Goal: Task Accomplishment & Management: Complete application form

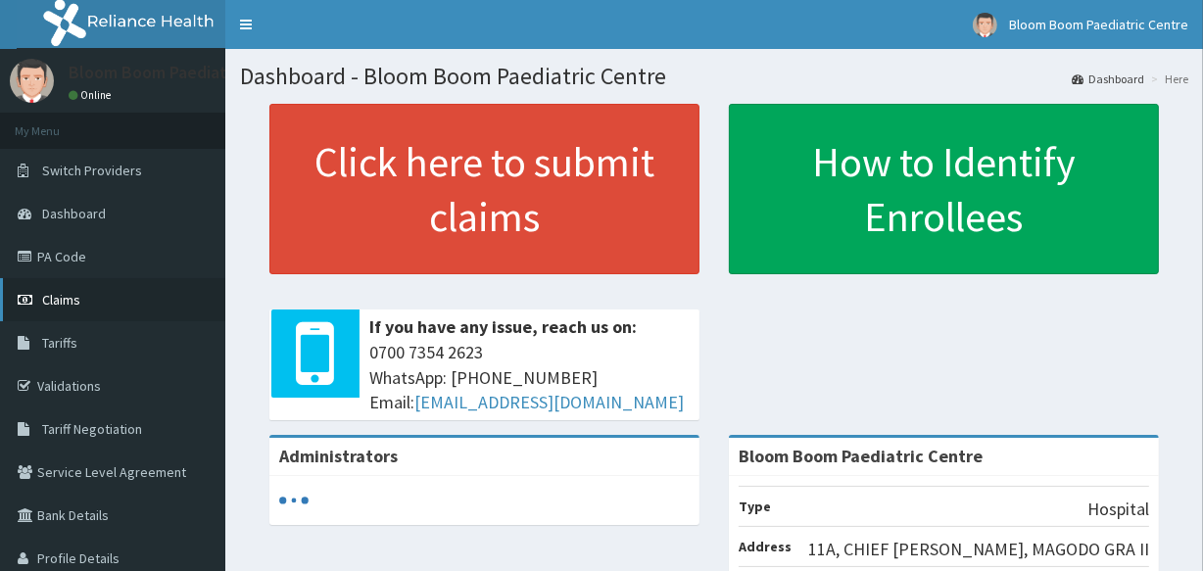
click at [124, 299] on link "Claims" at bounding box center [112, 299] width 225 height 43
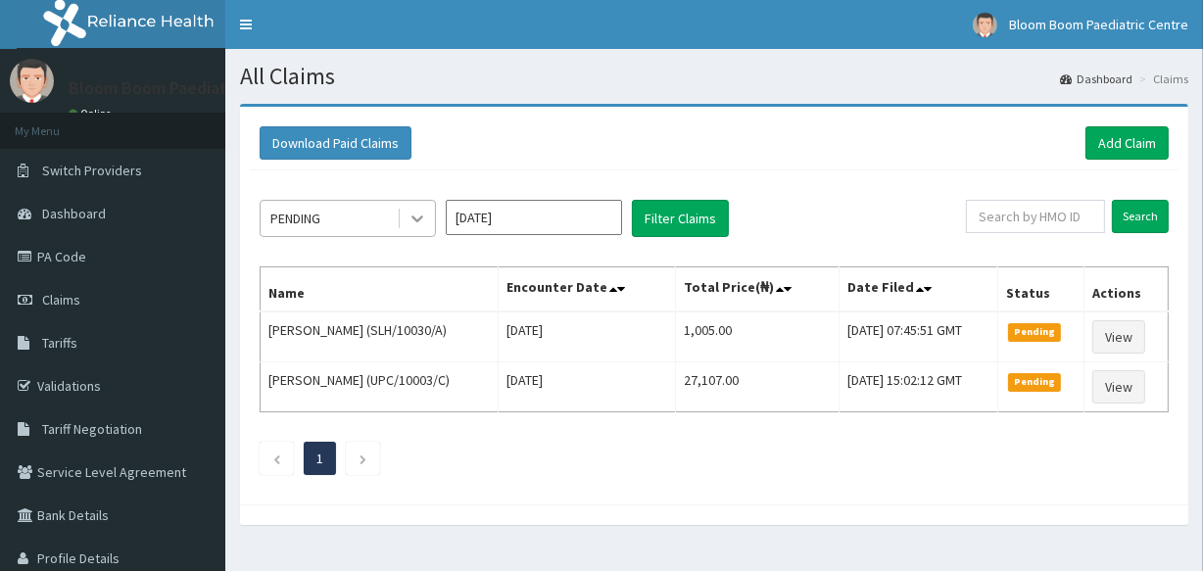
click at [414, 230] on div at bounding box center [417, 218] width 35 height 35
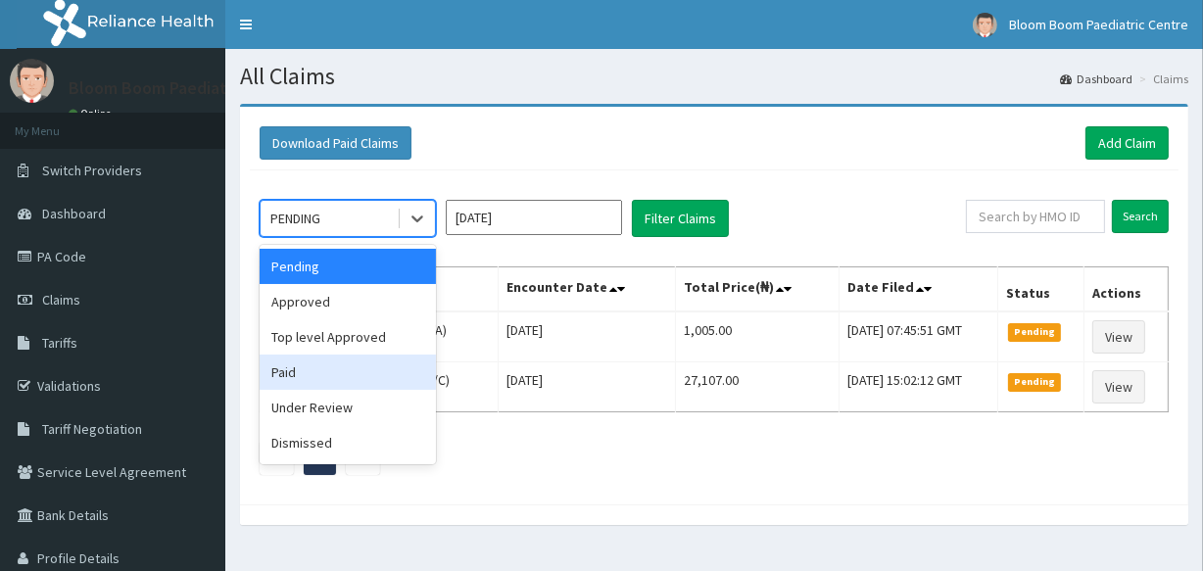
click at [405, 380] on div "Paid" at bounding box center [348, 372] width 176 height 35
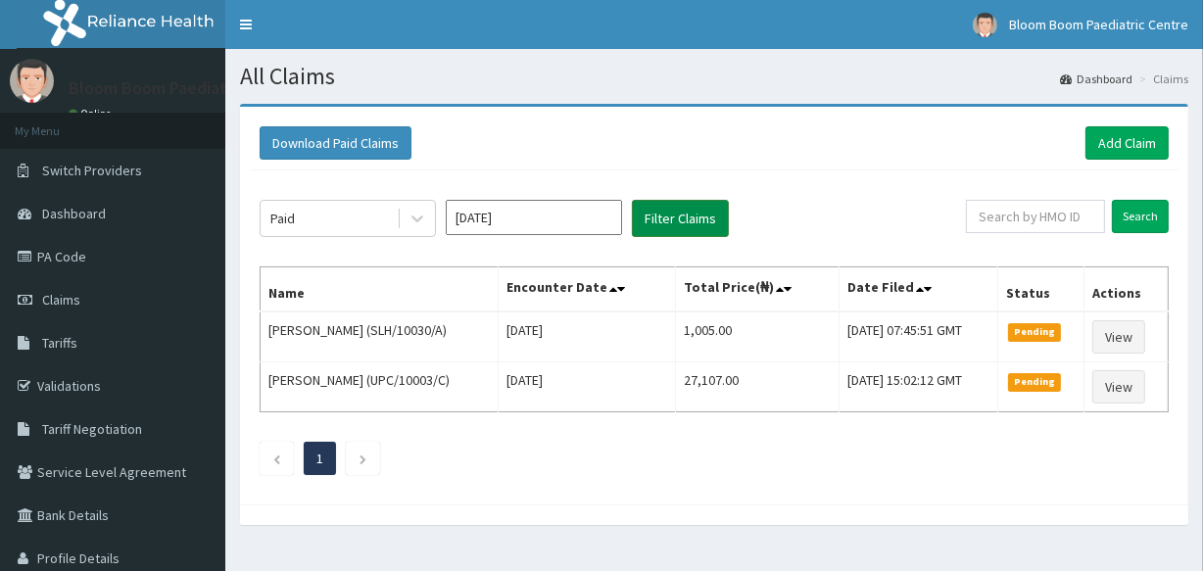
click at [663, 224] on button "Filter Claims" at bounding box center [680, 218] width 97 height 37
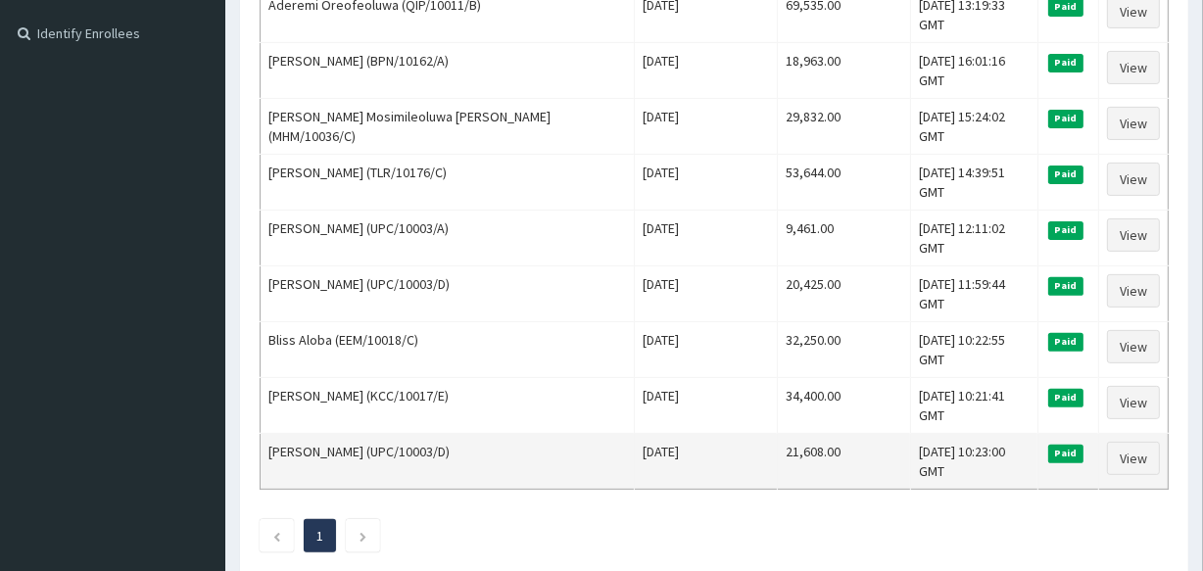
scroll to position [583, 0]
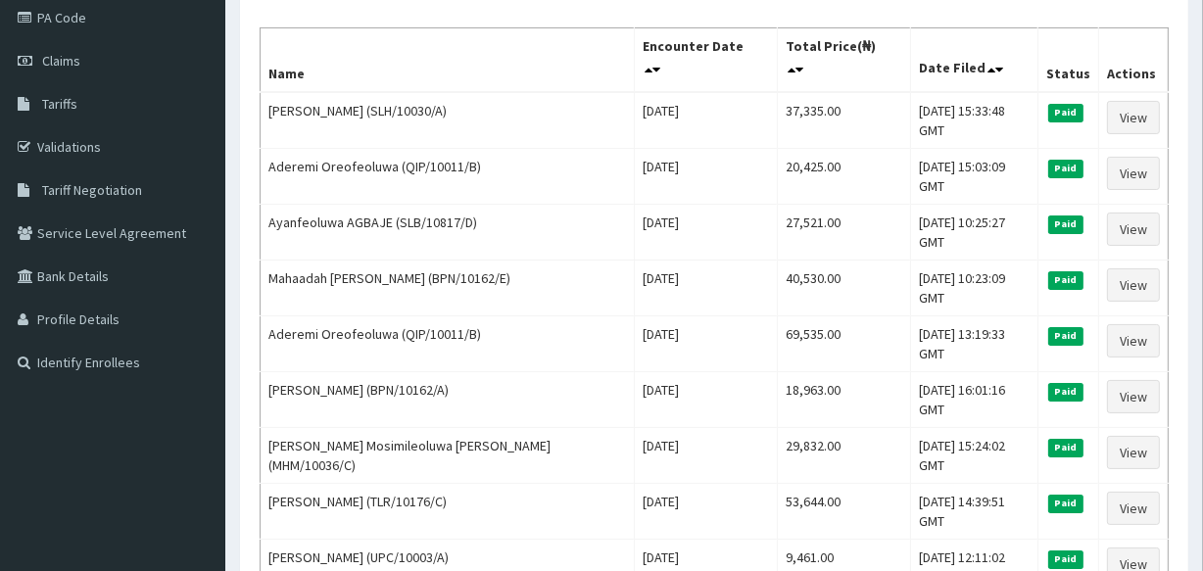
click at [969, 251] on tbody "Atarah Omisope (SLH/10030/A) Mon Oct 13 2025 37,335.00 Mon, 13 Oct 2025 15:33:4…" at bounding box center [715, 455] width 908 height 727
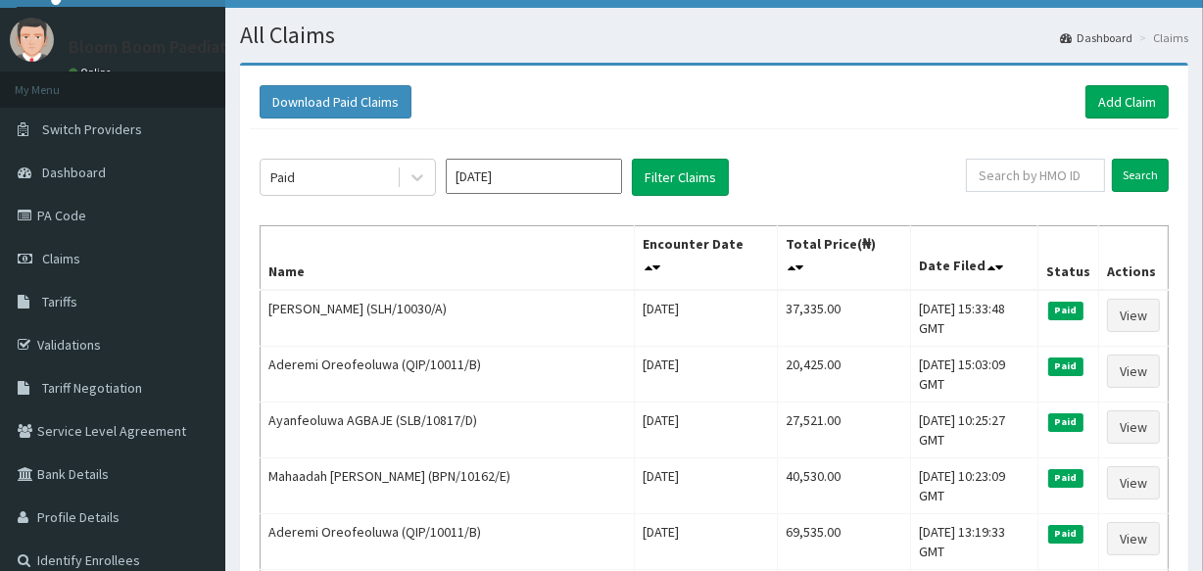
scroll to position [0, 0]
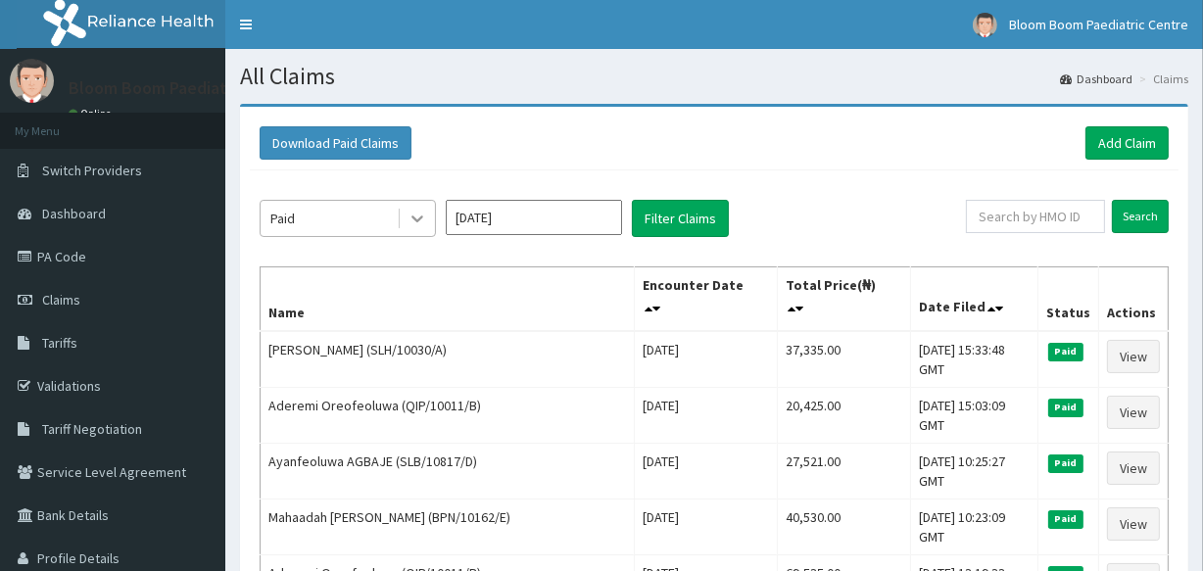
click at [420, 216] on icon at bounding box center [418, 219] width 20 height 20
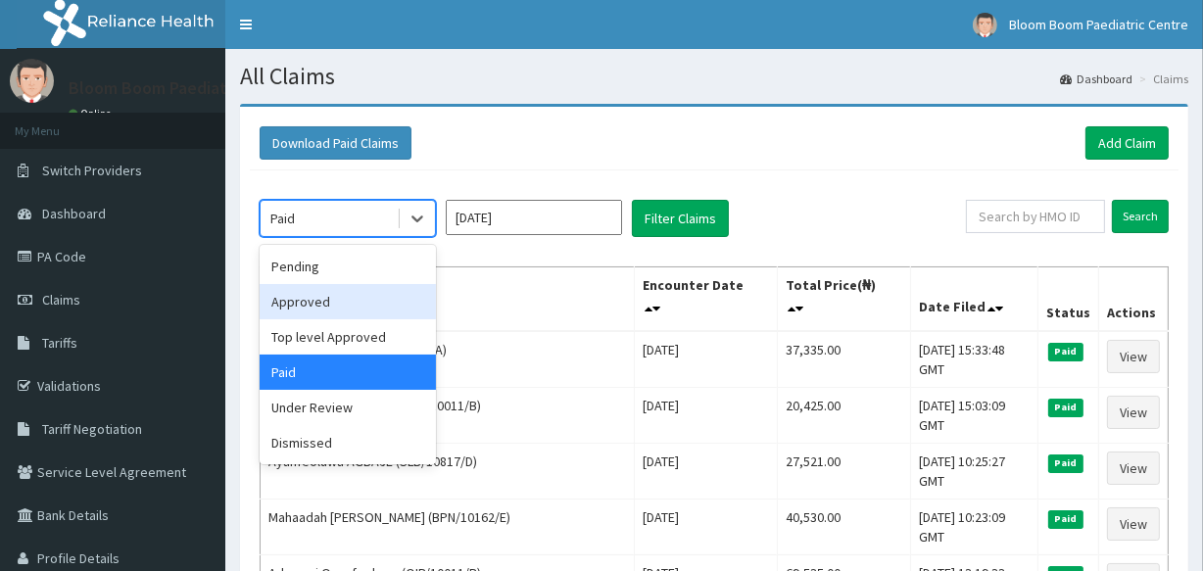
click at [399, 306] on div "Approved" at bounding box center [348, 301] width 176 height 35
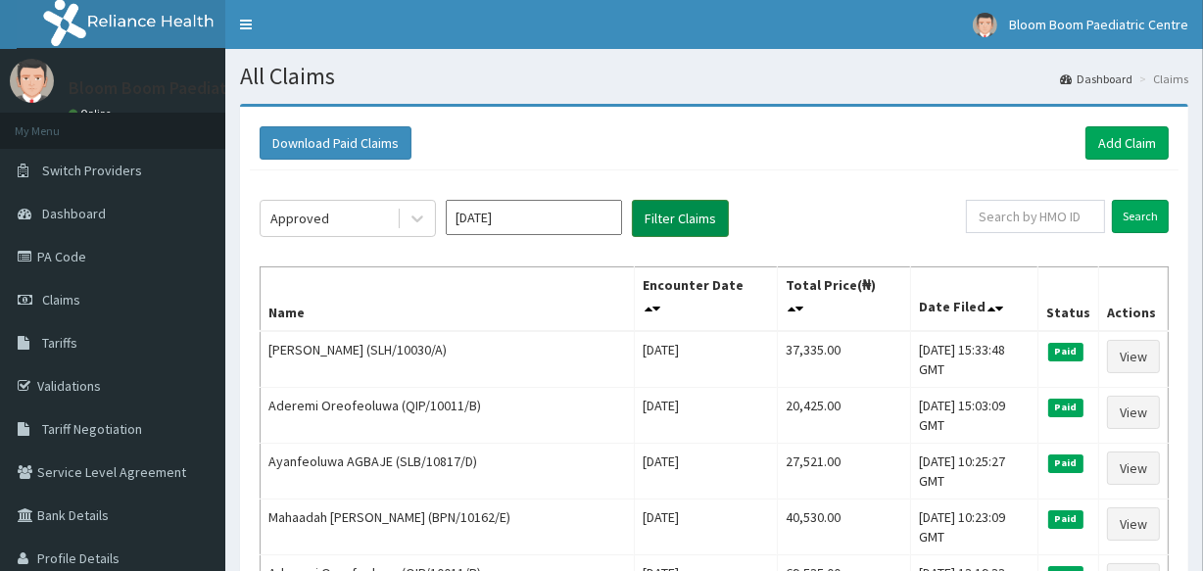
click at [676, 210] on button "Filter Claims" at bounding box center [680, 218] width 97 height 37
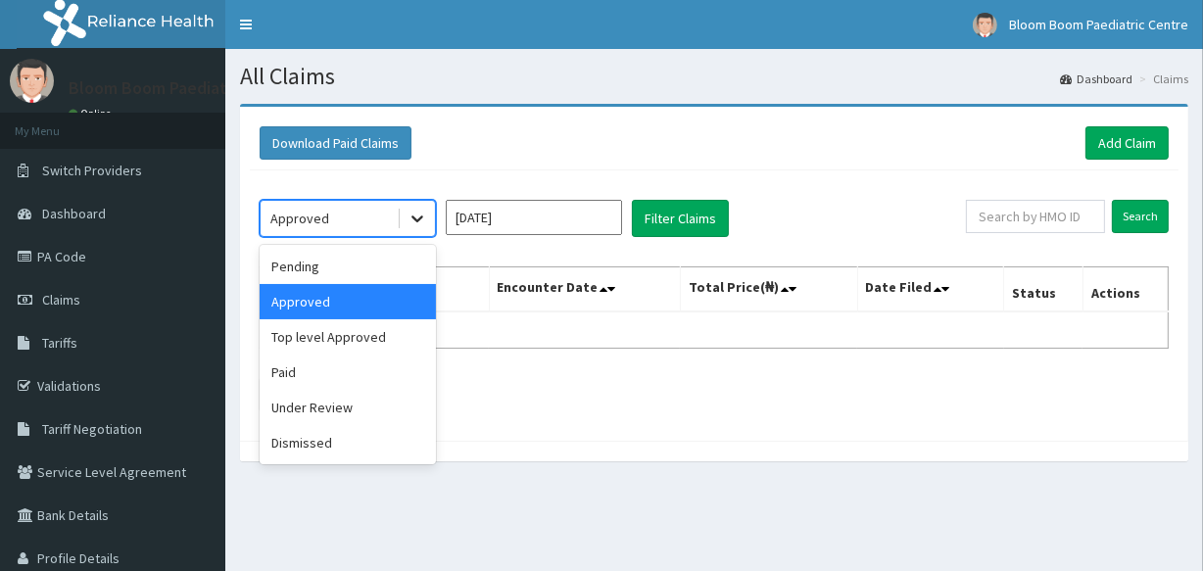
click at [408, 232] on div at bounding box center [417, 218] width 35 height 35
click at [402, 421] on div "Under Review" at bounding box center [348, 407] width 176 height 35
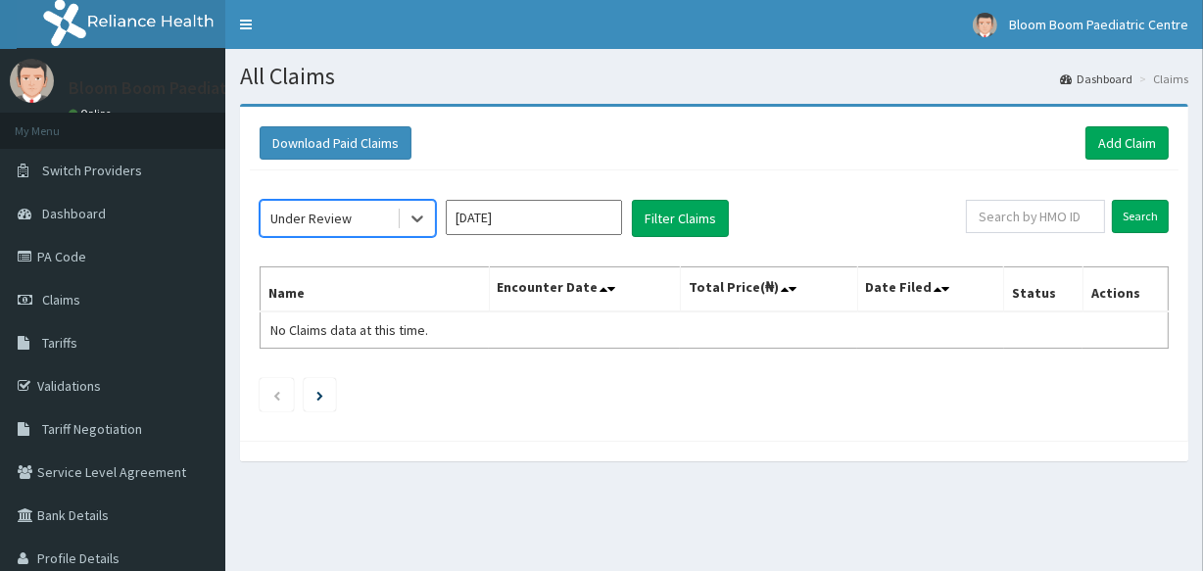
click at [688, 241] on div "option Under Review, selected. Select is focused ,type to refine list, press Do…" at bounding box center [714, 301] width 929 height 261
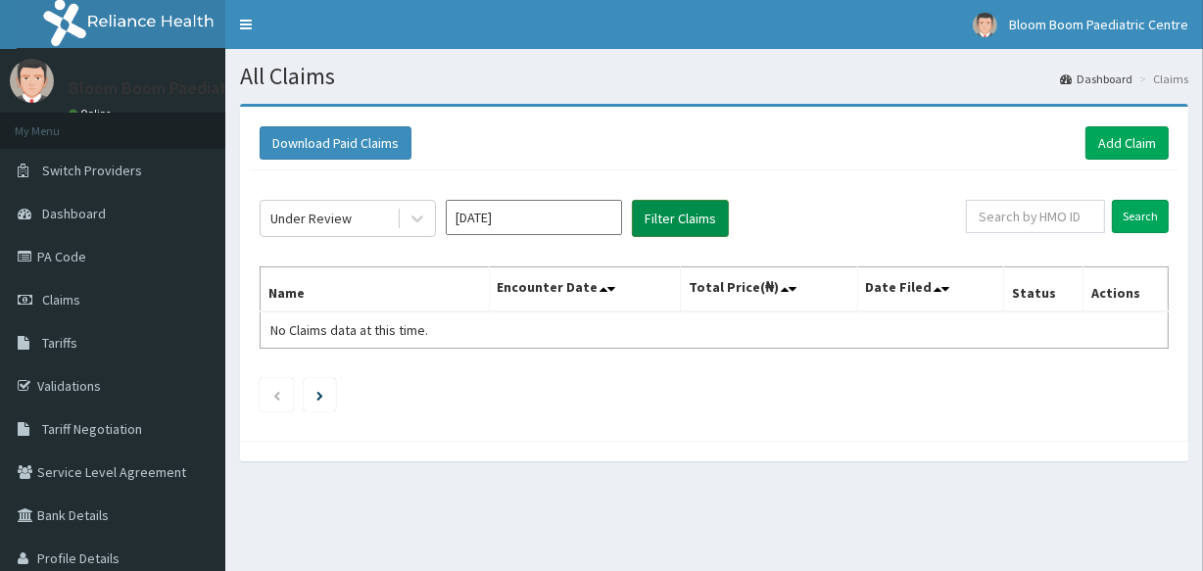
click at [688, 228] on button "Filter Claims" at bounding box center [680, 218] width 97 height 37
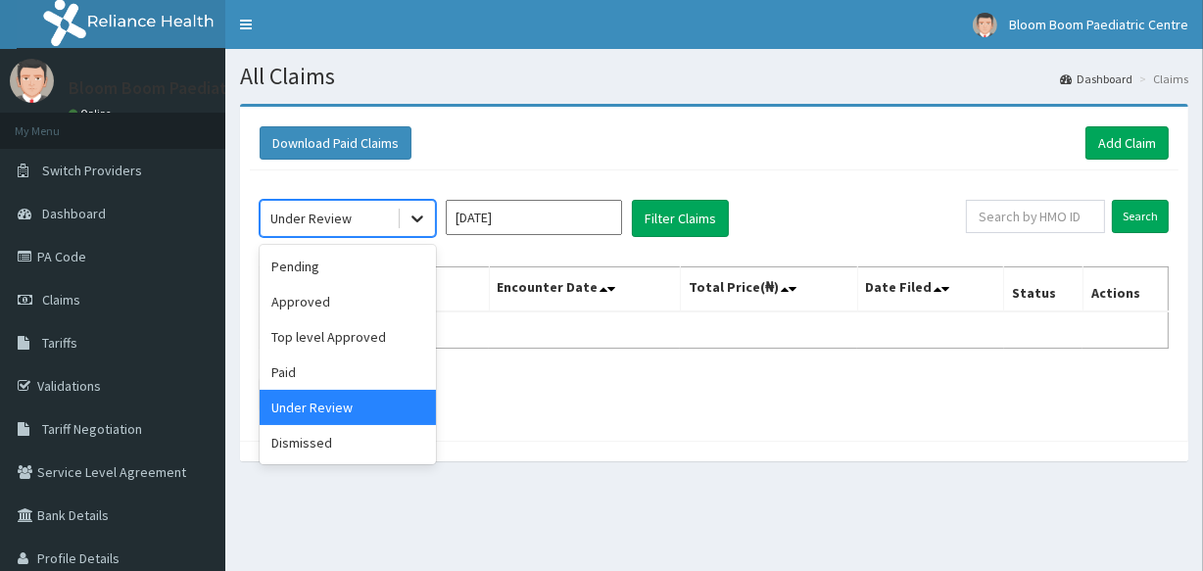
click at [426, 216] on icon at bounding box center [418, 219] width 20 height 20
click at [389, 263] on div "Pending" at bounding box center [348, 266] width 176 height 35
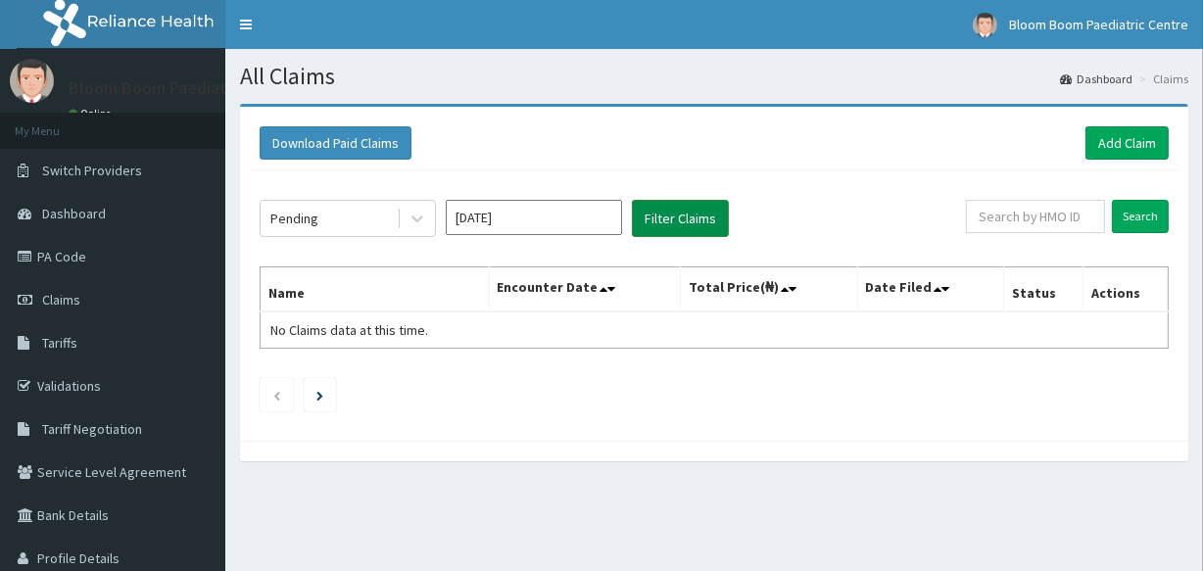
click at [669, 222] on button "Filter Claims" at bounding box center [680, 218] width 97 height 37
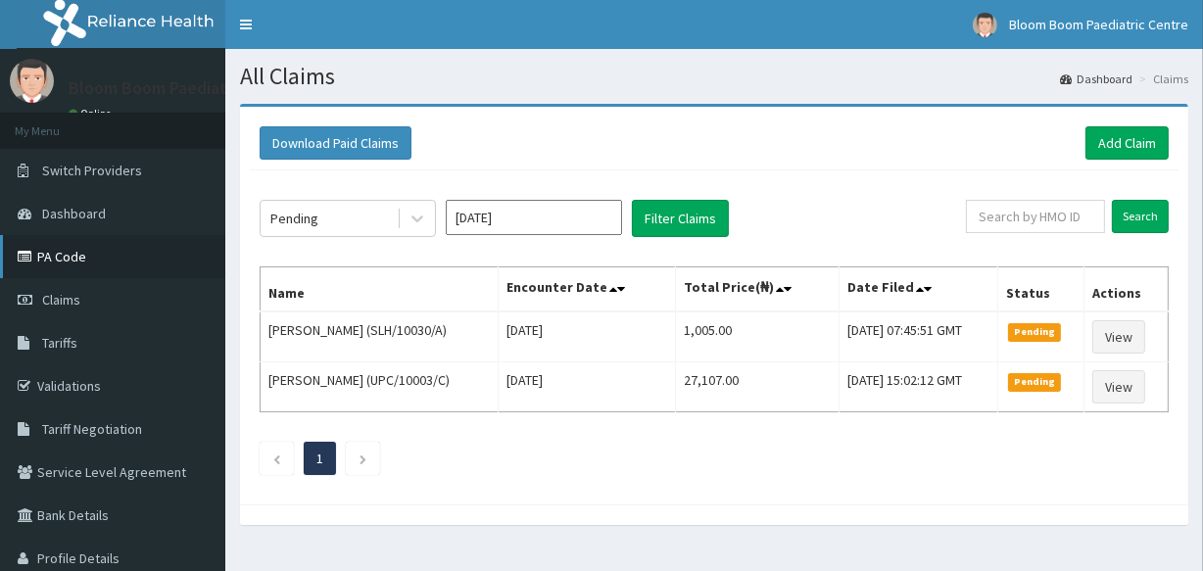
click at [52, 251] on link "PA Code" at bounding box center [112, 256] width 225 height 43
click at [1041, 219] on input "text" at bounding box center [1035, 216] width 139 height 33
type input "EKEZIE EMMANUEL"
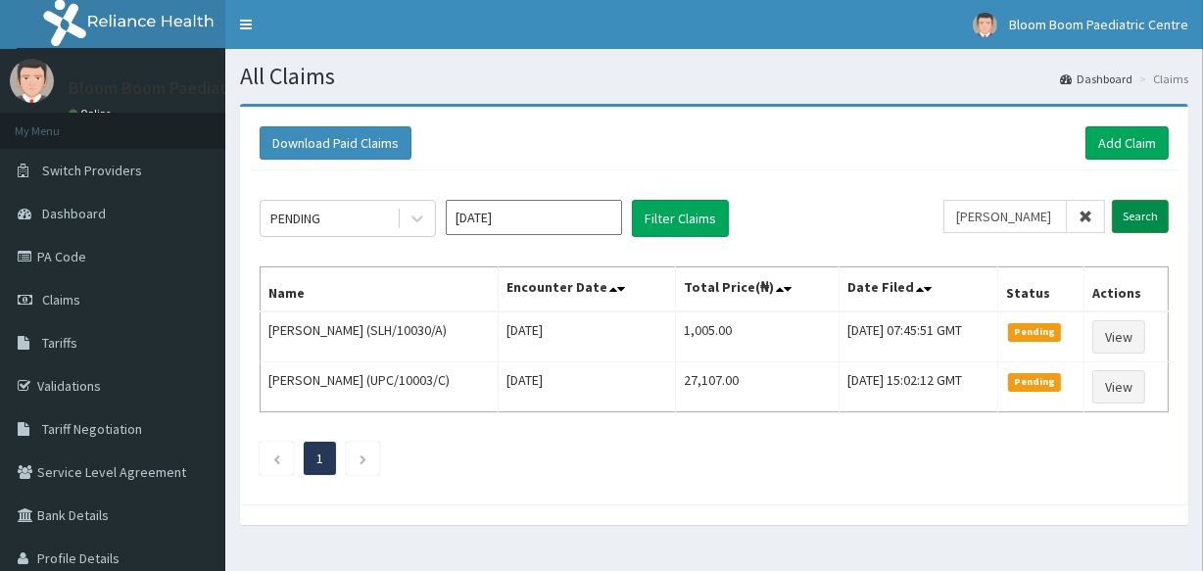
click at [1128, 204] on input "Search" at bounding box center [1140, 216] width 57 height 33
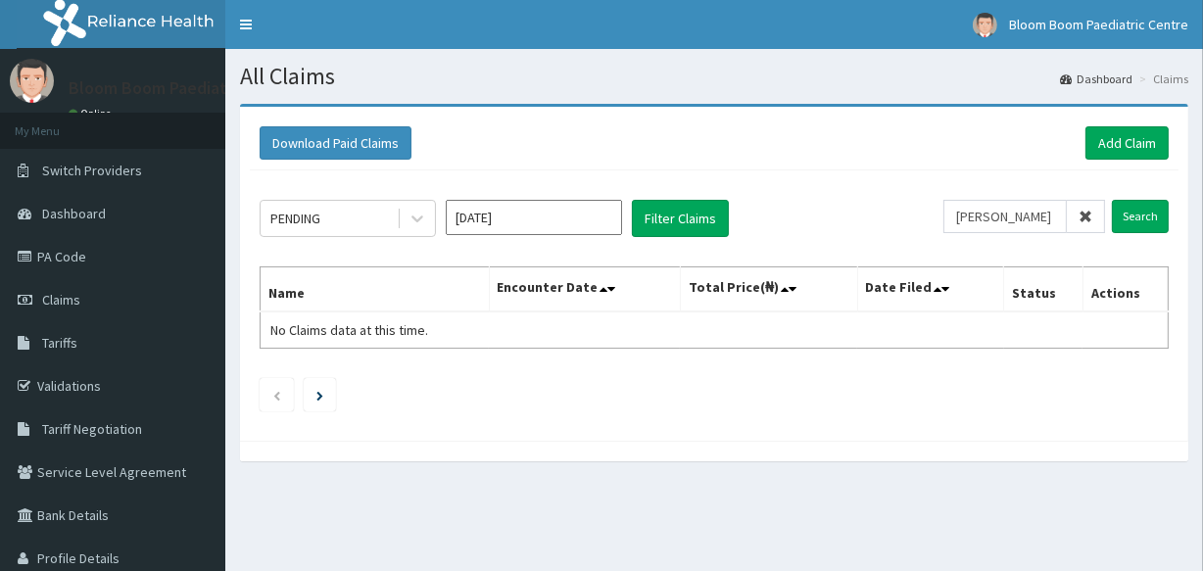
click at [1088, 216] on icon at bounding box center [1086, 217] width 14 height 14
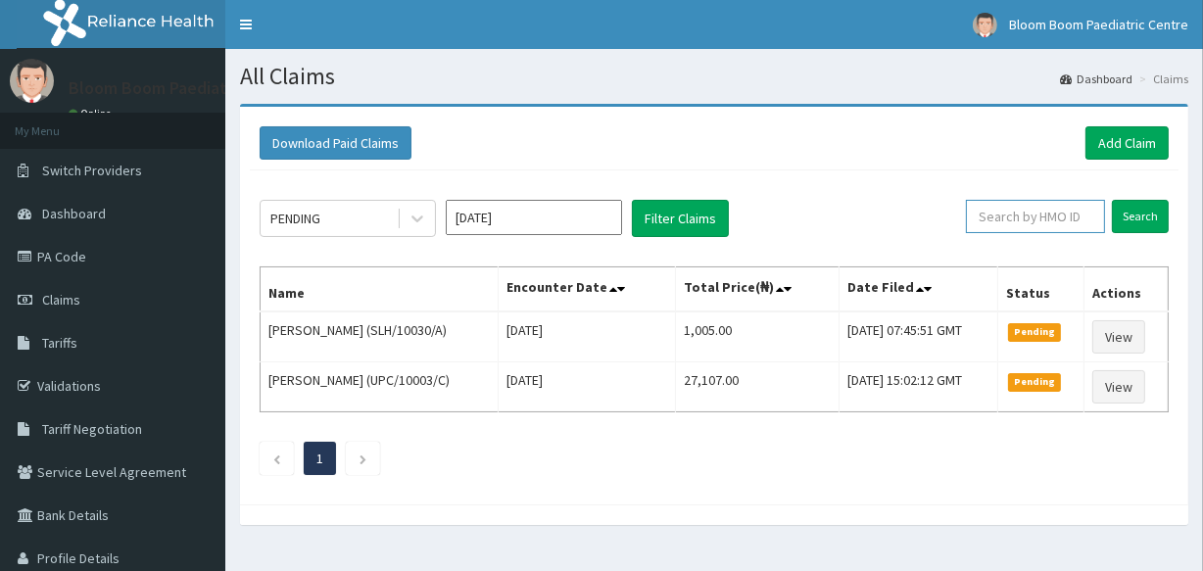
click at [1053, 216] on input "text" at bounding box center [1035, 216] width 139 height 33
type input "IOD/10018/G"
click at [1147, 214] on input "Search" at bounding box center [1140, 216] width 57 height 33
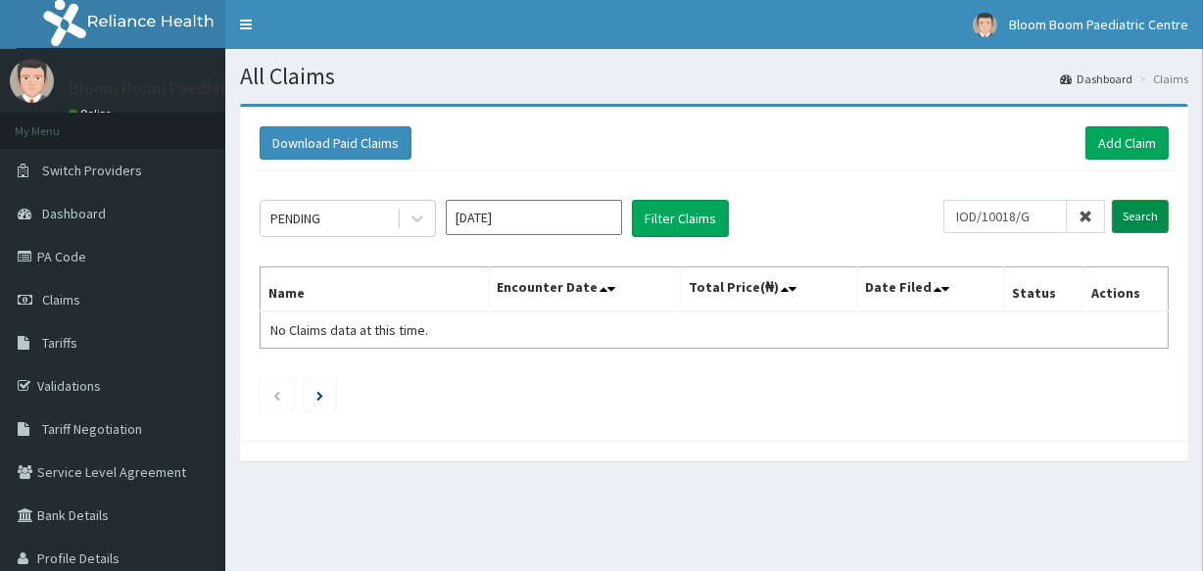
click at [1147, 214] on input "Search" at bounding box center [1140, 216] width 57 height 33
click at [415, 210] on icon at bounding box center [418, 219] width 20 height 20
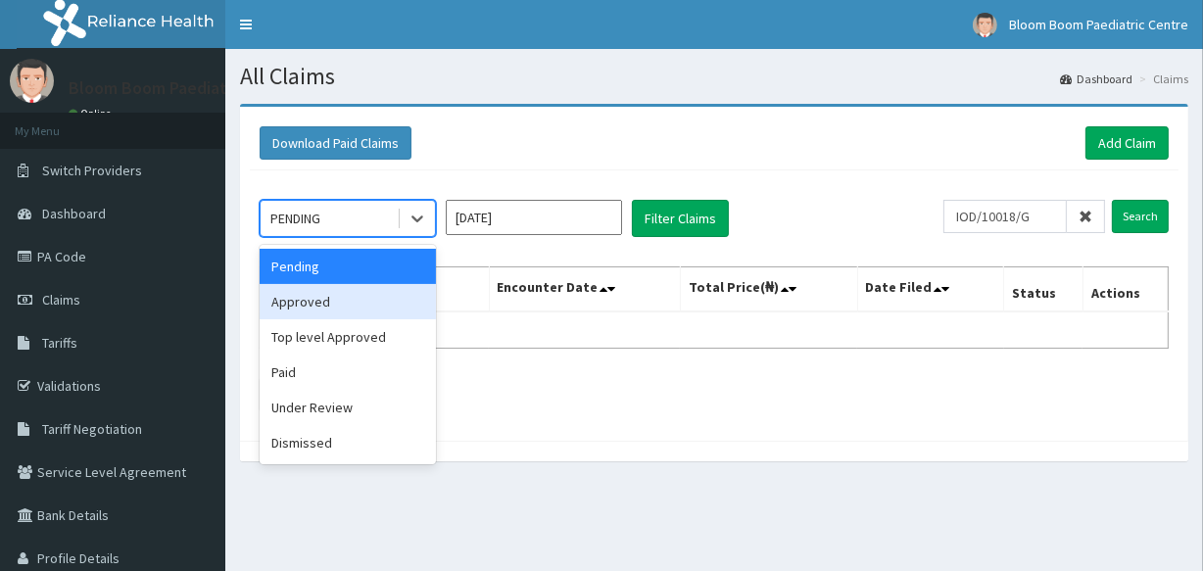
click at [405, 297] on div "Approved" at bounding box center [348, 301] width 176 height 35
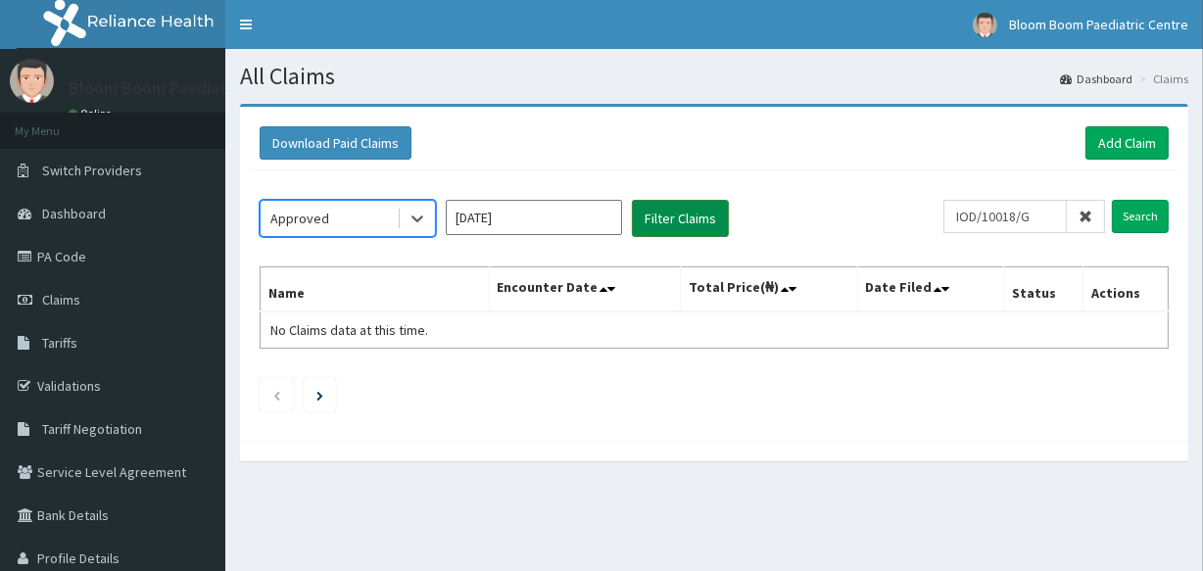
click at [645, 222] on button "Filter Claims" at bounding box center [680, 218] width 97 height 37
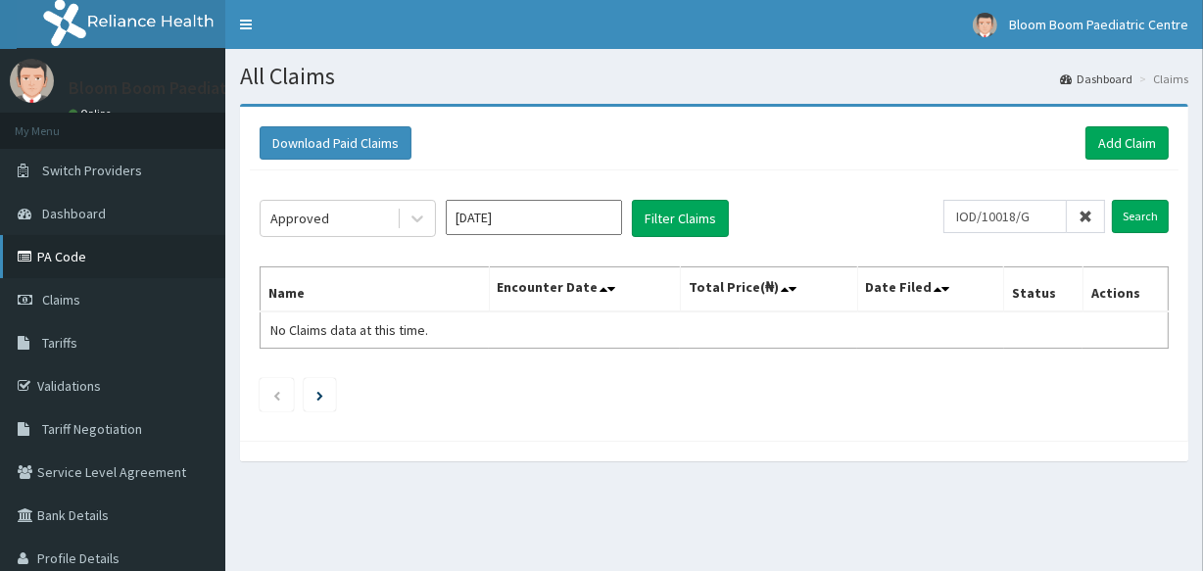
click at [84, 244] on link "PA Code" at bounding box center [112, 256] width 225 height 43
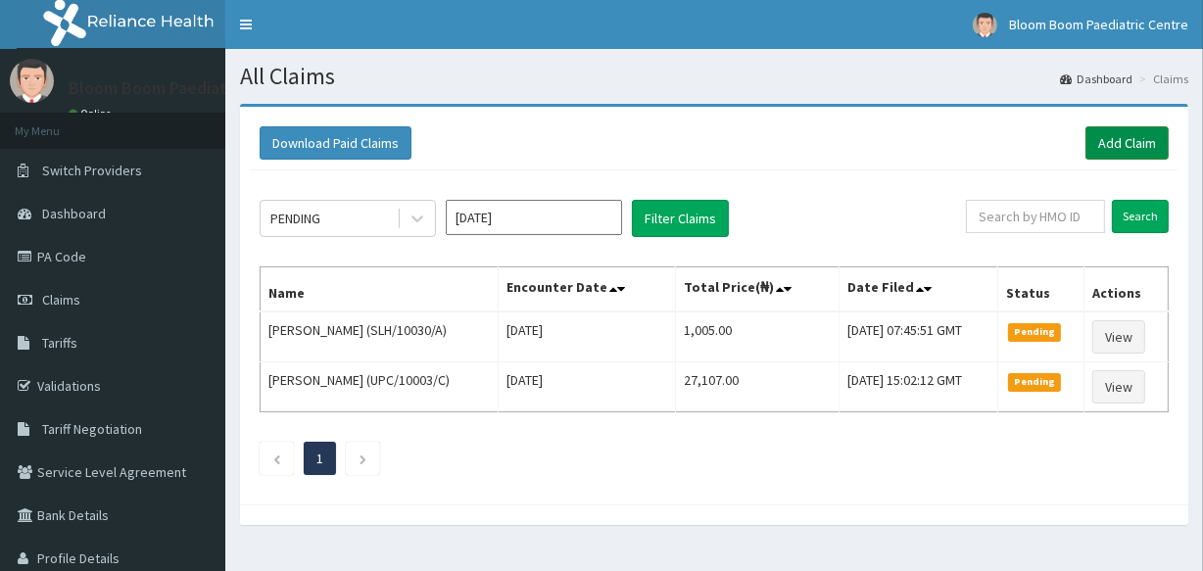
click at [1098, 145] on link "Add Claim" at bounding box center [1127, 142] width 83 height 33
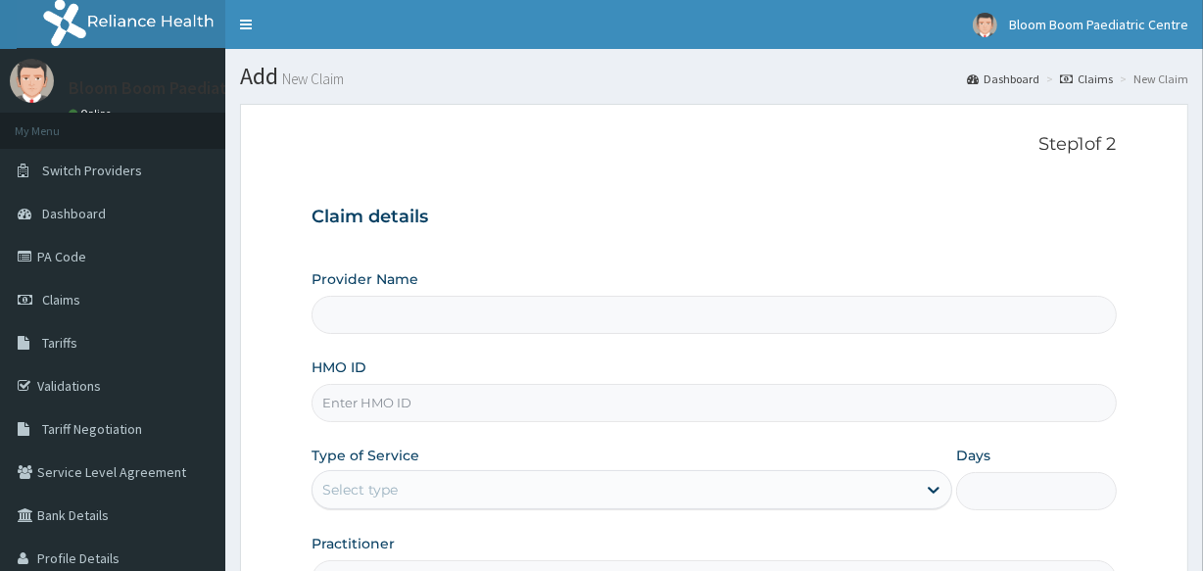
click at [670, 412] on input "HMO ID" at bounding box center [714, 403] width 805 height 38
type input "I"
type input "Bloom Boom Paediatric Centre"
type input "IOD/10018/G"
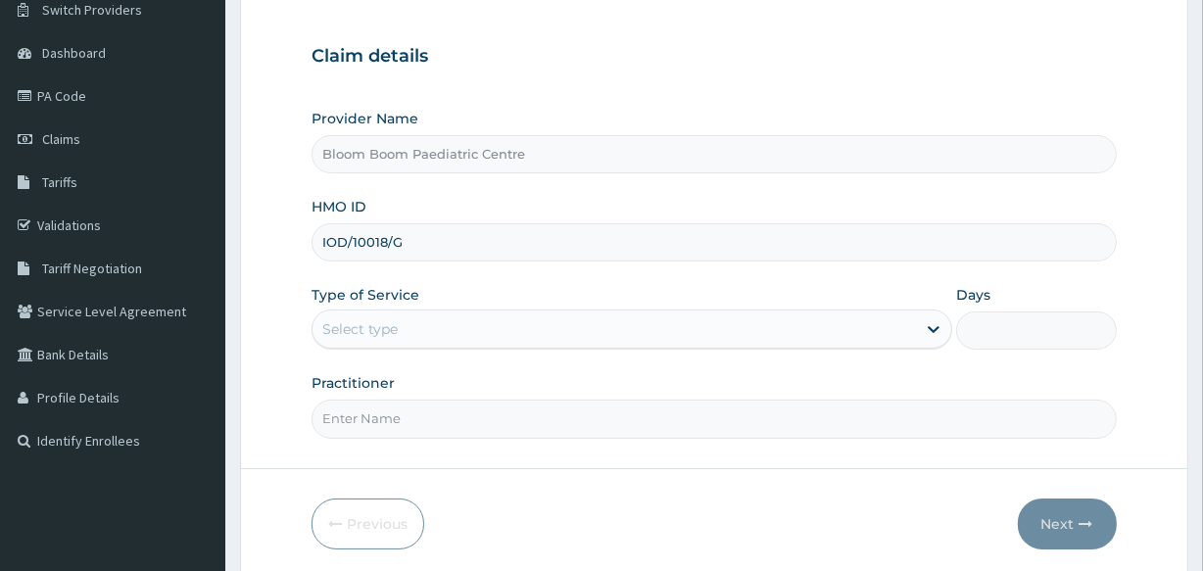
scroll to position [162, 0]
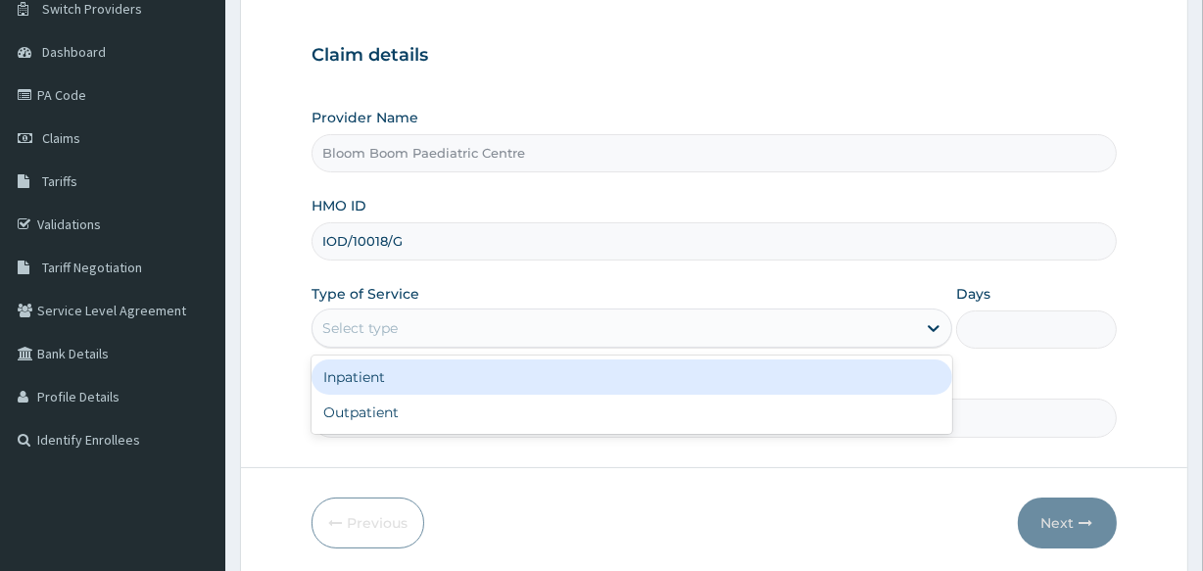
click at [473, 318] on div "Select type" at bounding box center [615, 328] width 604 height 31
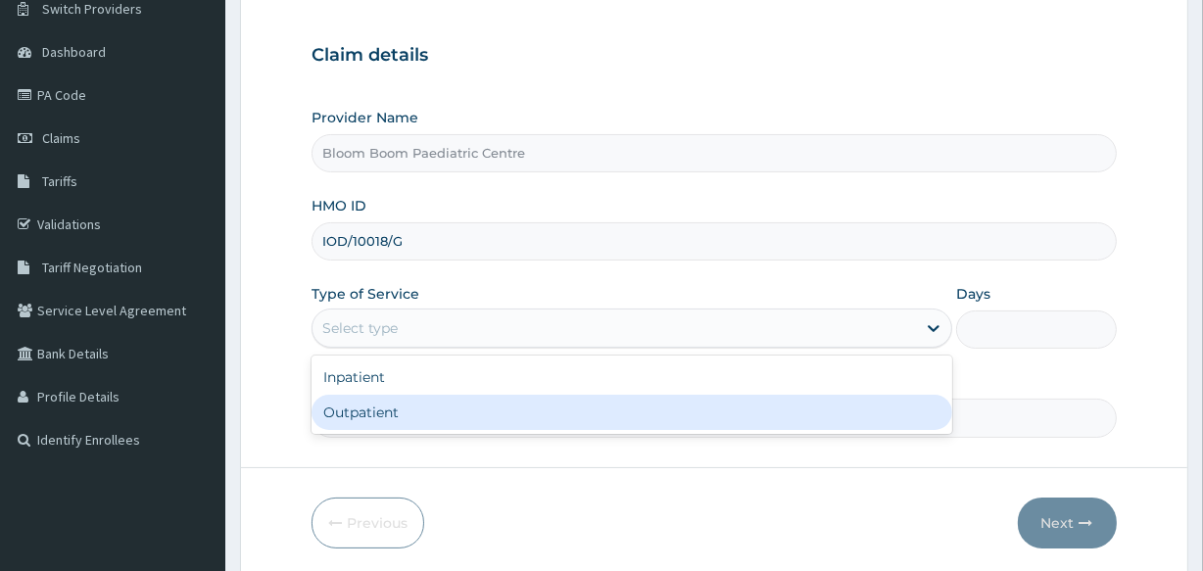
click at [467, 418] on div "Outpatient" at bounding box center [632, 412] width 641 height 35
type input "1"
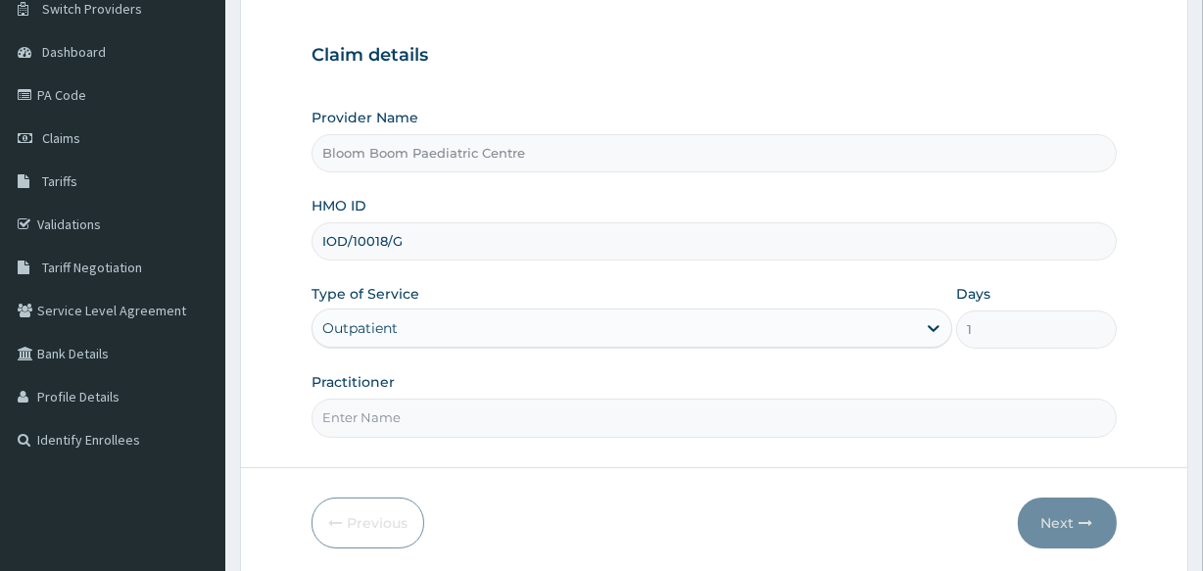
click at [467, 418] on input "Practitioner" at bounding box center [714, 418] width 805 height 38
type input "O"
type input "DR ONIMOTO"
click at [1048, 518] on button "Next" at bounding box center [1067, 523] width 99 height 51
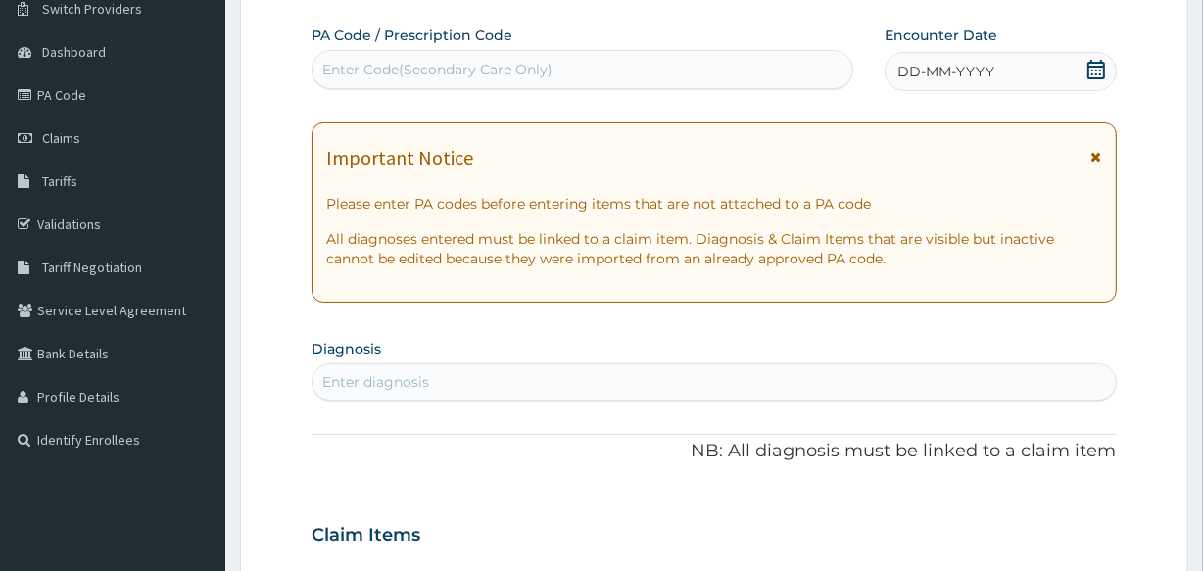
click at [499, 69] on div "Enter Code(Secondary Care Only)" at bounding box center [437, 70] width 230 height 20
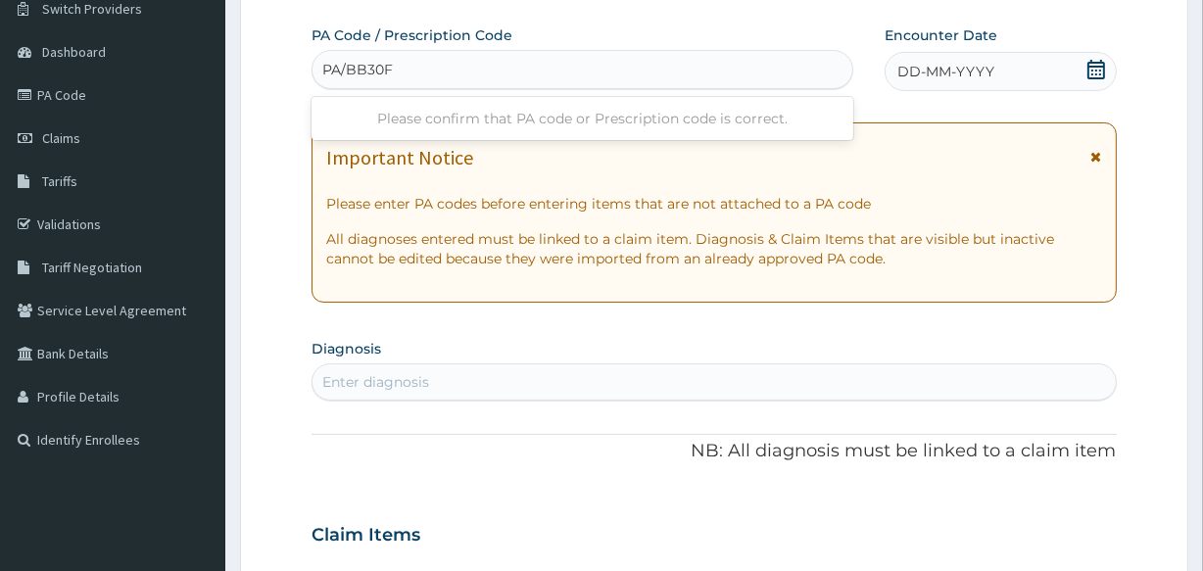
type input "PA/BB30F0"
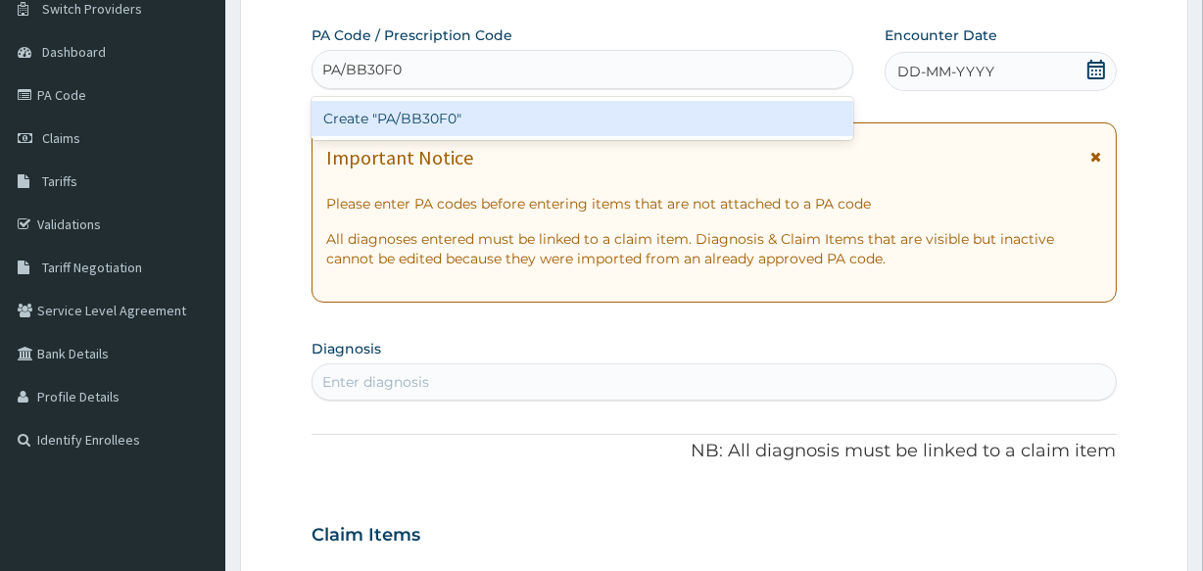
click at [505, 107] on div "Create "PA/BB30F0"" at bounding box center [582, 118] width 541 height 35
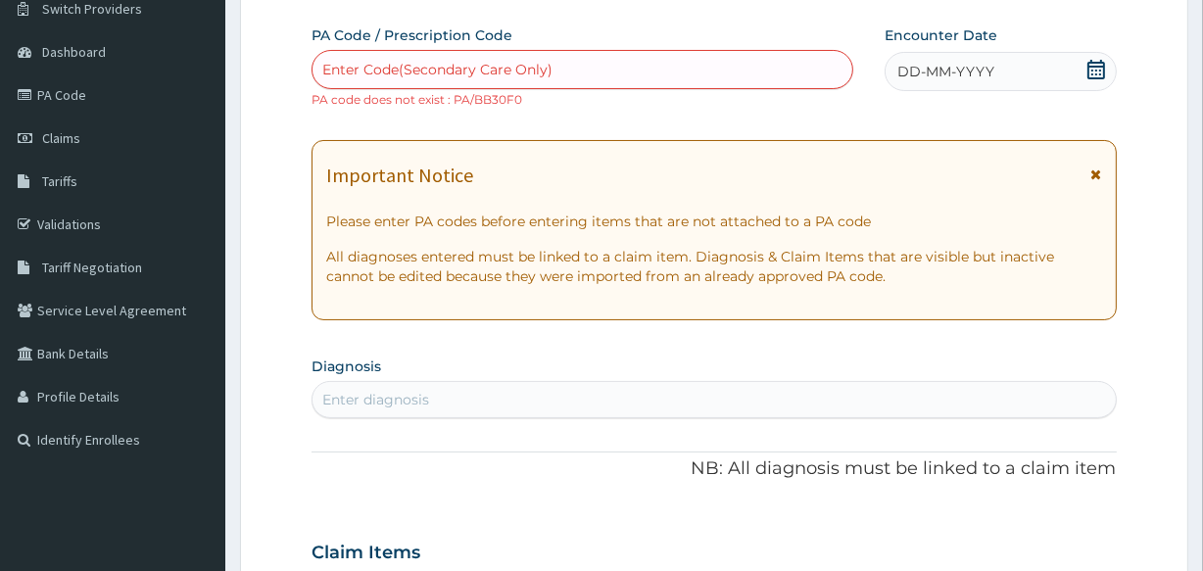
click at [505, 51] on div "Enter Code(Secondary Care Only)" at bounding box center [582, 69] width 541 height 39
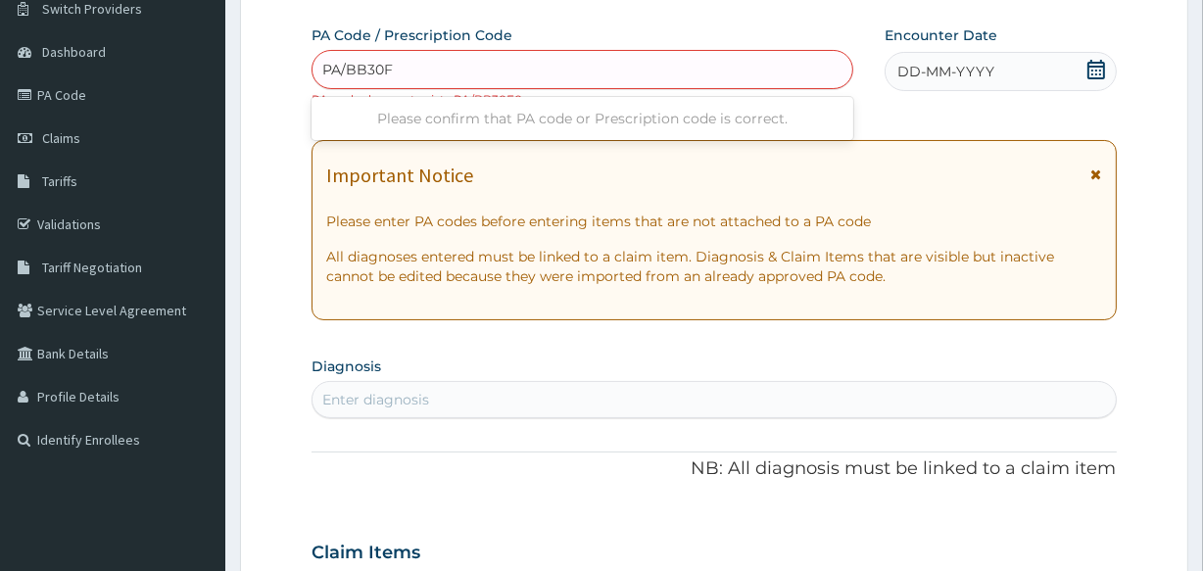
type input "PA/BB30FO"
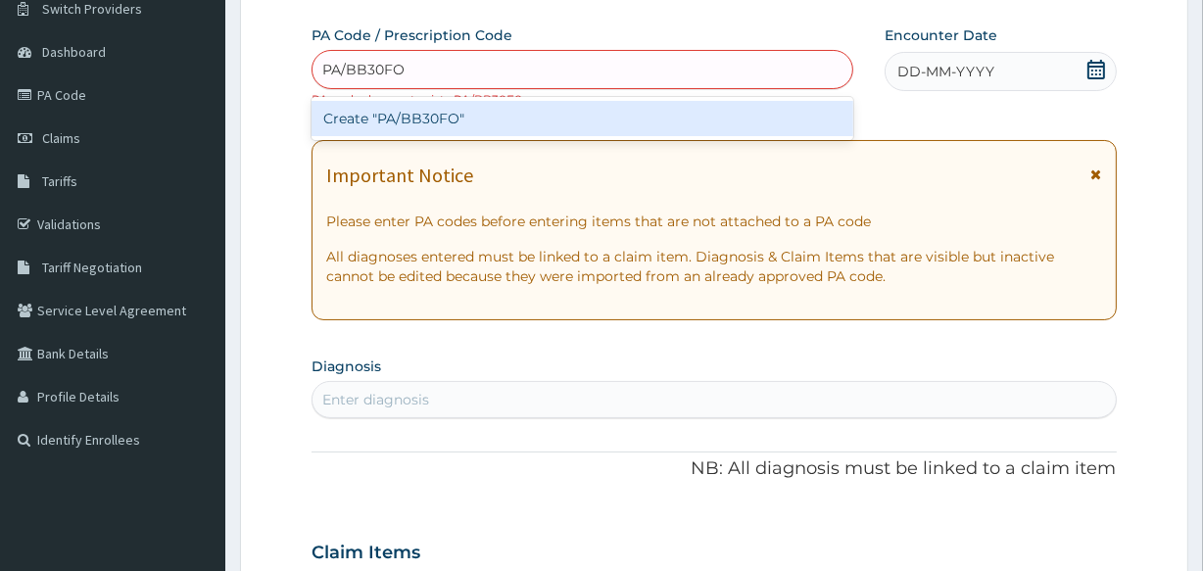
click at [519, 125] on div "Create "PA/BB30FO"" at bounding box center [582, 118] width 541 height 35
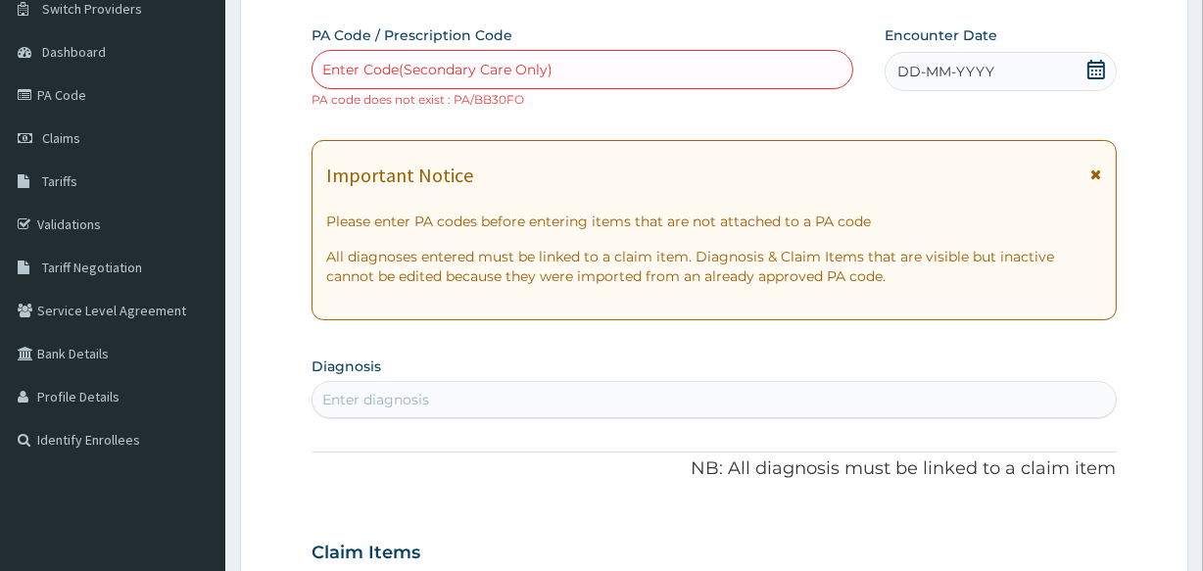
click at [523, 54] on div "Enter Code(Secondary Care Only)" at bounding box center [582, 69] width 539 height 31
type input "B"
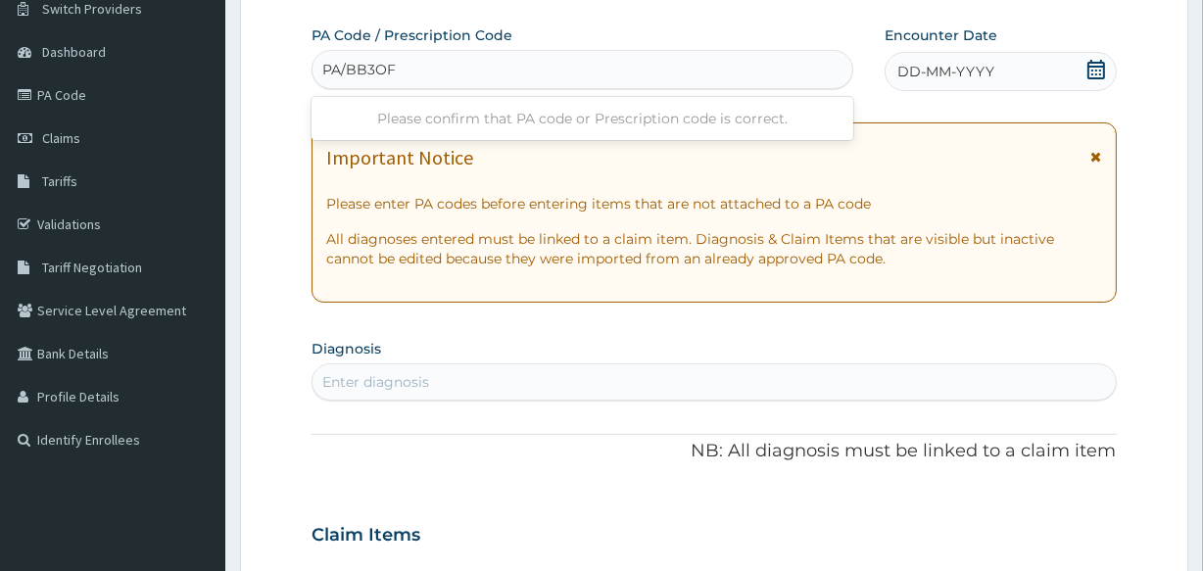
type input "PA/BB3OFO"
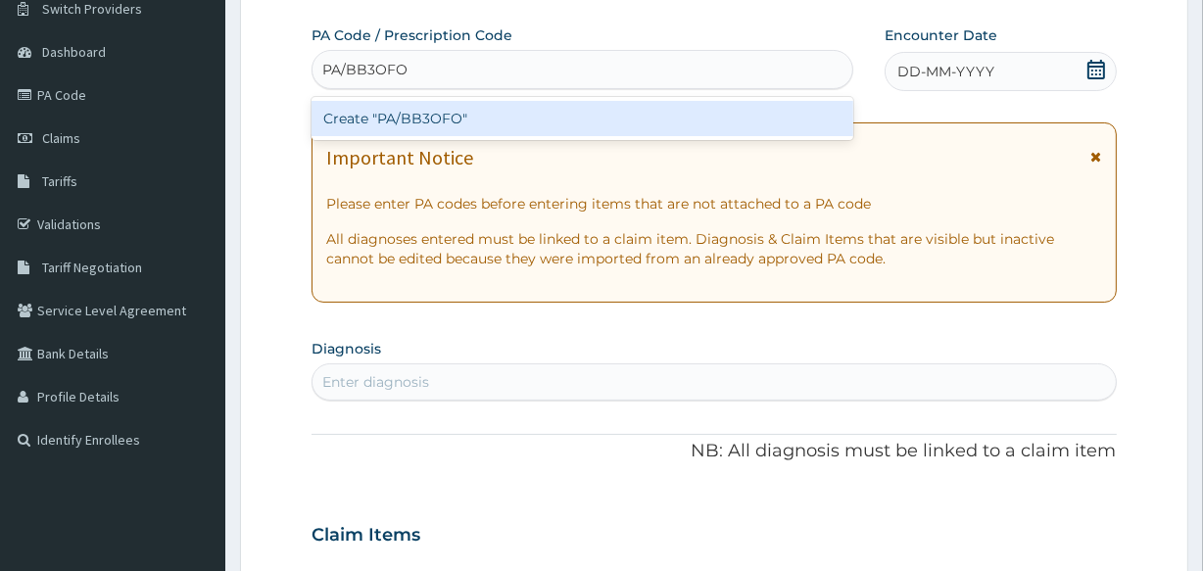
click at [539, 135] on div "Create "PA/BB3OFO"" at bounding box center [582, 118] width 541 height 35
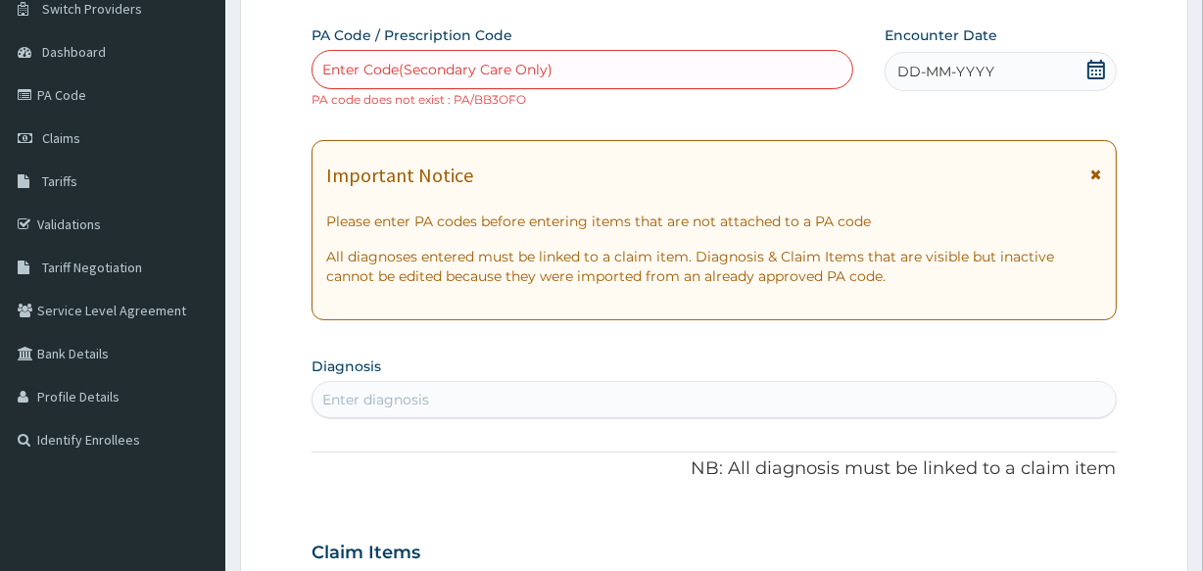
click at [551, 70] on div "Enter Code(Secondary Care Only)" at bounding box center [582, 69] width 539 height 31
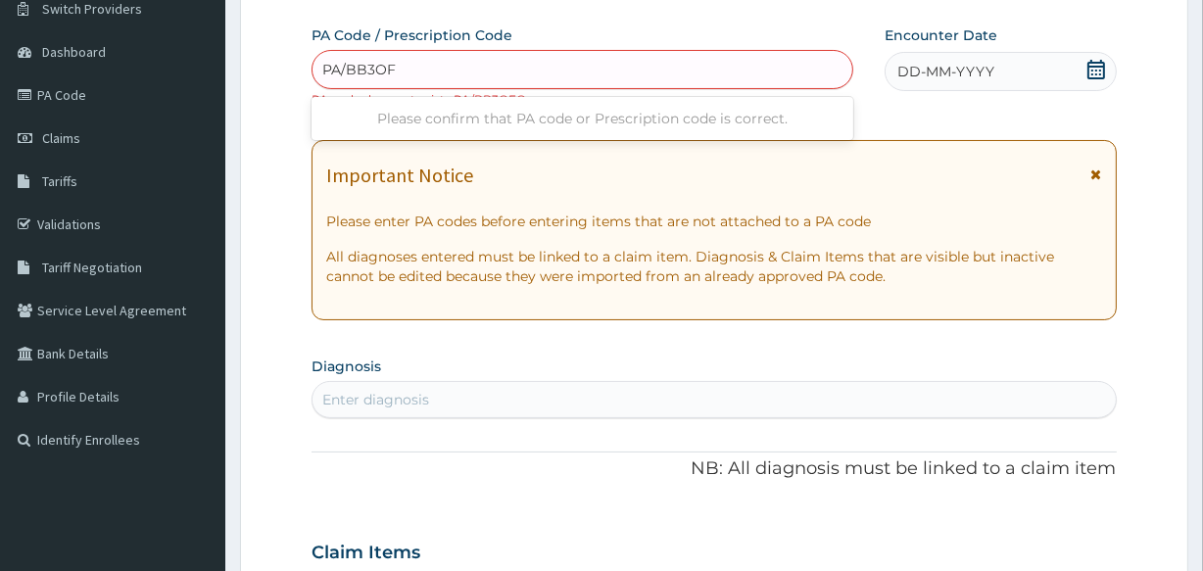
type input "PA/BB3OF0"
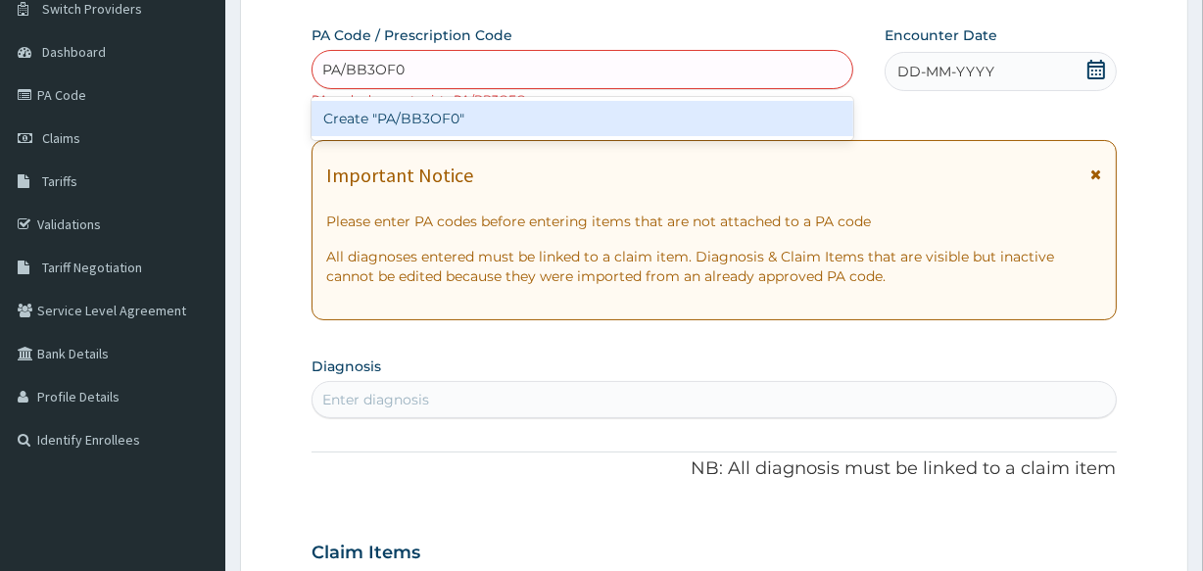
click at [563, 117] on div "Create "PA/BB3OF0"" at bounding box center [582, 118] width 541 height 35
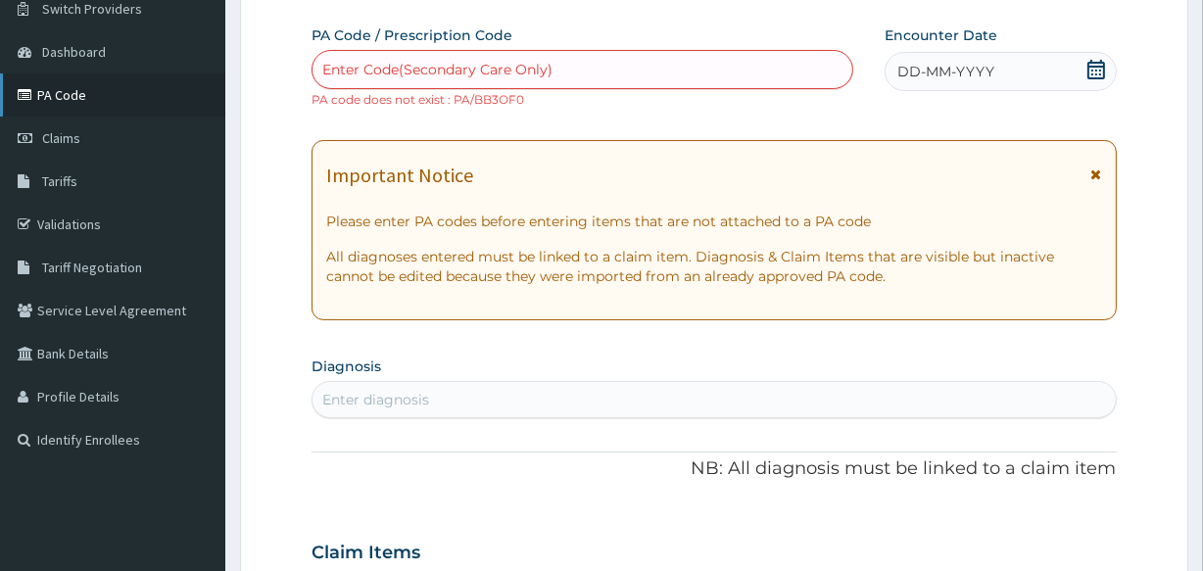
click at [74, 101] on link "PA Code" at bounding box center [112, 94] width 225 height 43
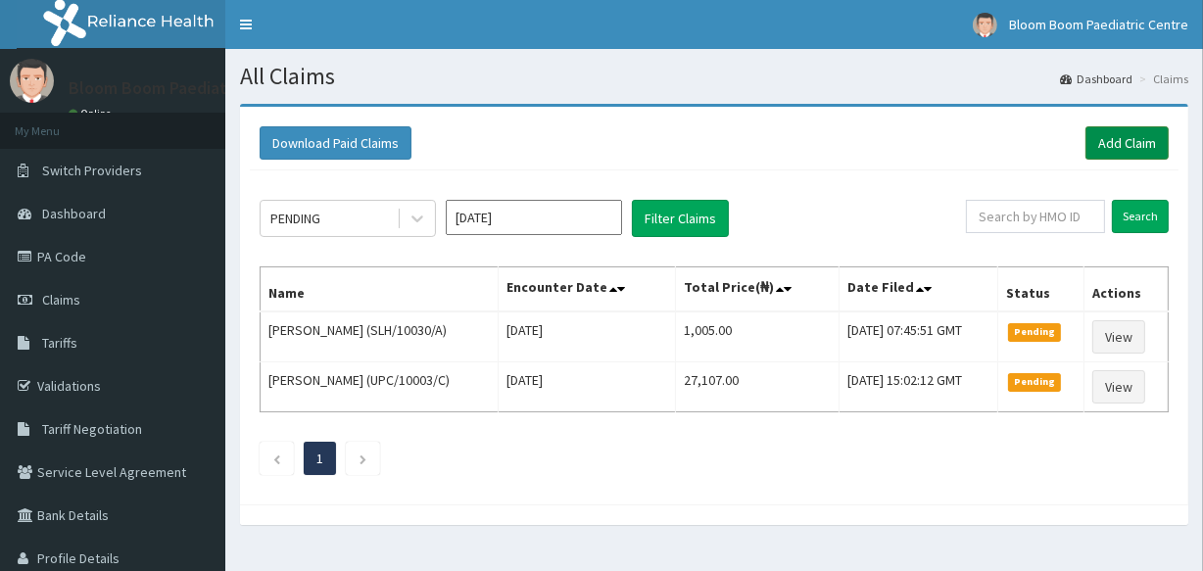
click at [1116, 135] on link "Add Claim" at bounding box center [1127, 142] width 83 height 33
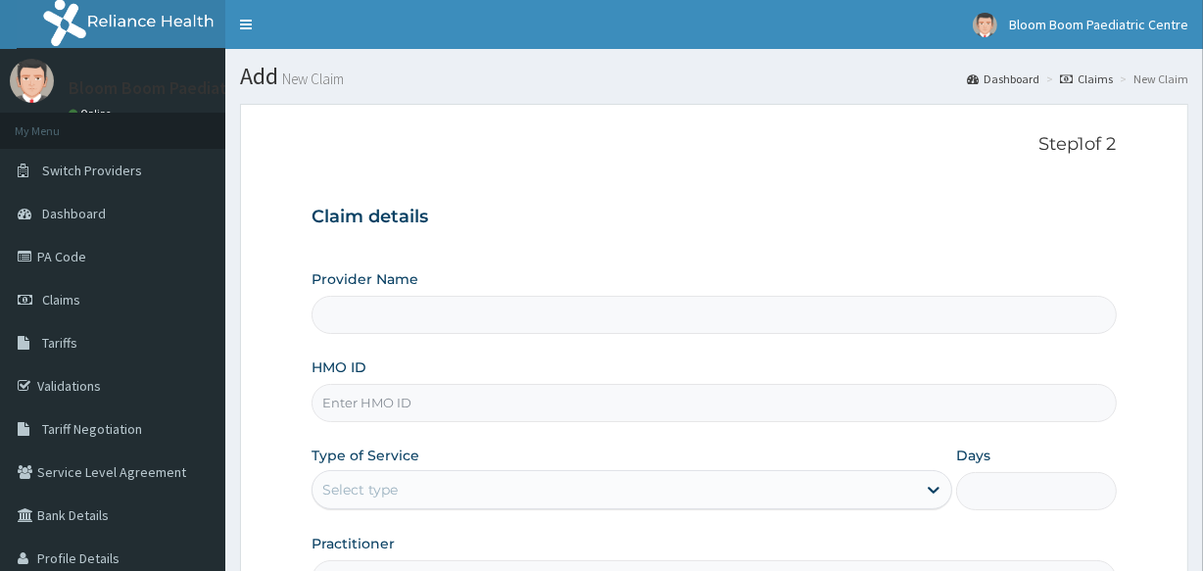
type input "Bloom Boom Paediatric Centre"
click at [570, 387] on input "HMO ID" at bounding box center [714, 403] width 805 height 38
type input "IOD/10018/G"
click at [483, 487] on div "Select type" at bounding box center [615, 489] width 604 height 31
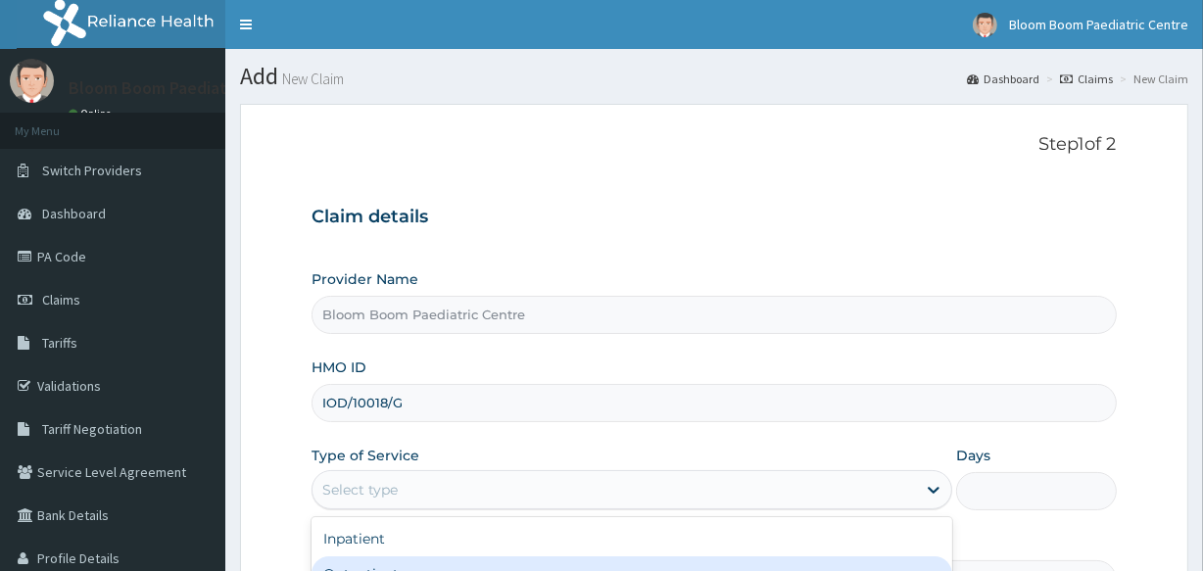
click at [483, 568] on div "Outpatient" at bounding box center [632, 574] width 641 height 35
type input "1"
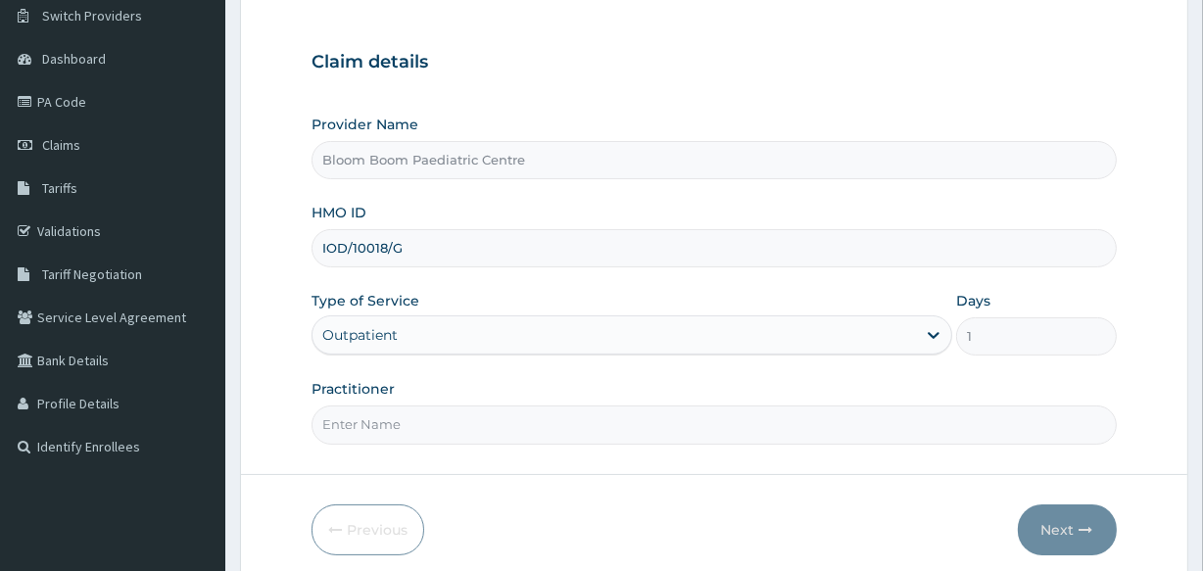
scroll to position [178, 0]
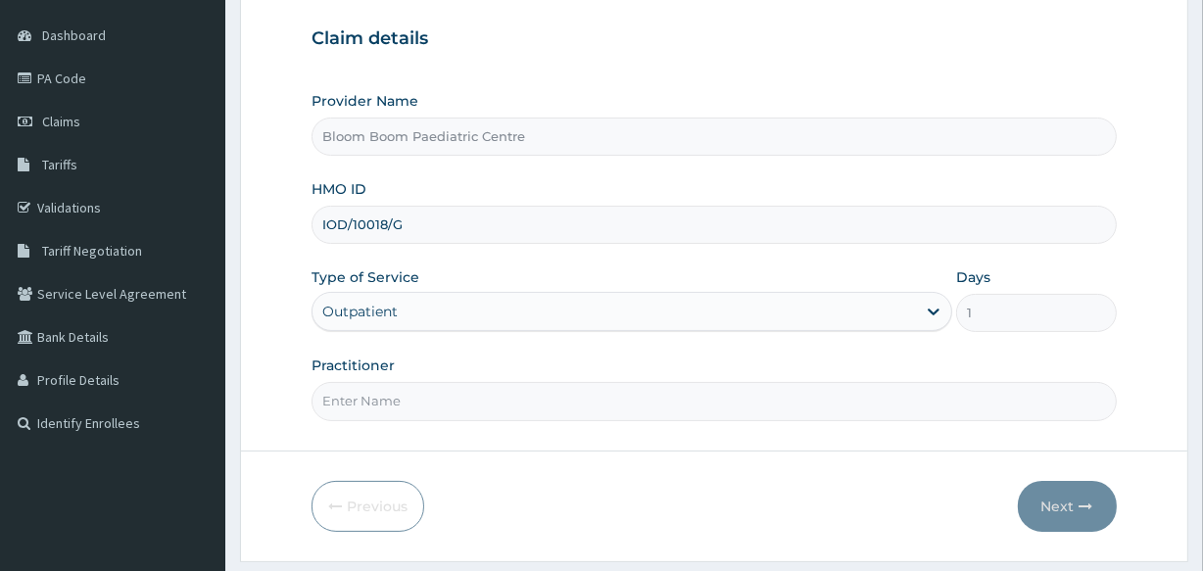
click at [474, 397] on input "Practitioner" at bounding box center [714, 401] width 805 height 38
type input "DR [PERSON_NAME]"
click at [1045, 481] on button "Next" at bounding box center [1067, 506] width 99 height 51
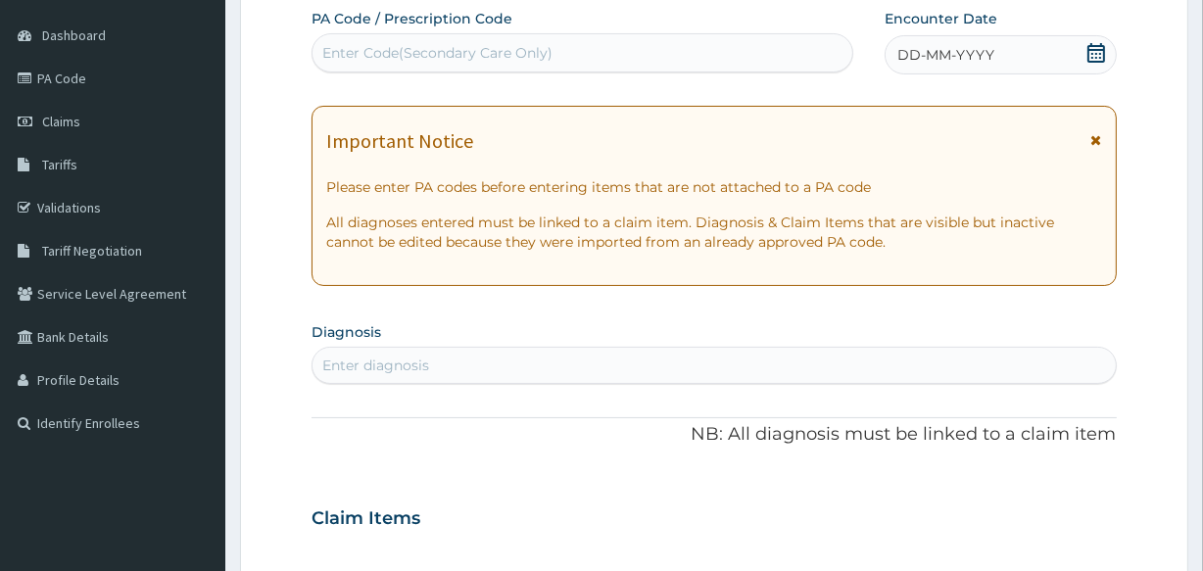
click at [646, 51] on div "Enter Code(Secondary Care Only)" at bounding box center [582, 52] width 539 height 31
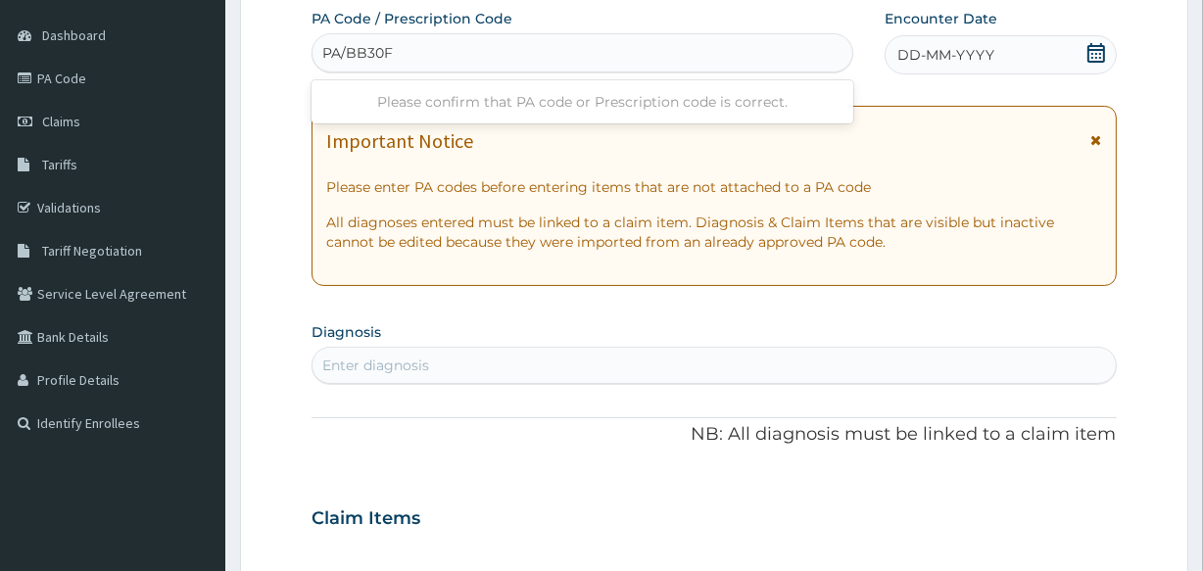
type input "PA/BB30F0"
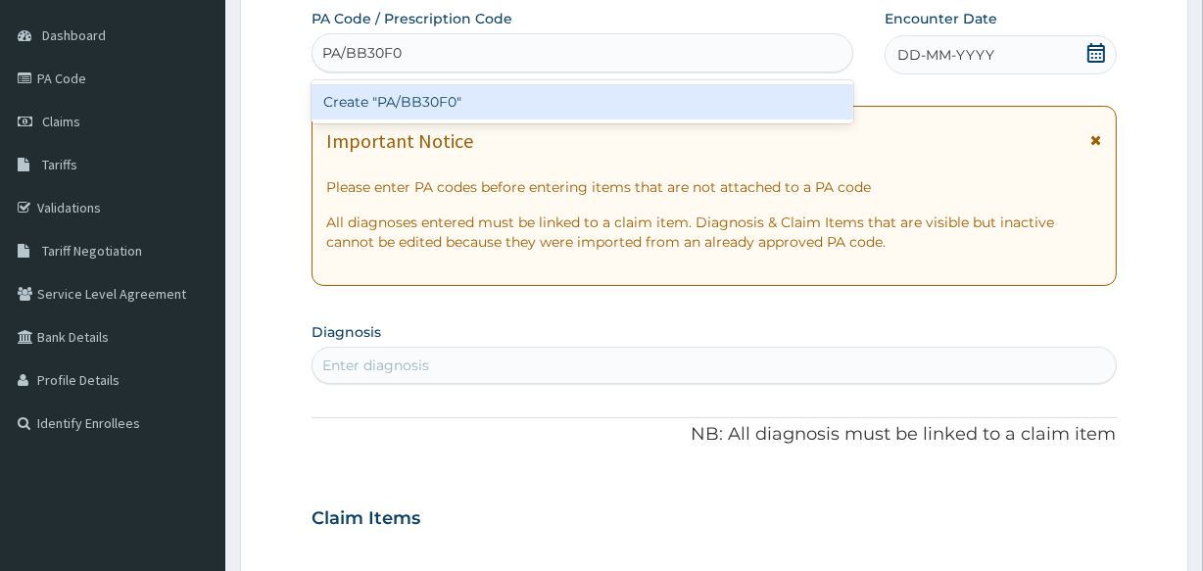
click at [617, 104] on div "Create "PA/BB30F0"" at bounding box center [582, 101] width 541 height 35
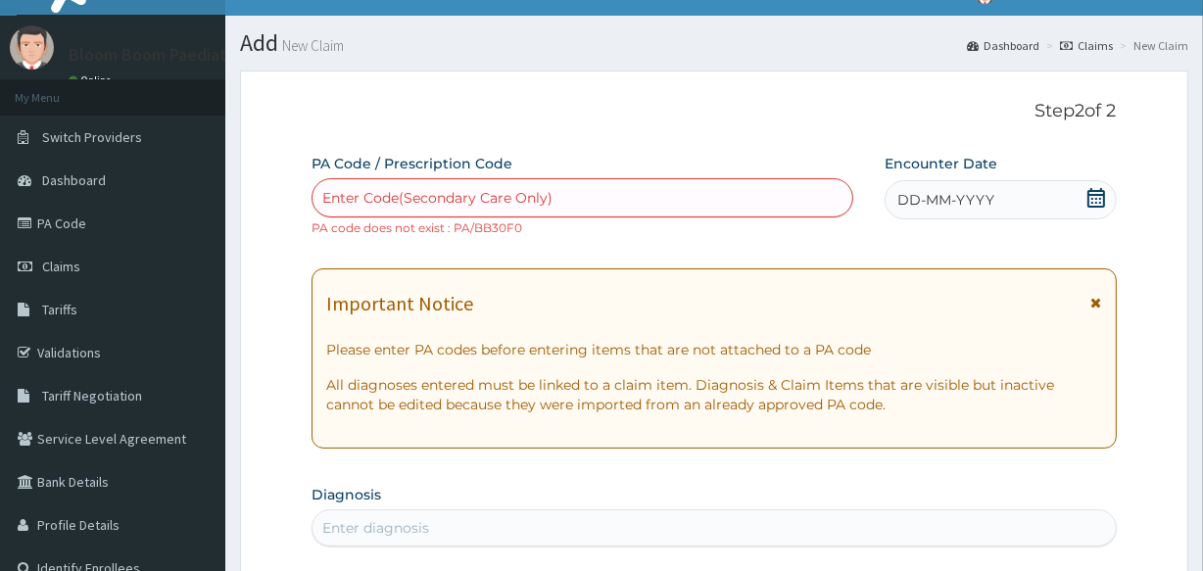
scroll to position [0, 0]
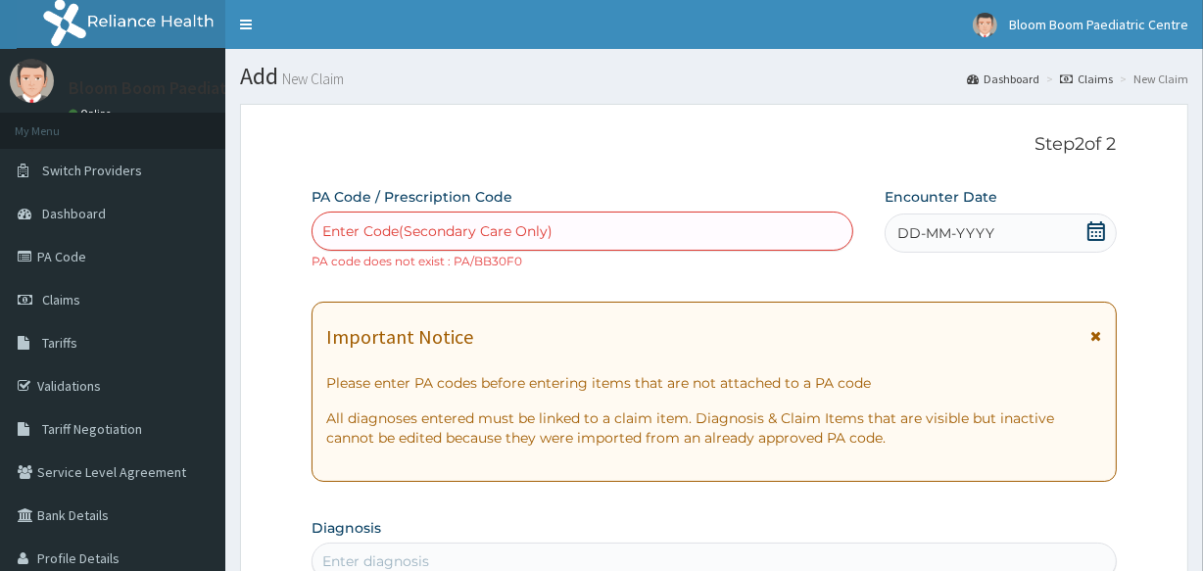
click at [470, 224] on div "Enter Code(Secondary Care Only)" at bounding box center [437, 231] width 230 height 20
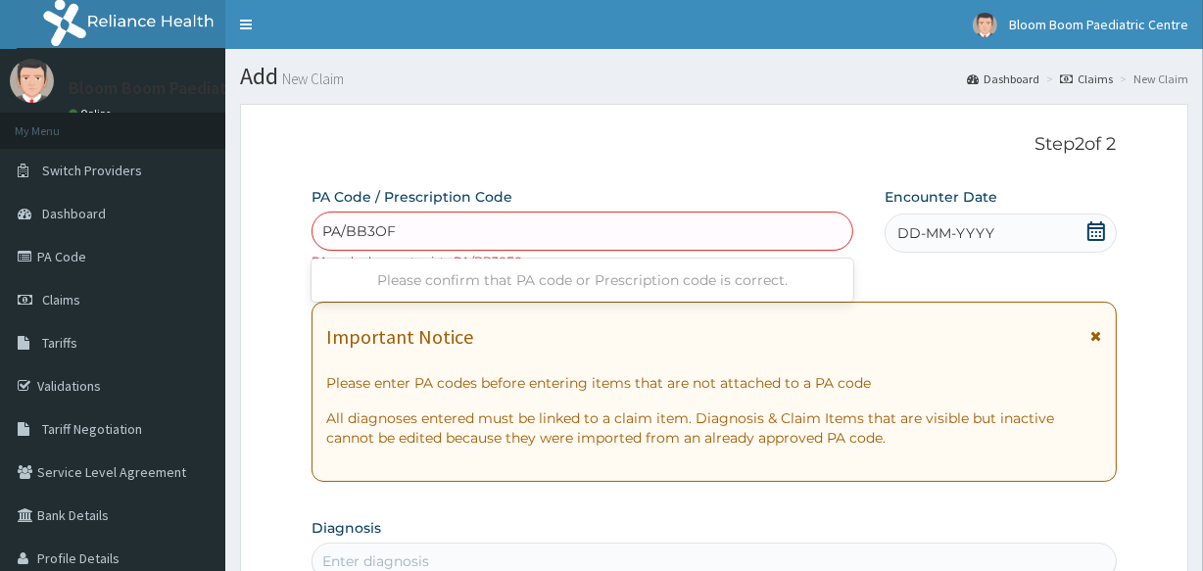
type input "PA/BB3OFO"
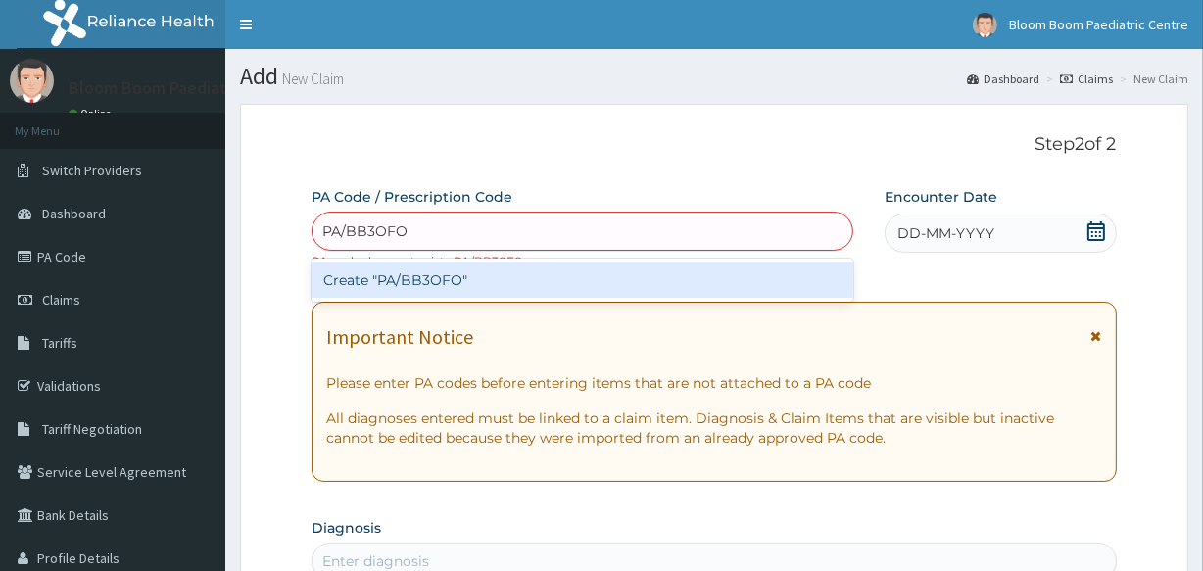
click at [470, 272] on div "Create "PA/BB3OFO"" at bounding box center [582, 280] width 541 height 35
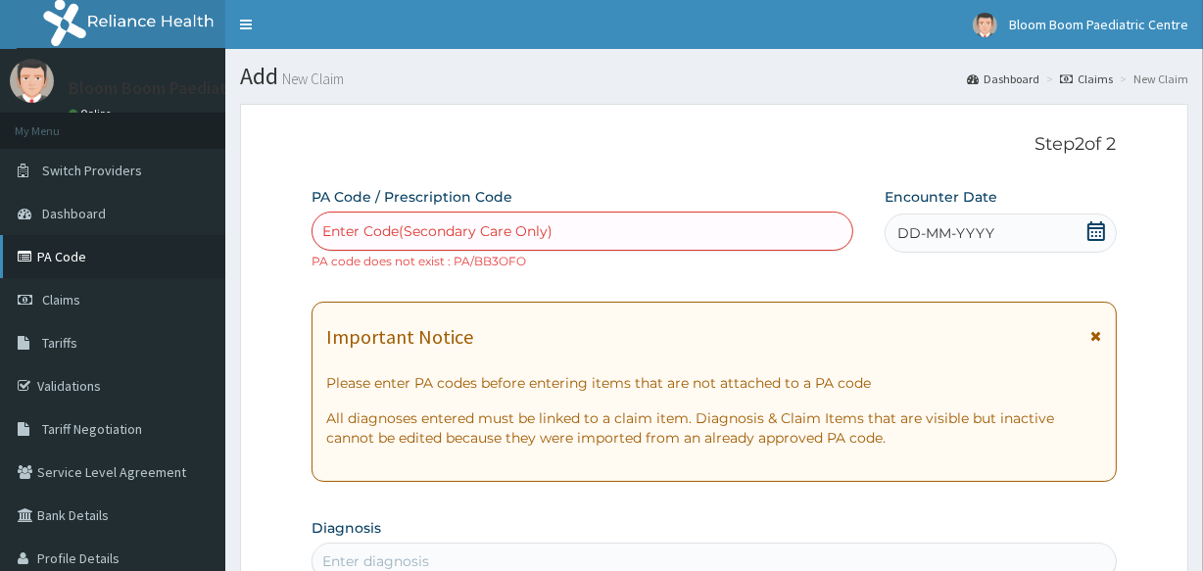
click at [112, 257] on link "PA Code" at bounding box center [112, 256] width 225 height 43
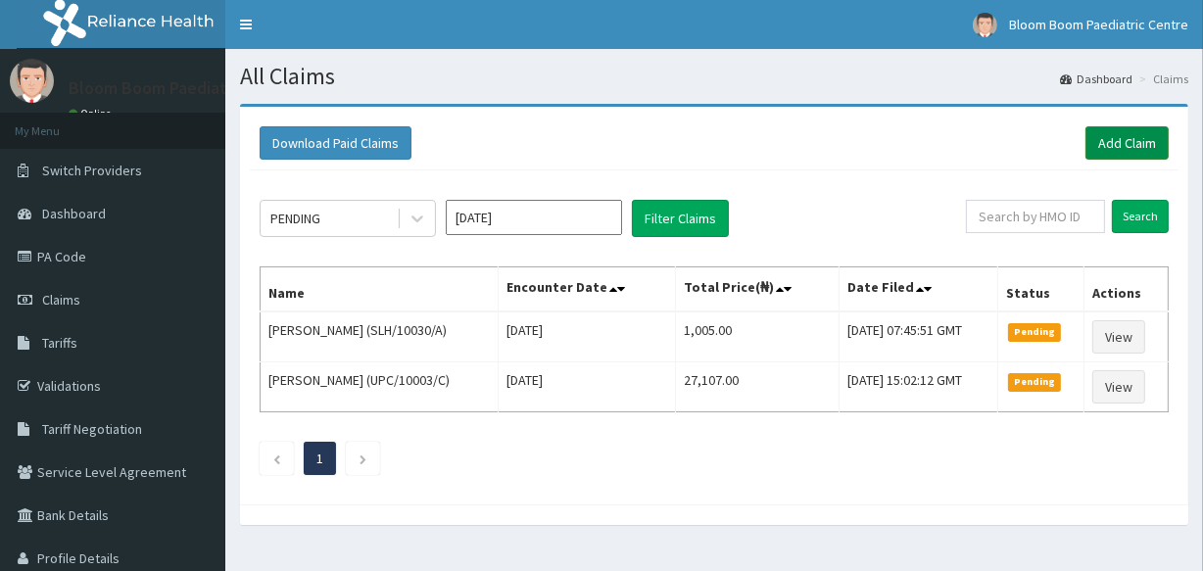
click at [1122, 151] on link "Add Claim" at bounding box center [1127, 142] width 83 height 33
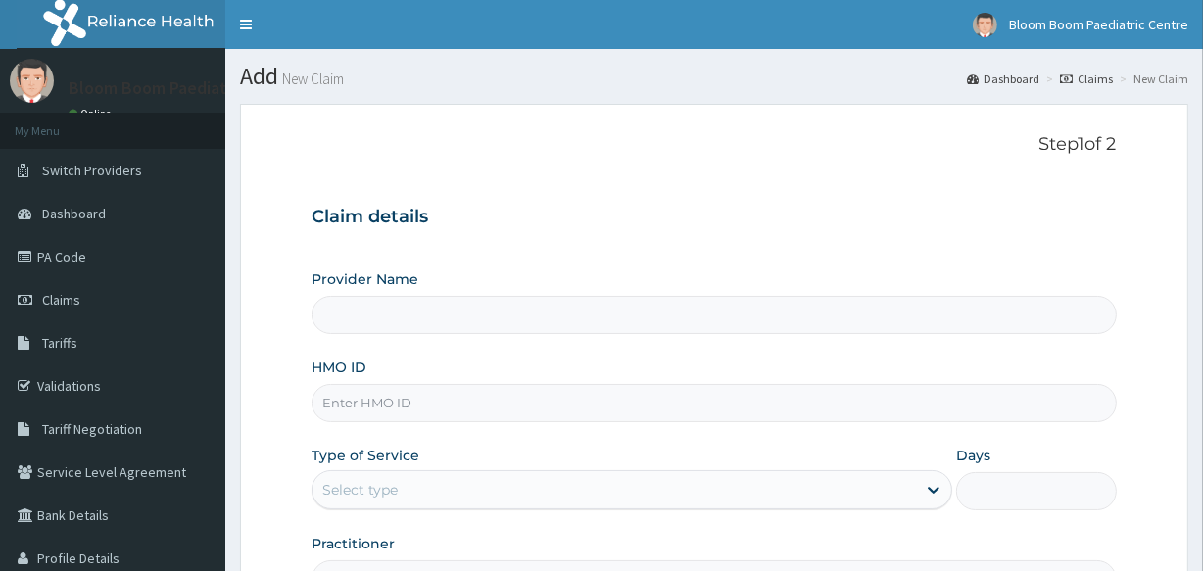
type input "Bloom Boom Paediatric Centre"
click at [605, 400] on input "HMO ID" at bounding box center [714, 403] width 805 height 38
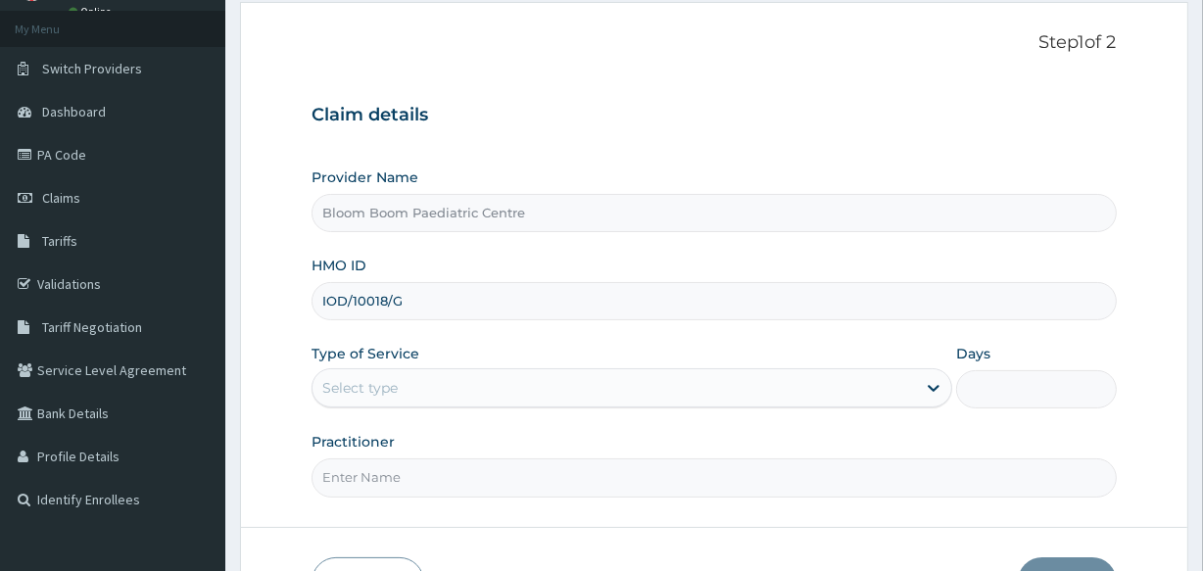
scroll to position [106, 0]
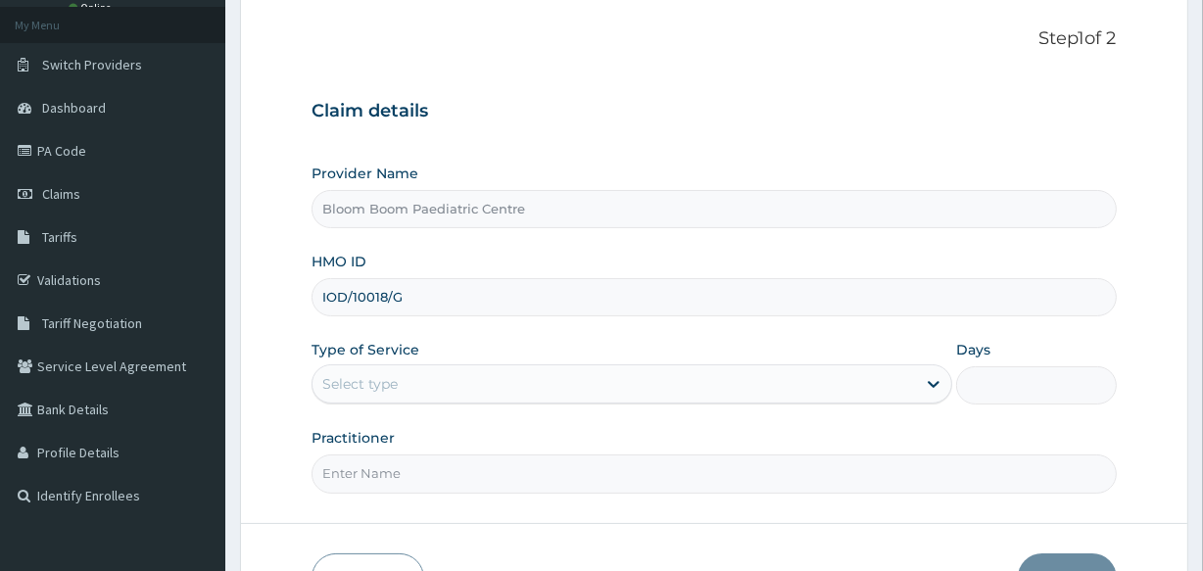
type input "IOD/10018/G"
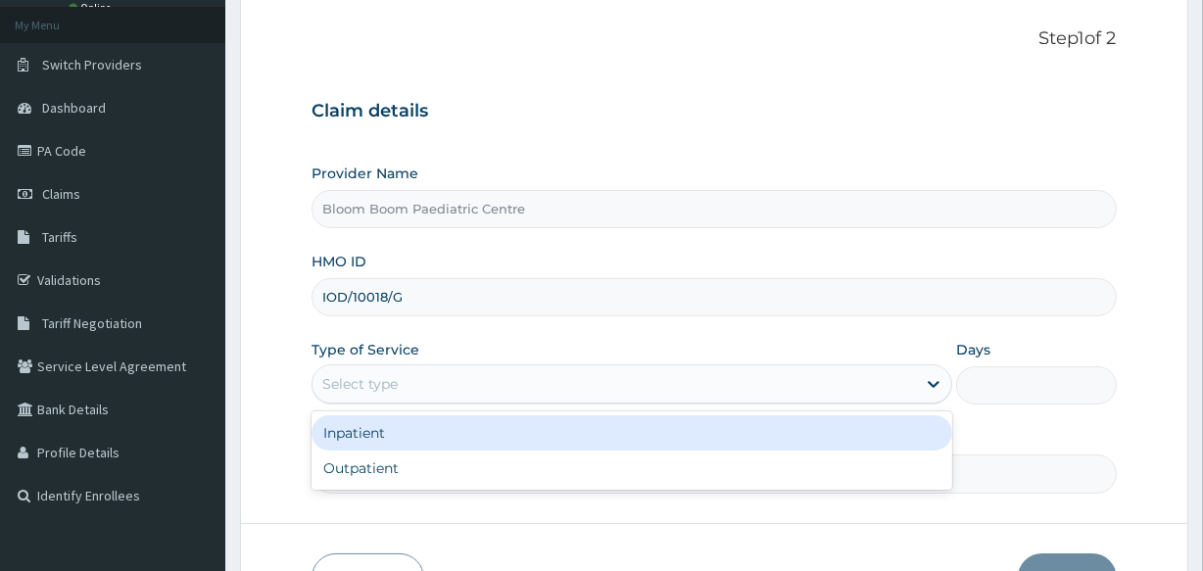
click at [545, 375] on div "Select type" at bounding box center [615, 383] width 604 height 31
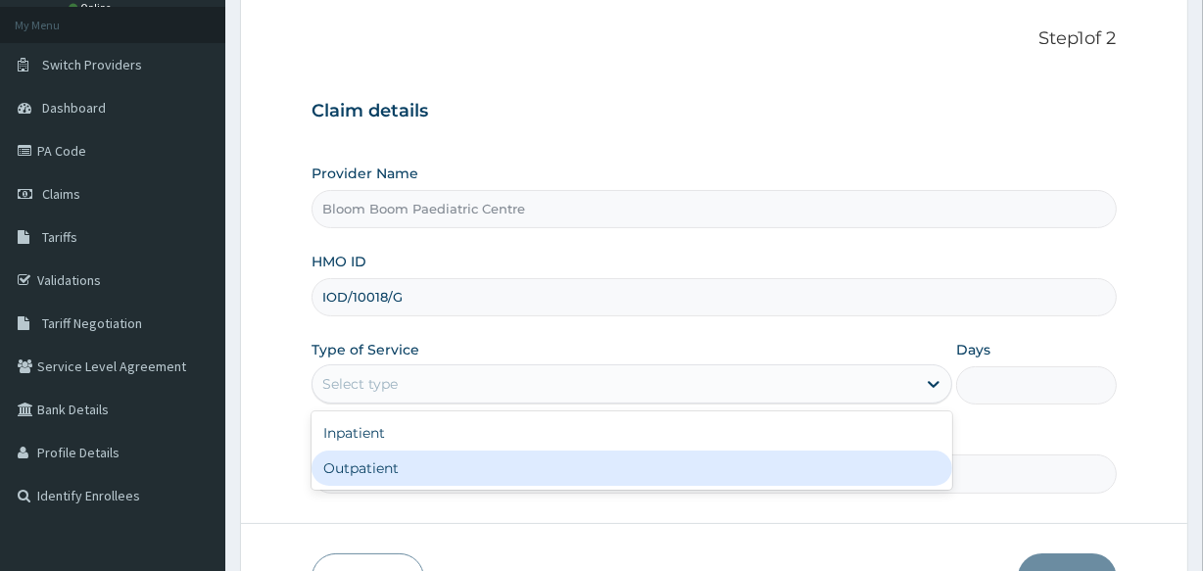
click at [561, 456] on div "Outpatient" at bounding box center [632, 468] width 641 height 35
type input "1"
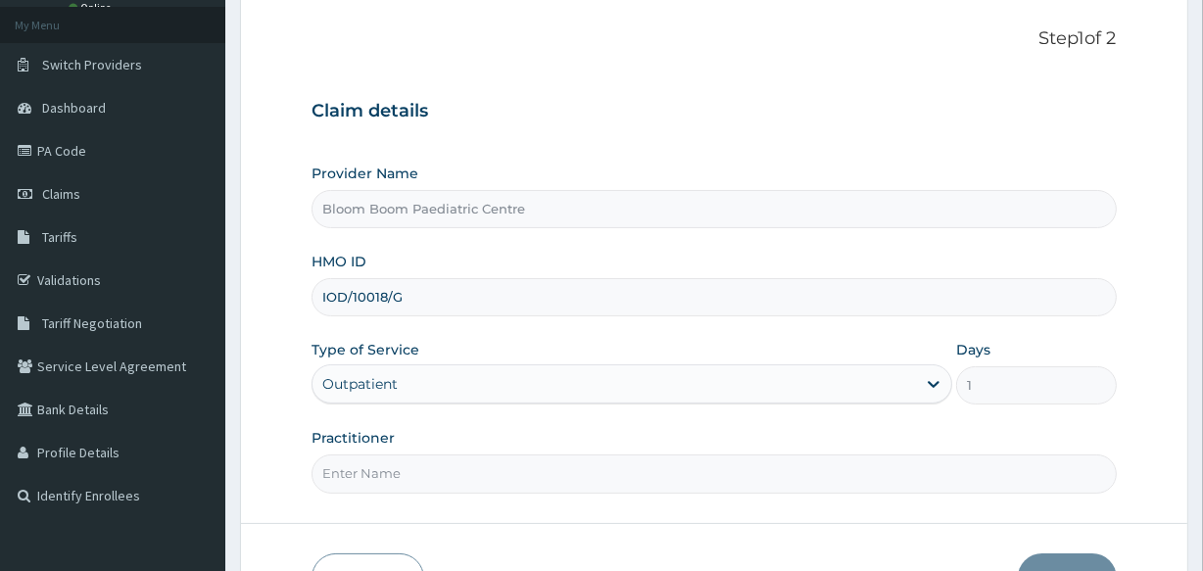
click at [567, 471] on input "Practitioner" at bounding box center [714, 474] width 805 height 38
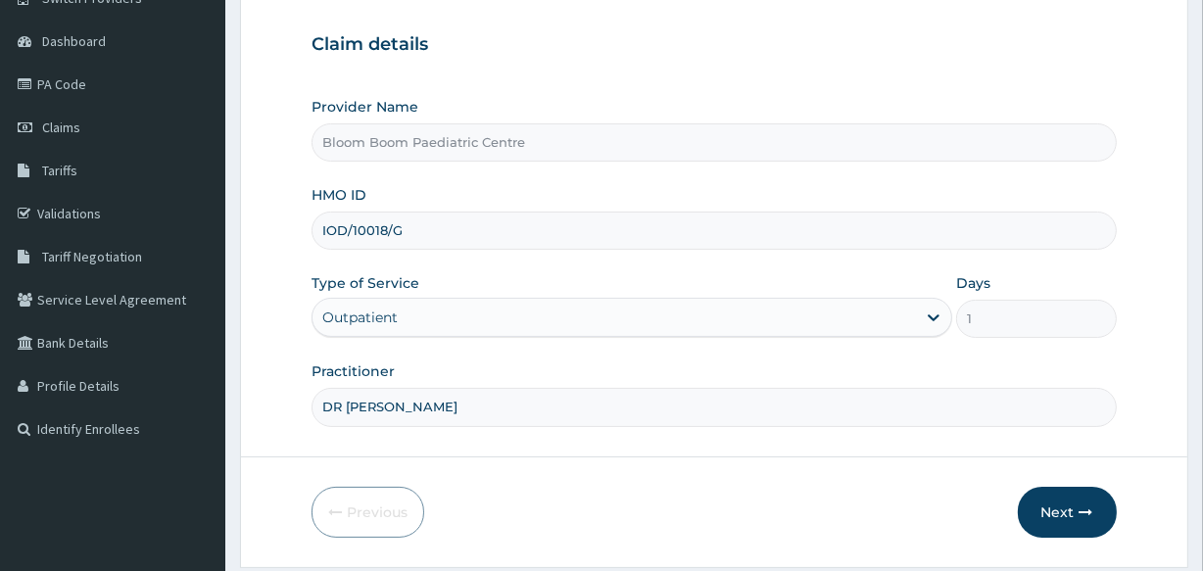
scroll to position [174, 0]
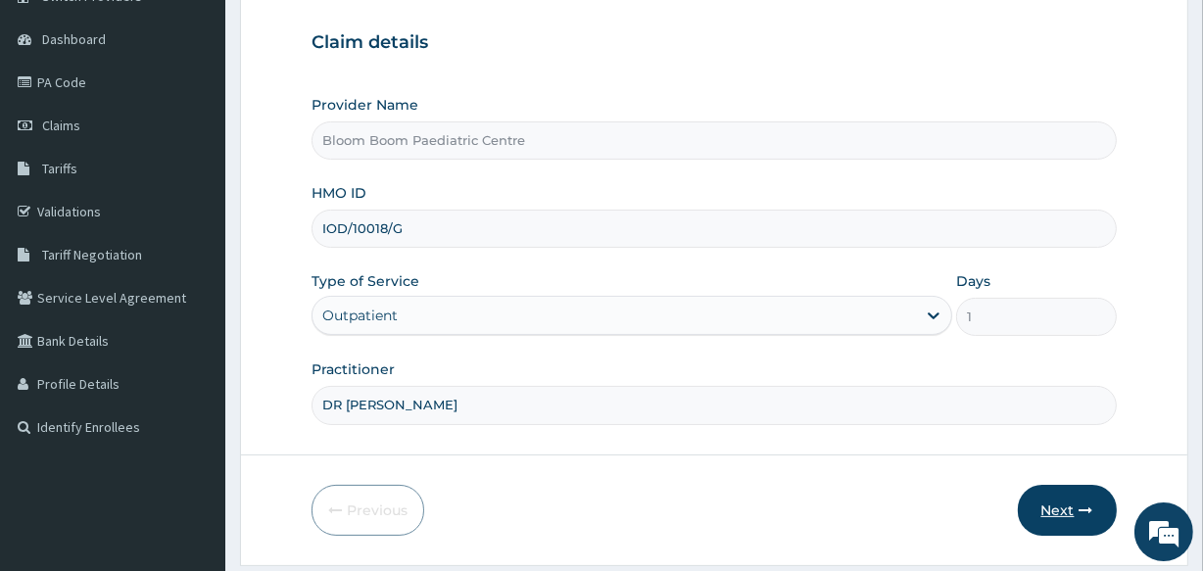
type input "DR ONIMOTO"
click at [1075, 493] on button "Next" at bounding box center [1067, 510] width 99 height 51
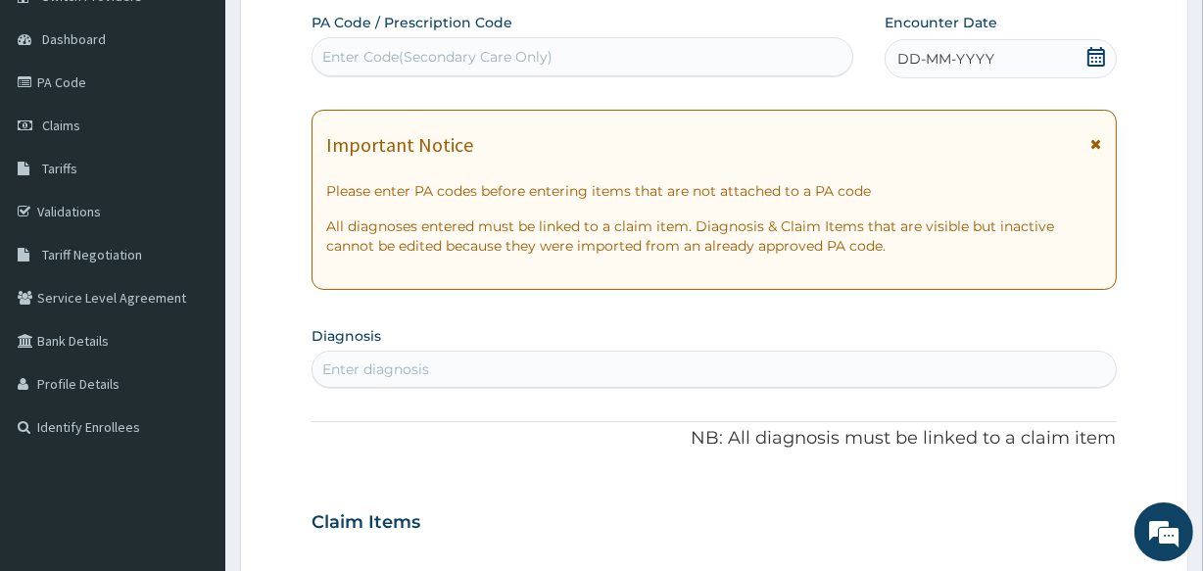
click at [473, 60] on div "Enter Code(Secondary Care Only)" at bounding box center [437, 57] width 230 height 20
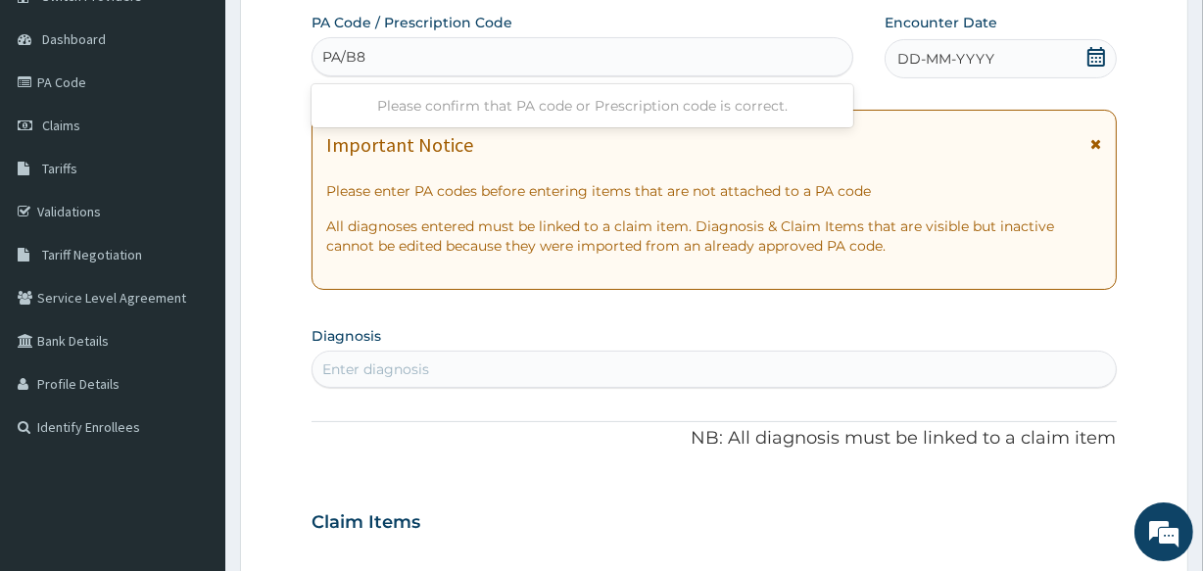
scroll to position [0, 0]
type input "PA/B830F0"
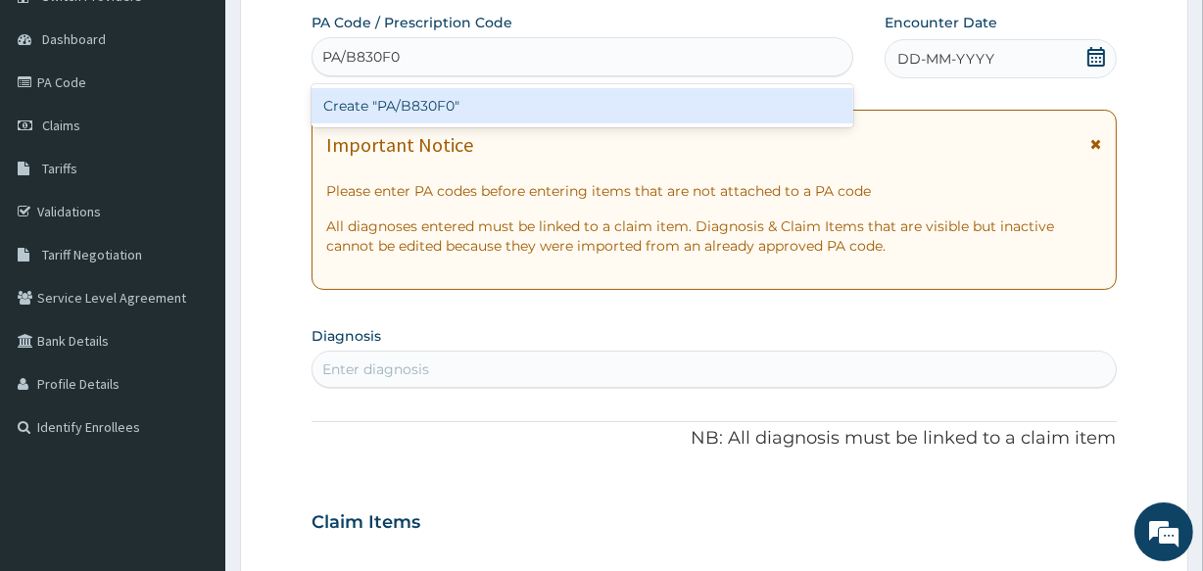
click at [505, 104] on div "Create "PA/B830F0"" at bounding box center [582, 105] width 541 height 35
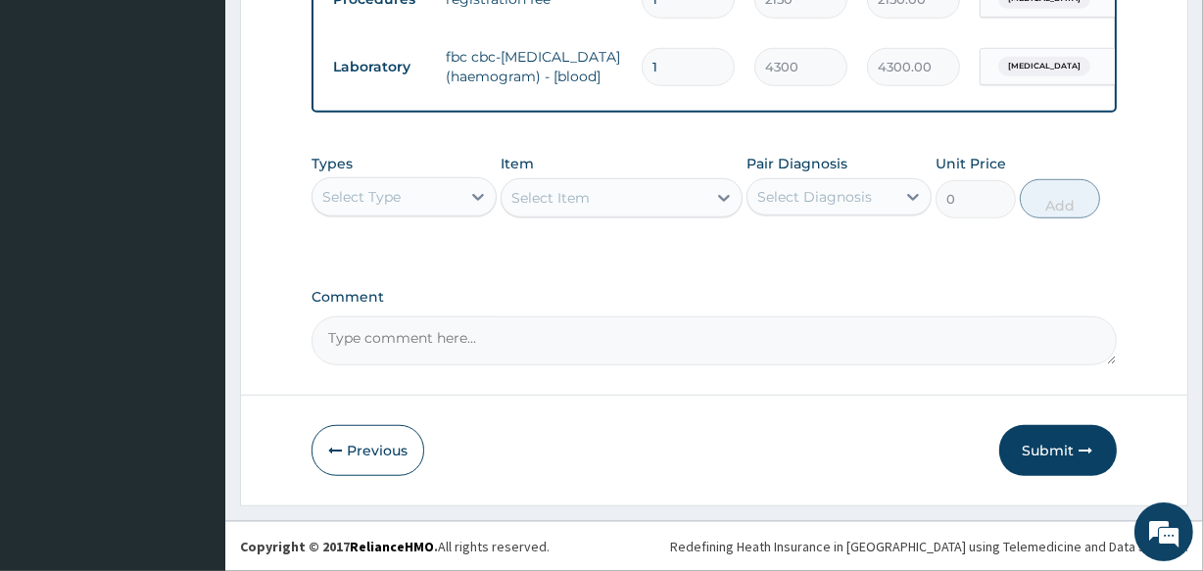
scroll to position [1315, 0]
click at [1041, 453] on button "Submit" at bounding box center [1059, 450] width 118 height 51
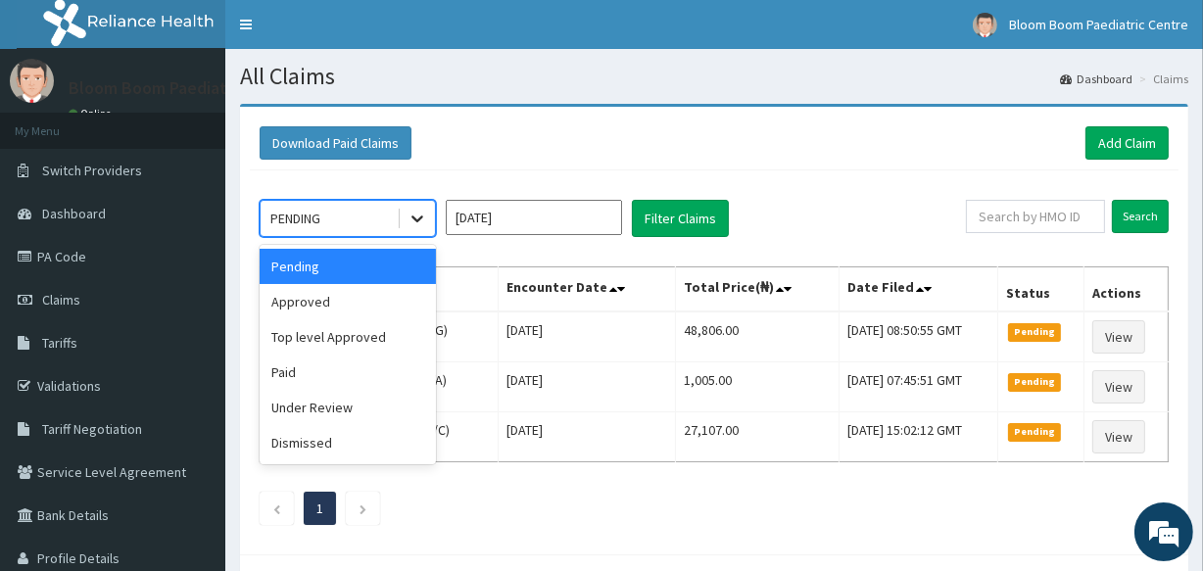
click at [423, 207] on div at bounding box center [417, 218] width 35 height 35
click at [364, 384] on div "Paid" at bounding box center [348, 372] width 176 height 35
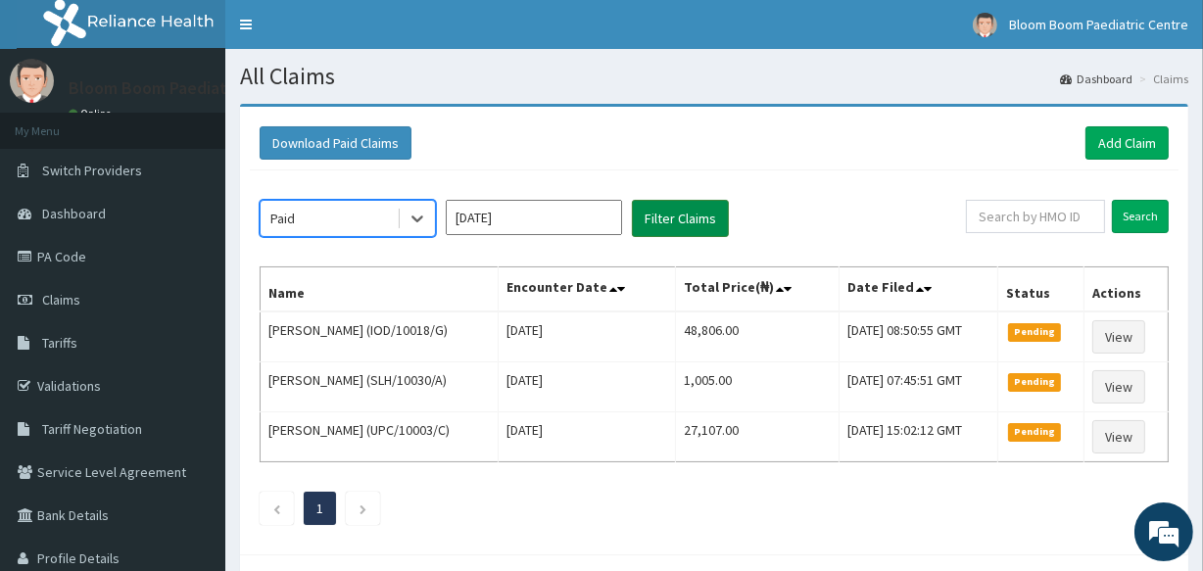
click at [698, 200] on button "Filter Claims" at bounding box center [680, 218] width 97 height 37
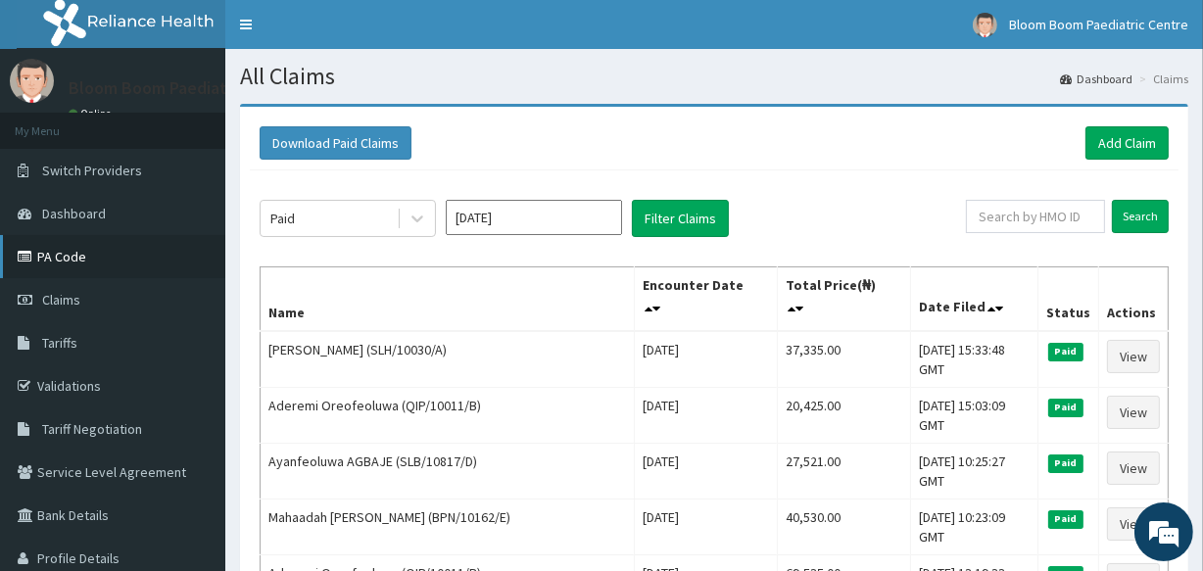
click at [80, 265] on link "PA Code" at bounding box center [112, 256] width 225 height 43
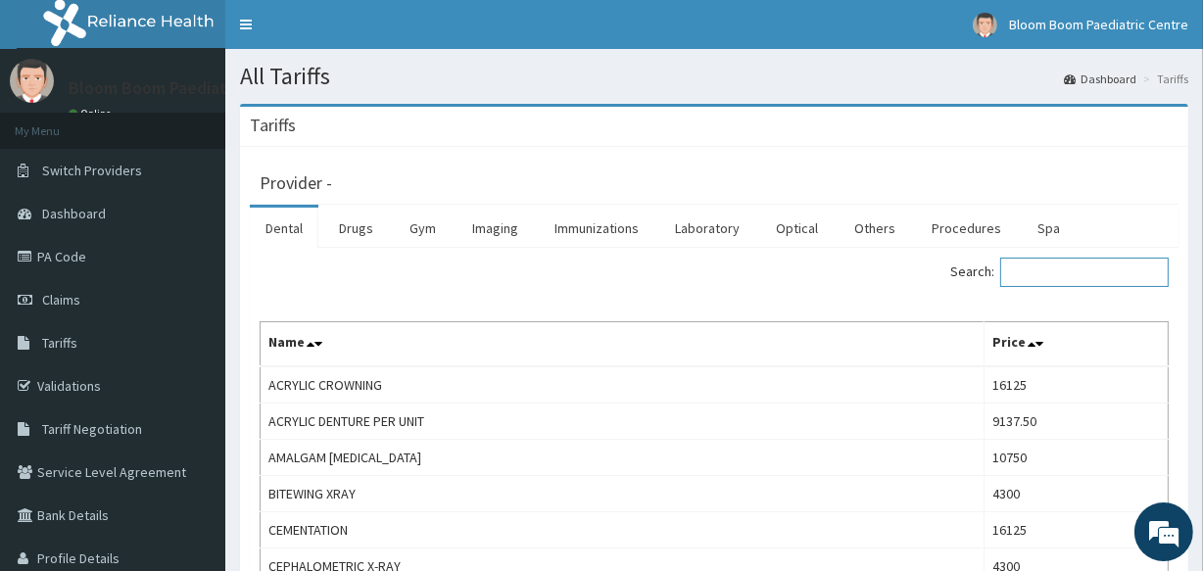
click at [1100, 277] on input "Search:" at bounding box center [1085, 272] width 169 height 29
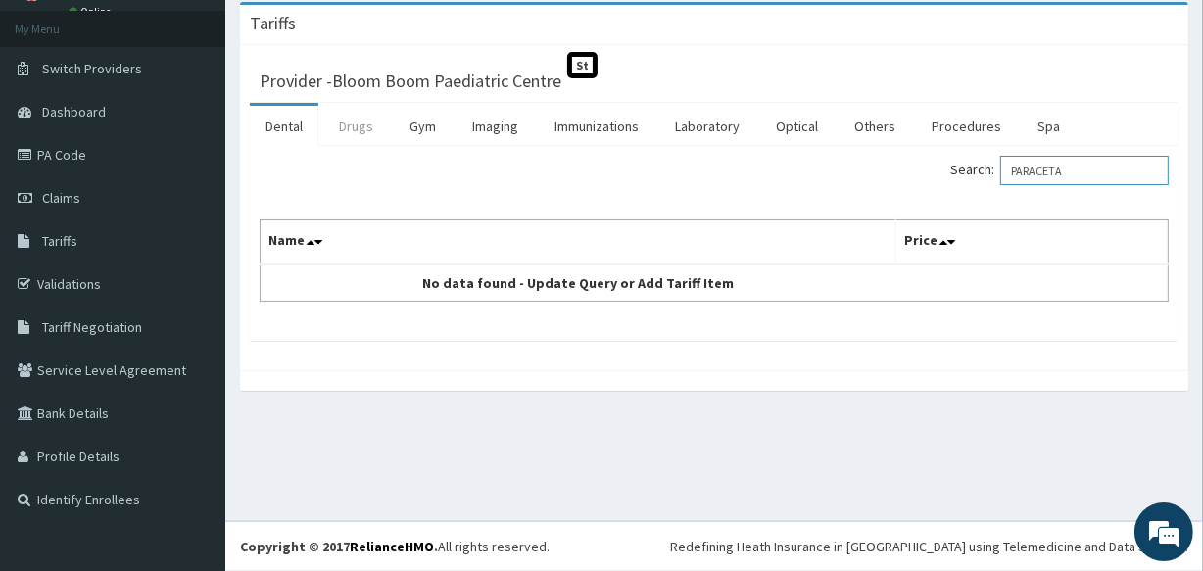
type input "PARACETA"
click at [352, 127] on link "Drugs" at bounding box center [356, 126] width 66 height 41
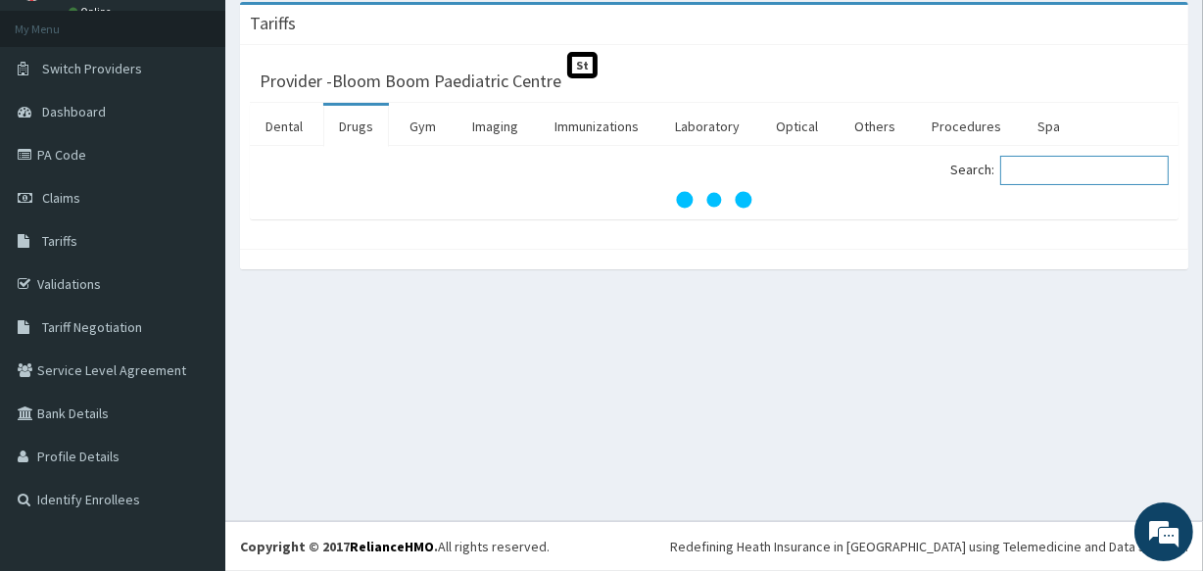
click at [1038, 166] on input "Search:" at bounding box center [1085, 170] width 169 height 29
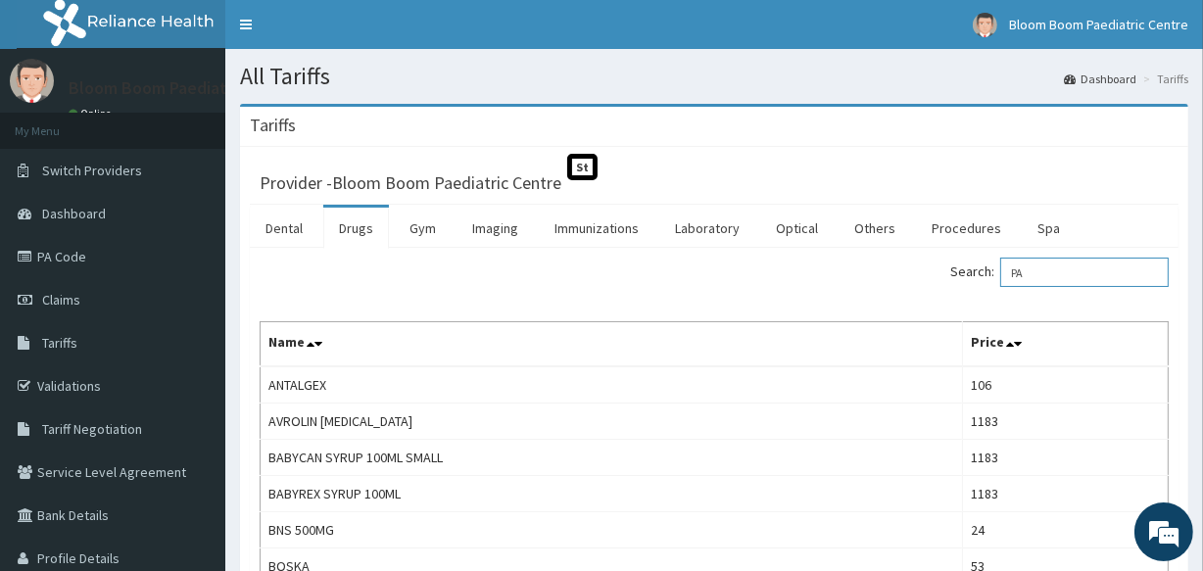
type input "P"
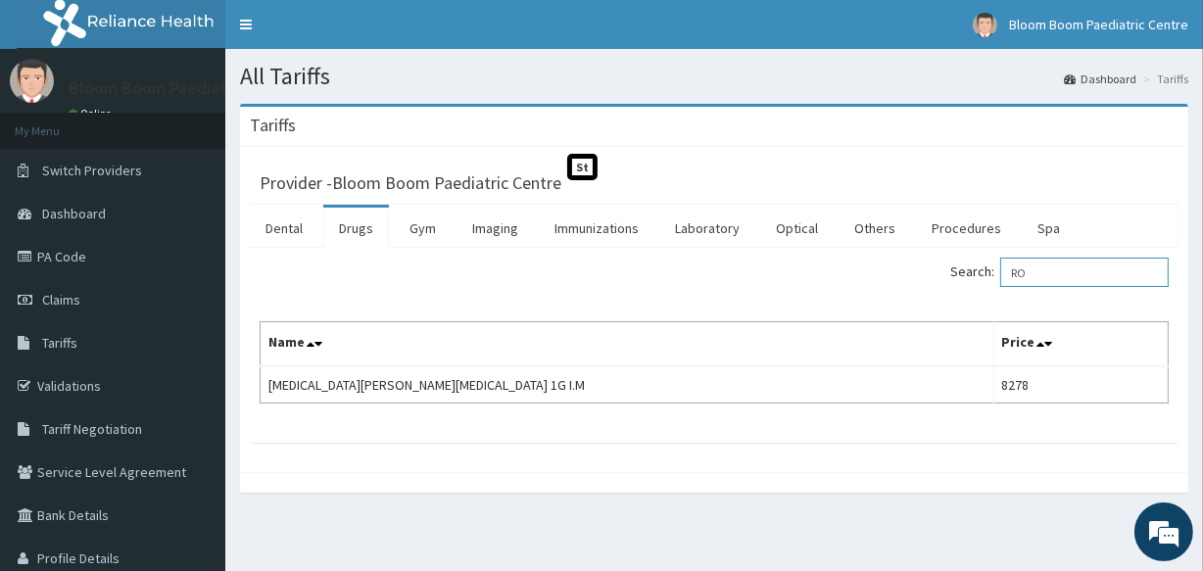
type input "R"
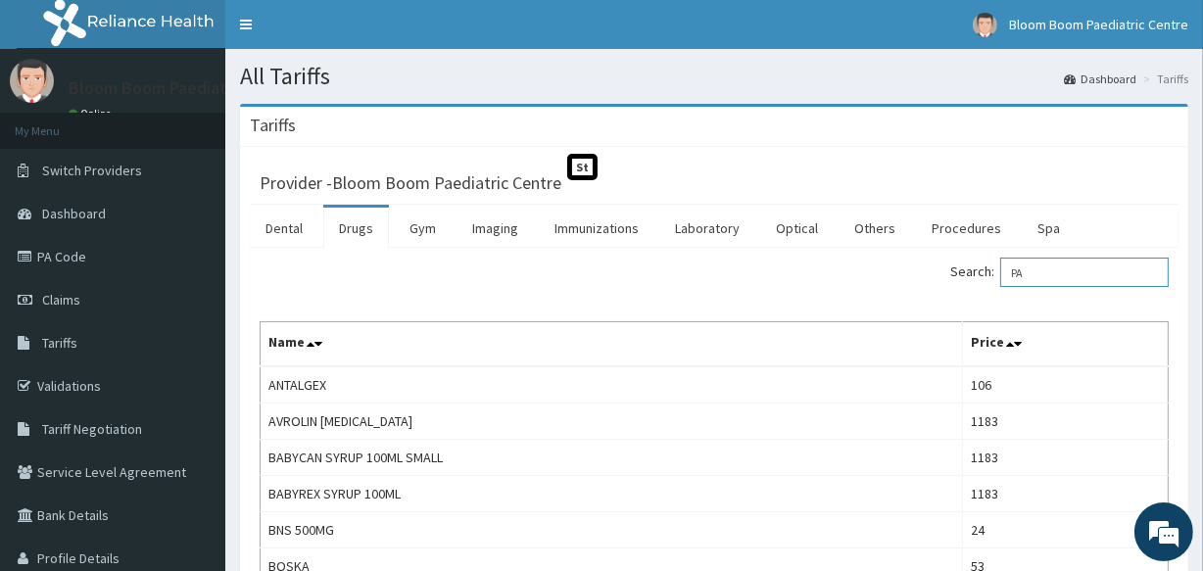
type input "P"
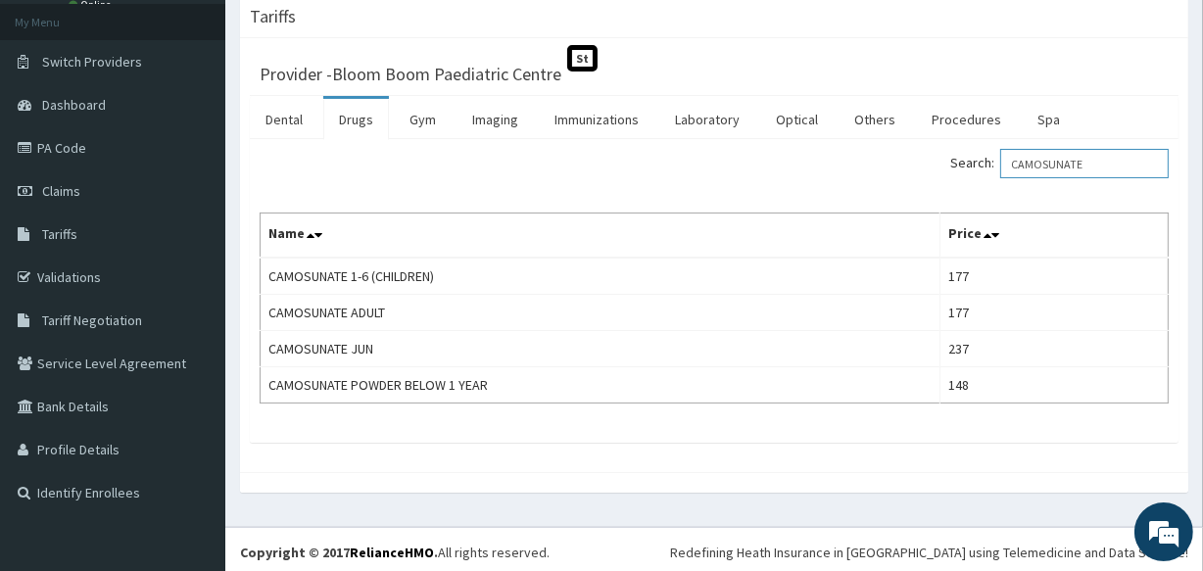
scroll to position [113, 0]
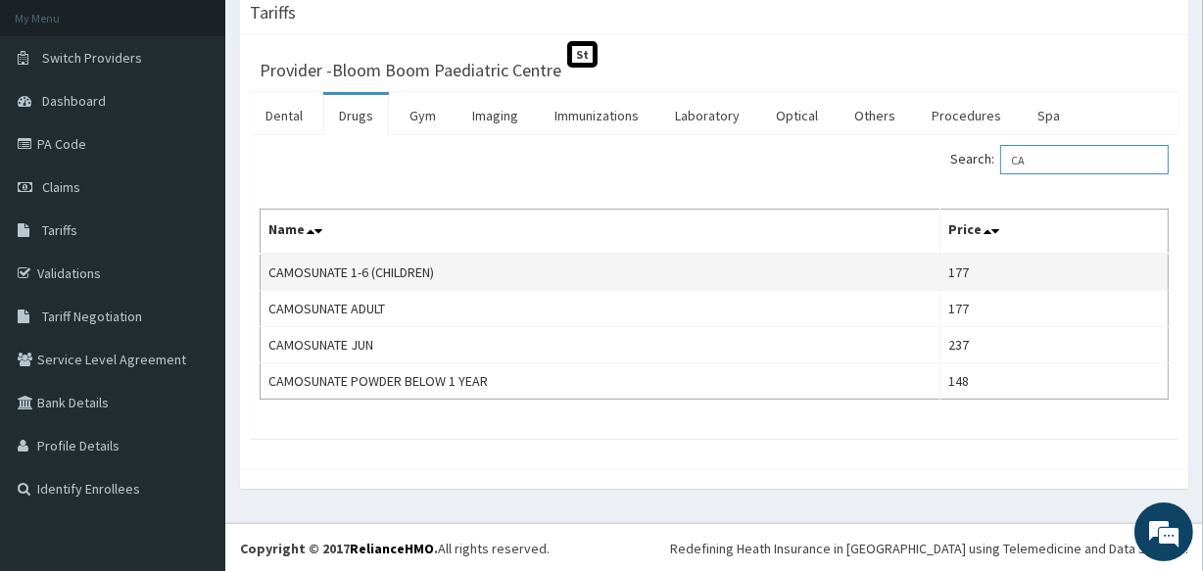
type input "C"
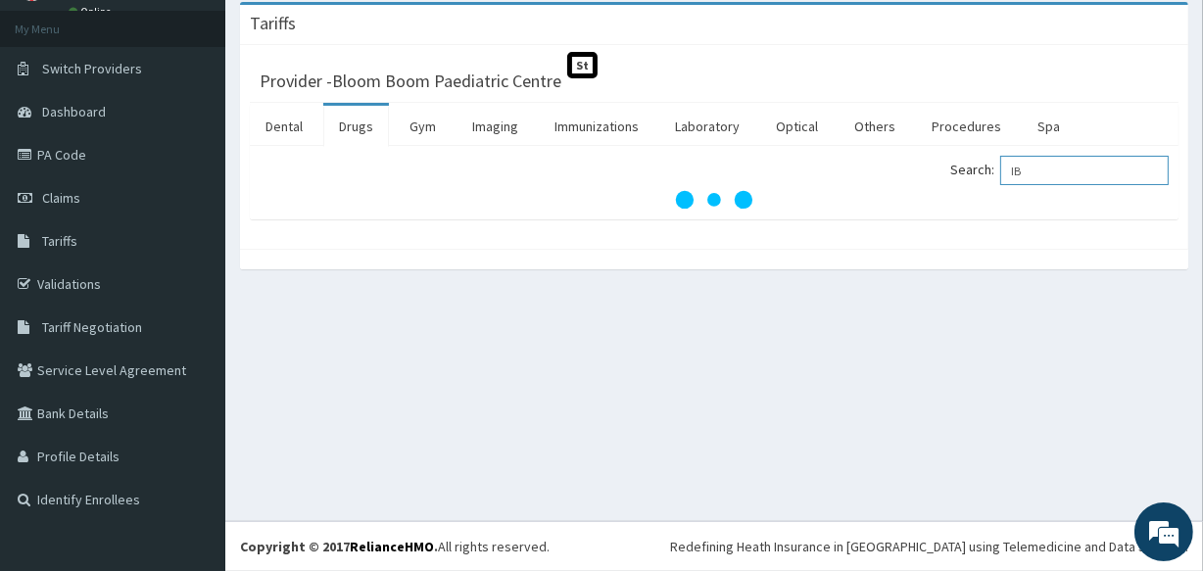
type input "I"
type input "N"
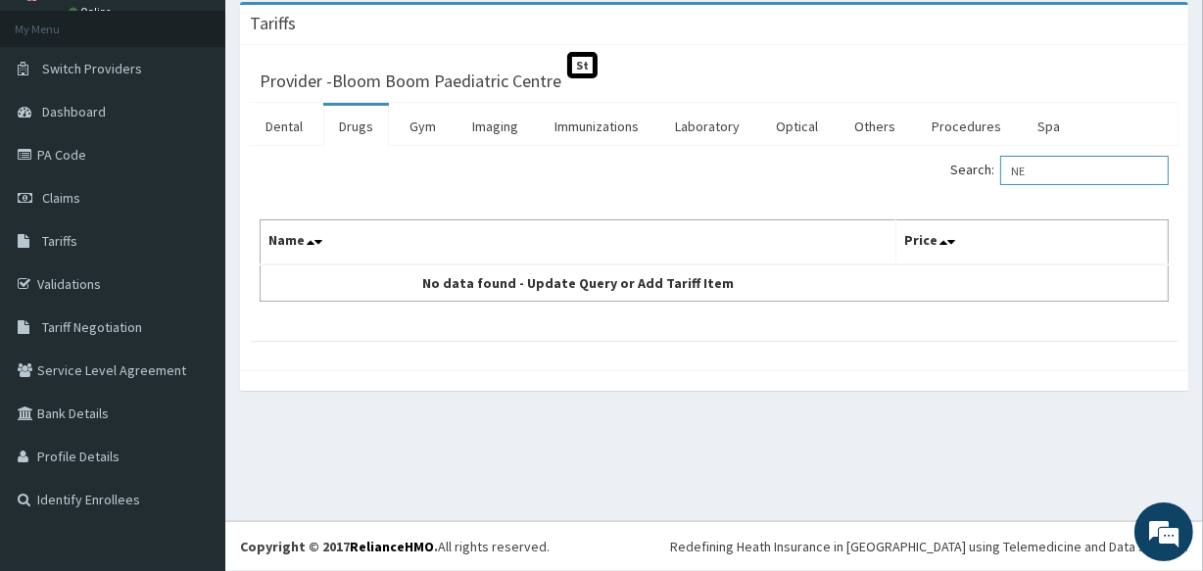
type input "N"
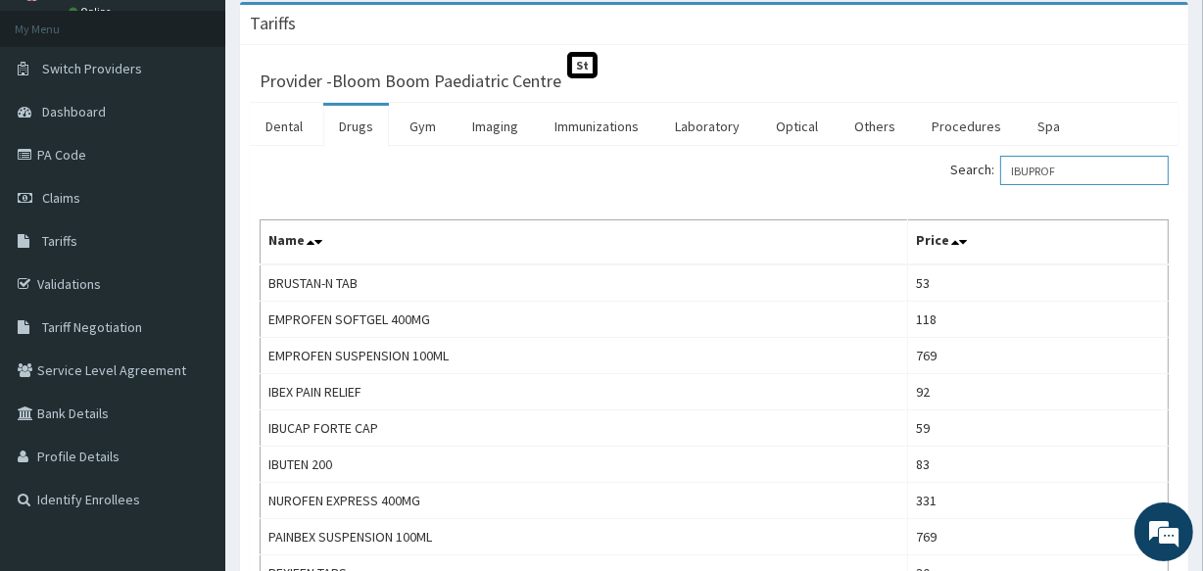
scroll to position [261, 0]
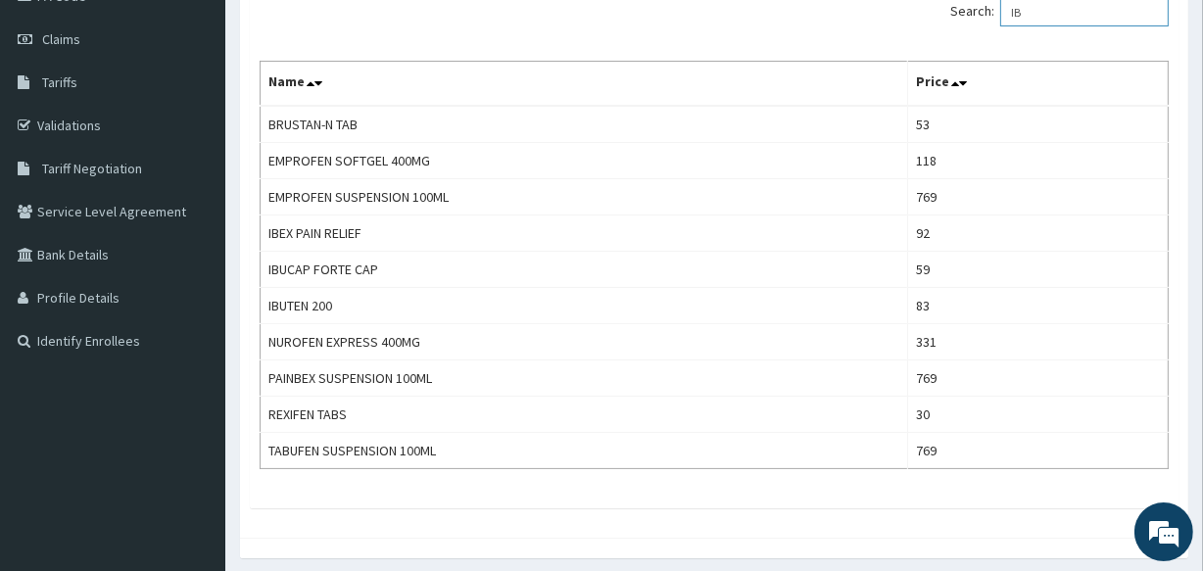
type input "I"
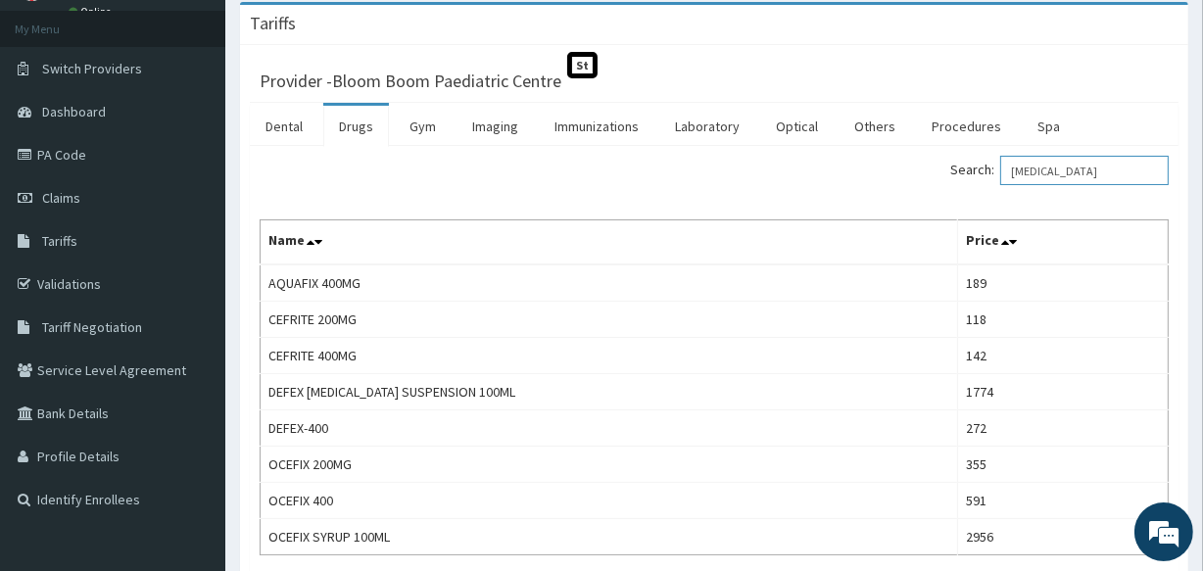
scroll to position [116, 0]
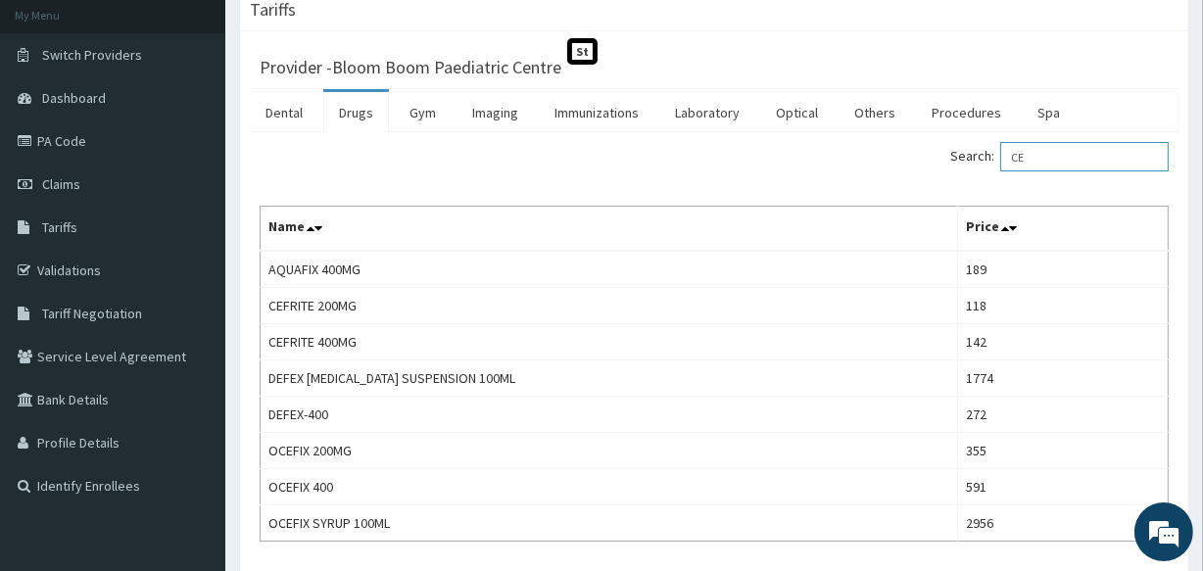
type input "C"
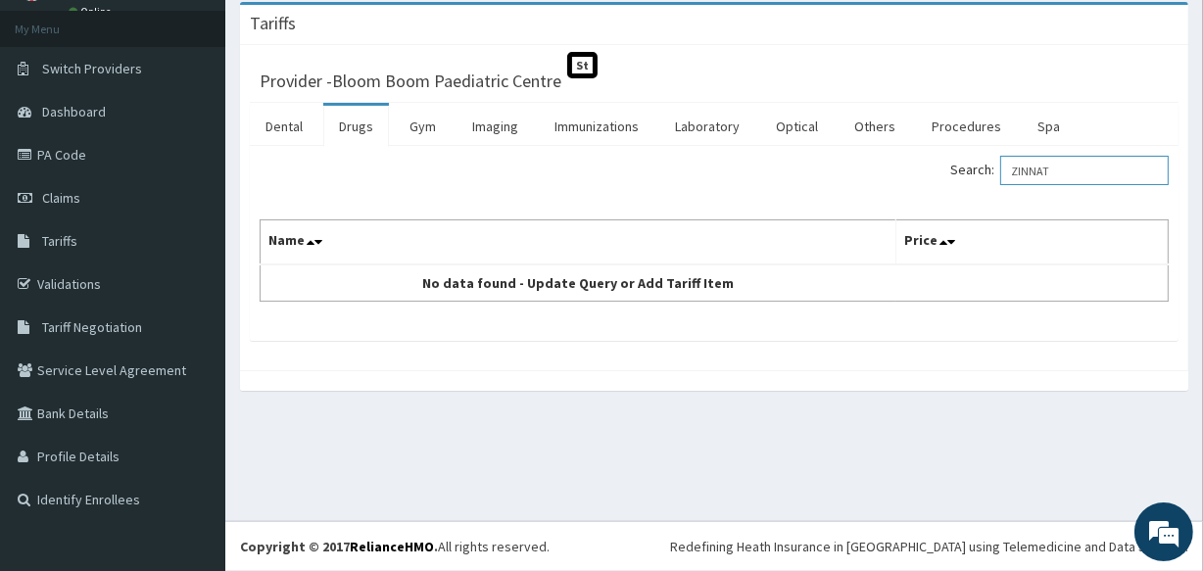
scroll to position [113, 0]
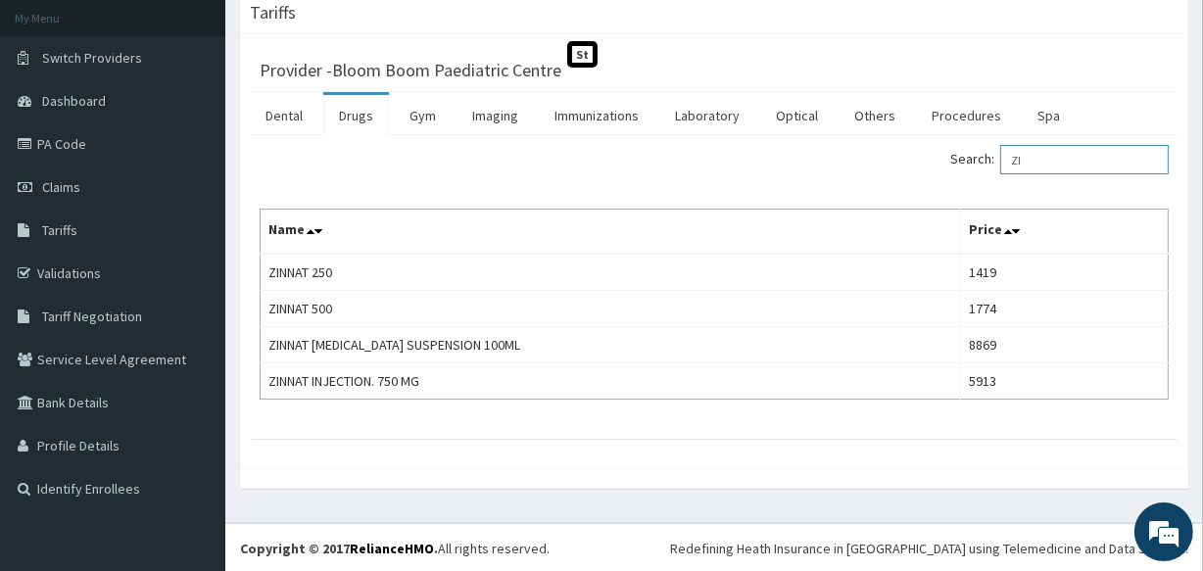
type input "Z"
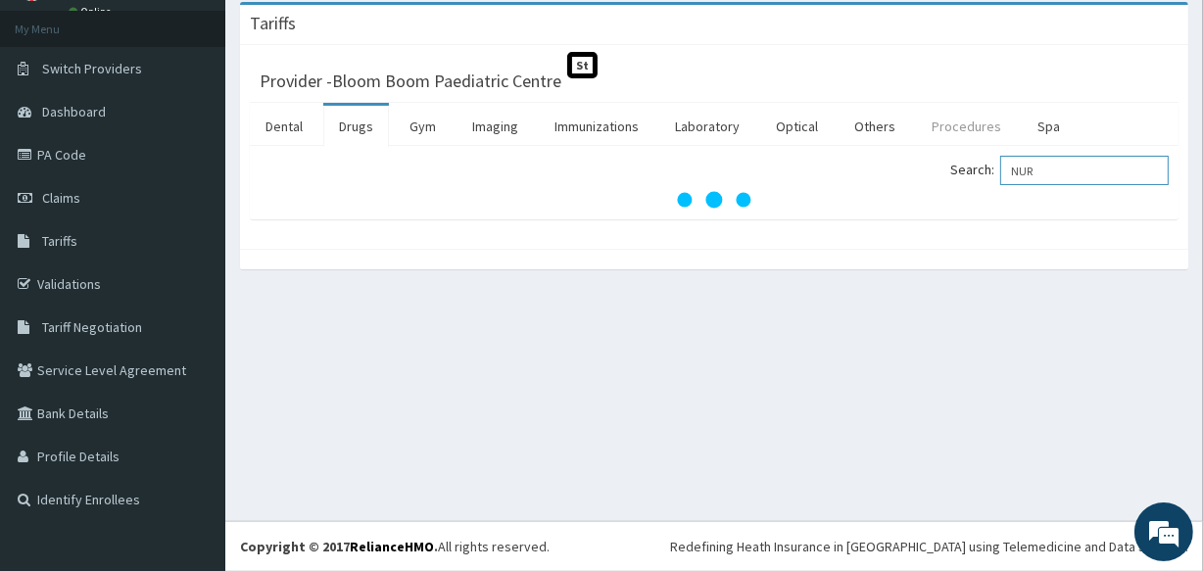
type input "NUR"
click at [950, 137] on link "Procedures" at bounding box center [966, 126] width 101 height 41
click at [1041, 163] on input "Search:" at bounding box center [1085, 170] width 169 height 29
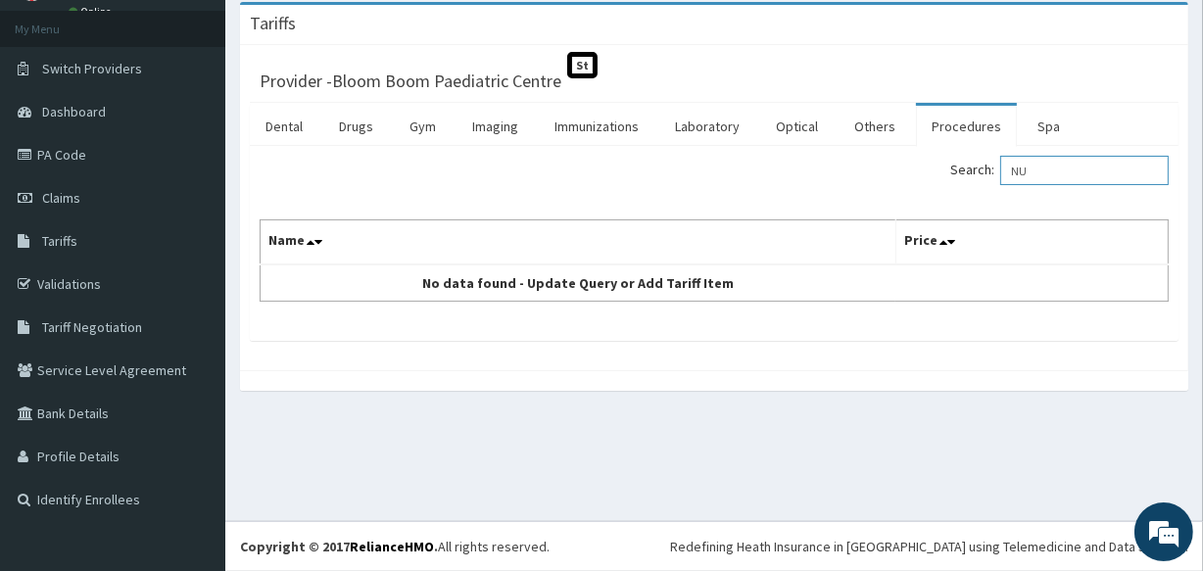
type input "N"
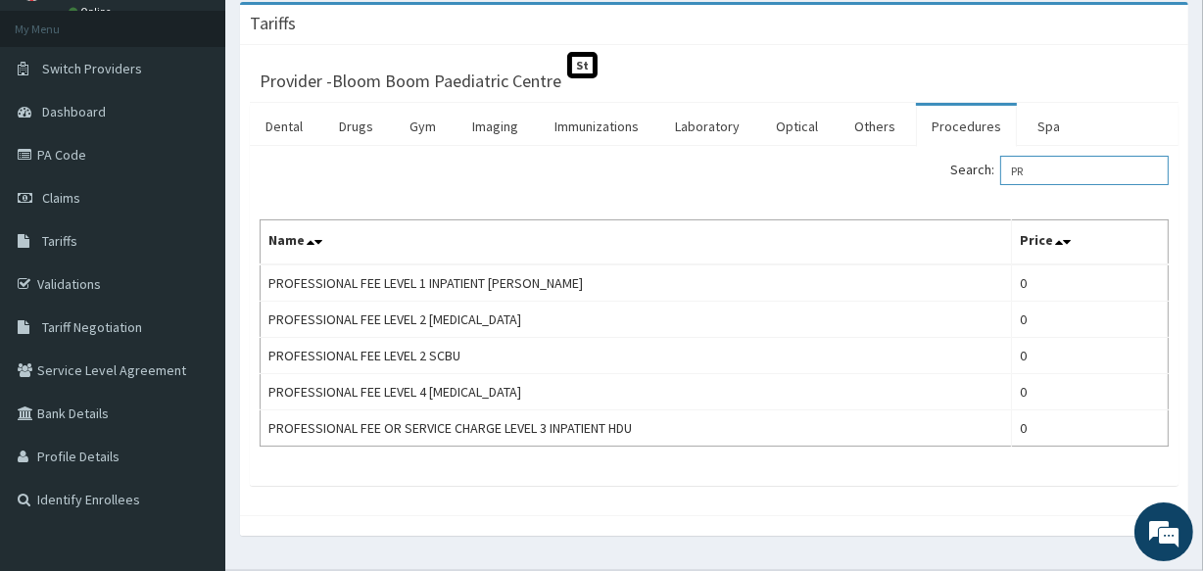
type input "P"
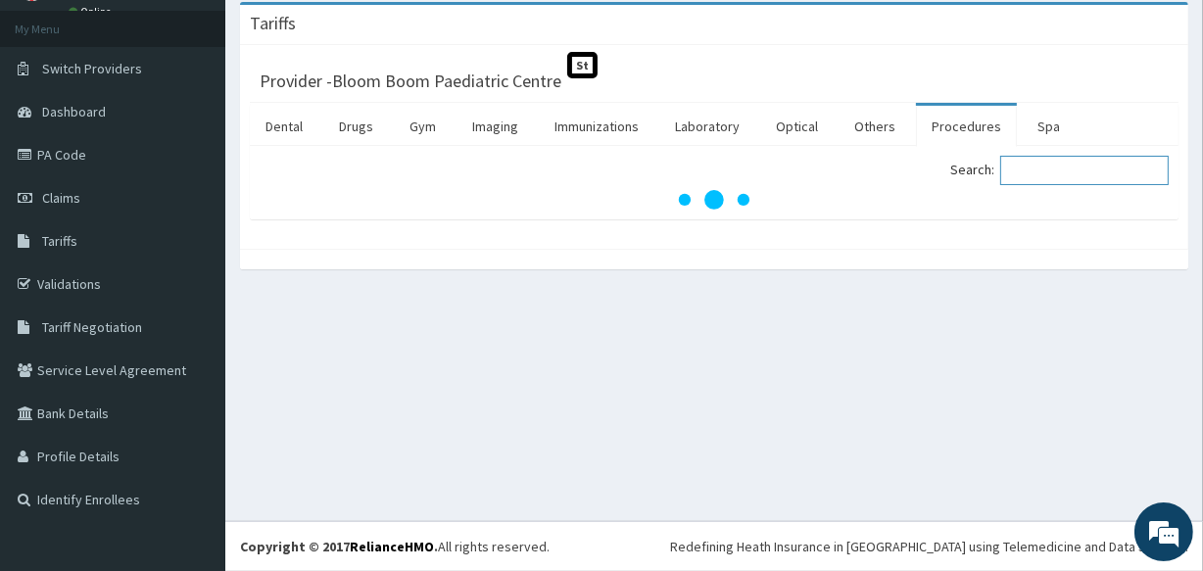
type input "A"
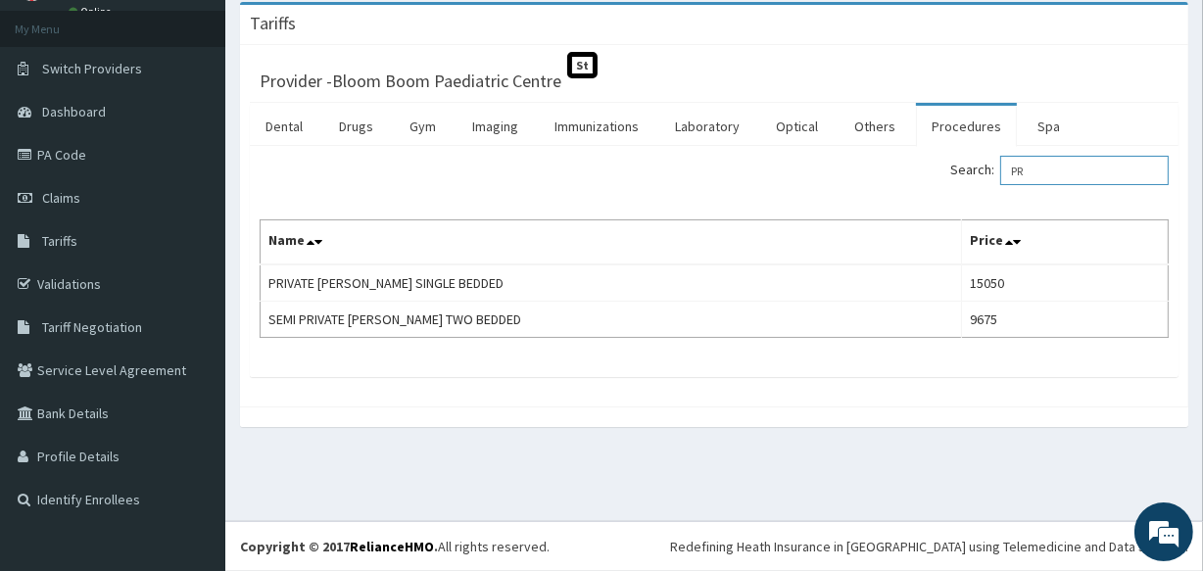
type input "P"
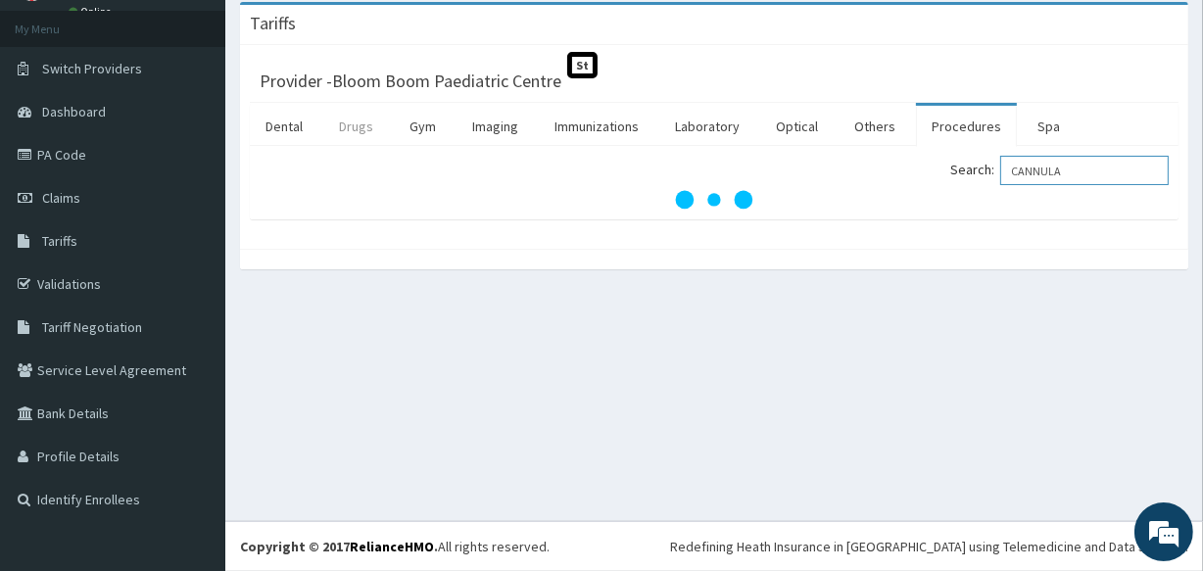
type input "CANNULA"
click at [355, 124] on link "Drugs" at bounding box center [356, 126] width 66 height 41
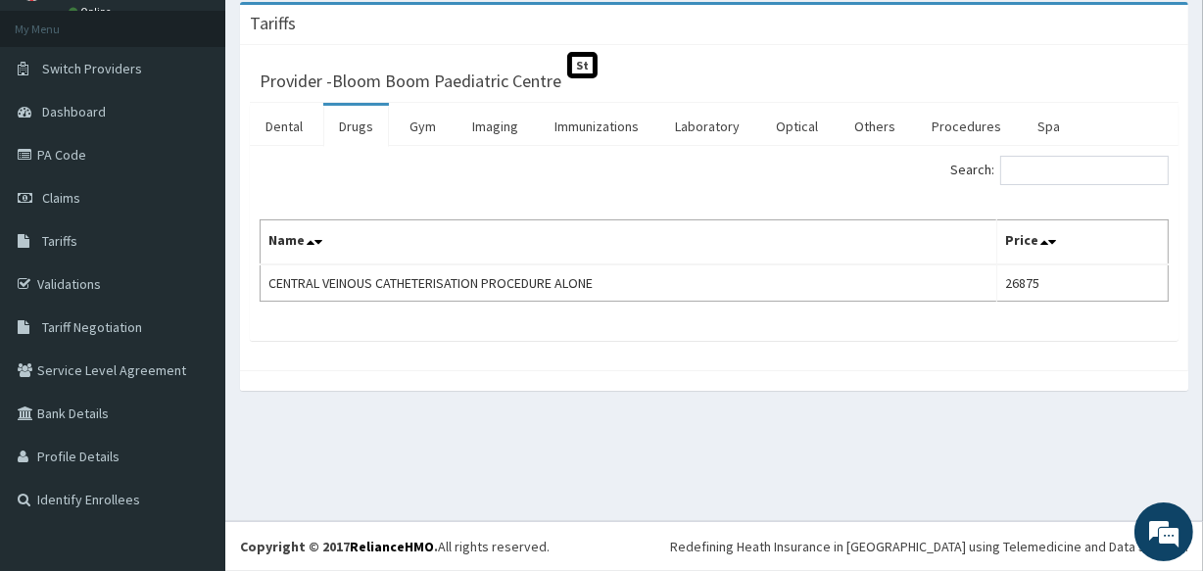
click at [1063, 193] on div "Search: Name Price CENTRAL VEINOUS CATHETERISATION PROCEDURE ALONE 26875" at bounding box center [714, 229] width 909 height 146
click at [1063, 171] on input "Search:" at bounding box center [1085, 170] width 169 height 29
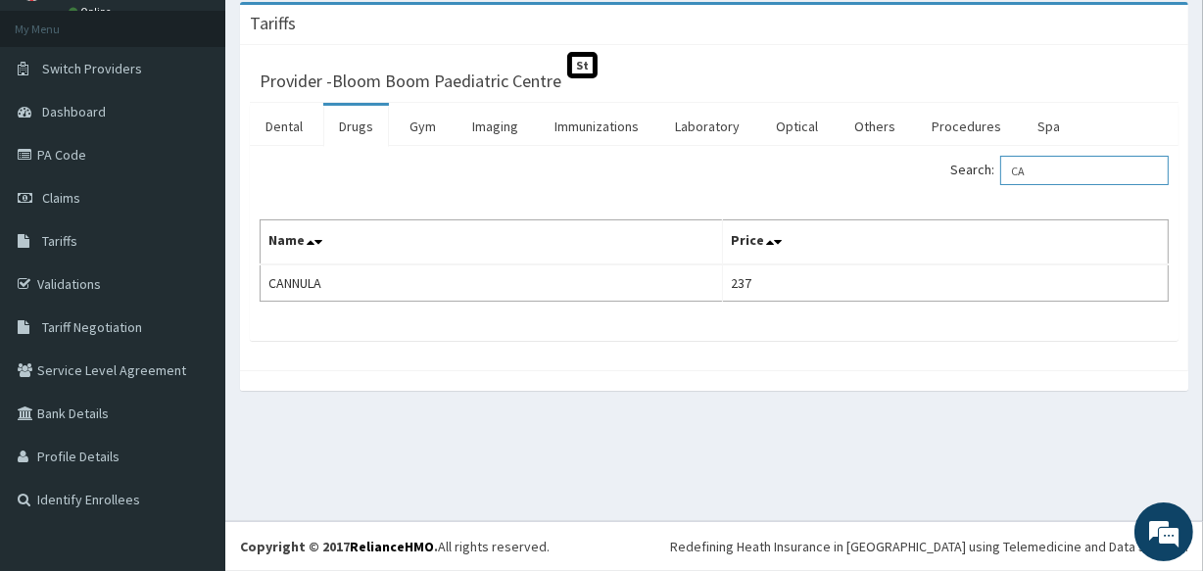
type input "C"
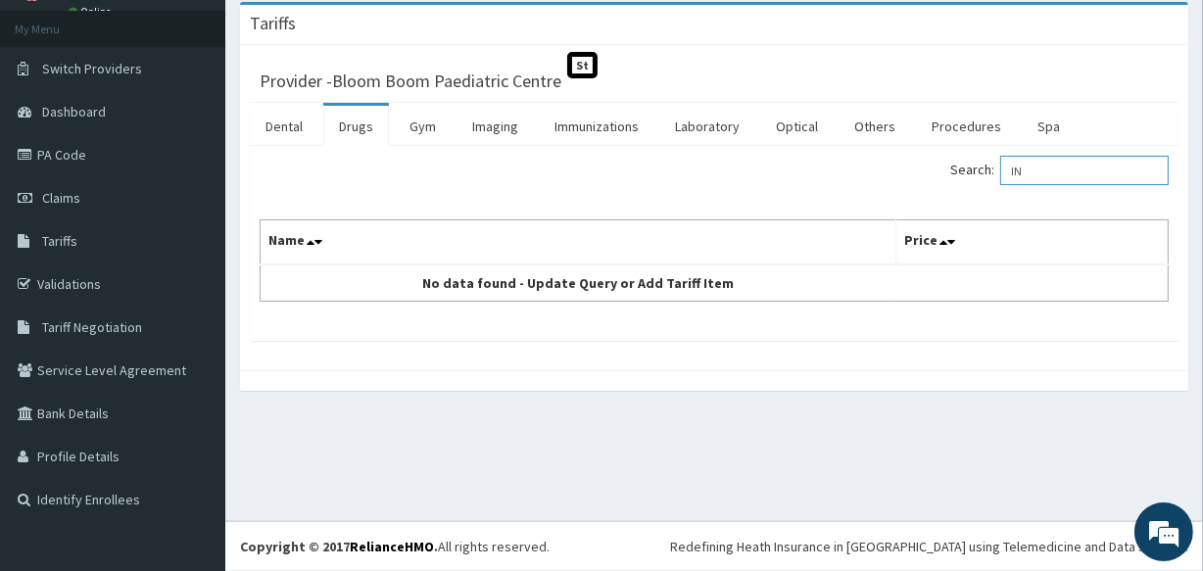
type input "I"
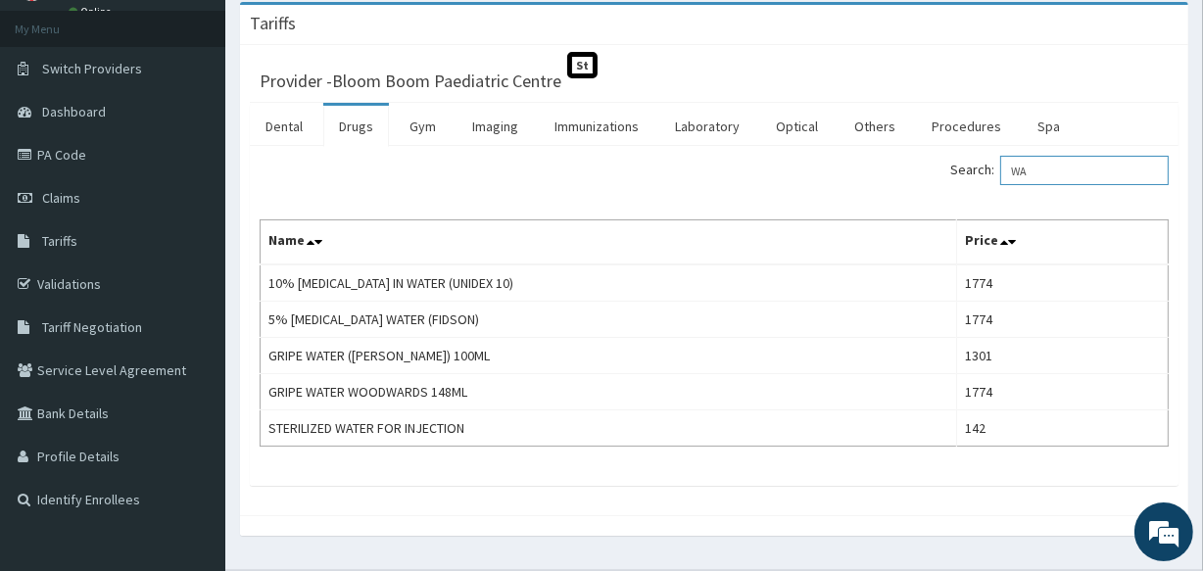
type input "W"
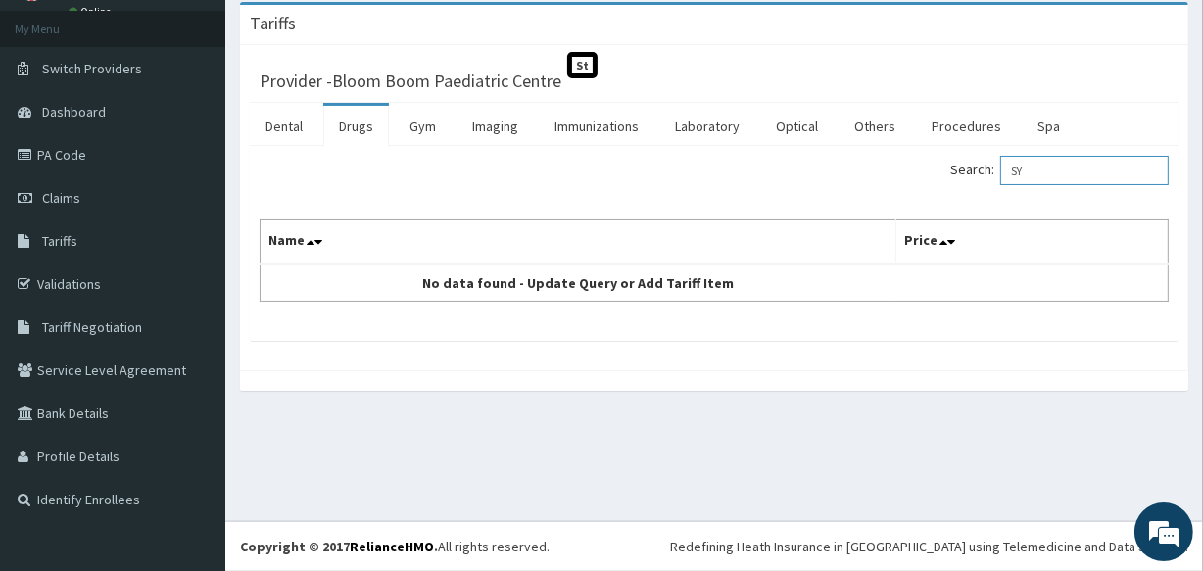
type input "S"
type input "5"
type input "2"
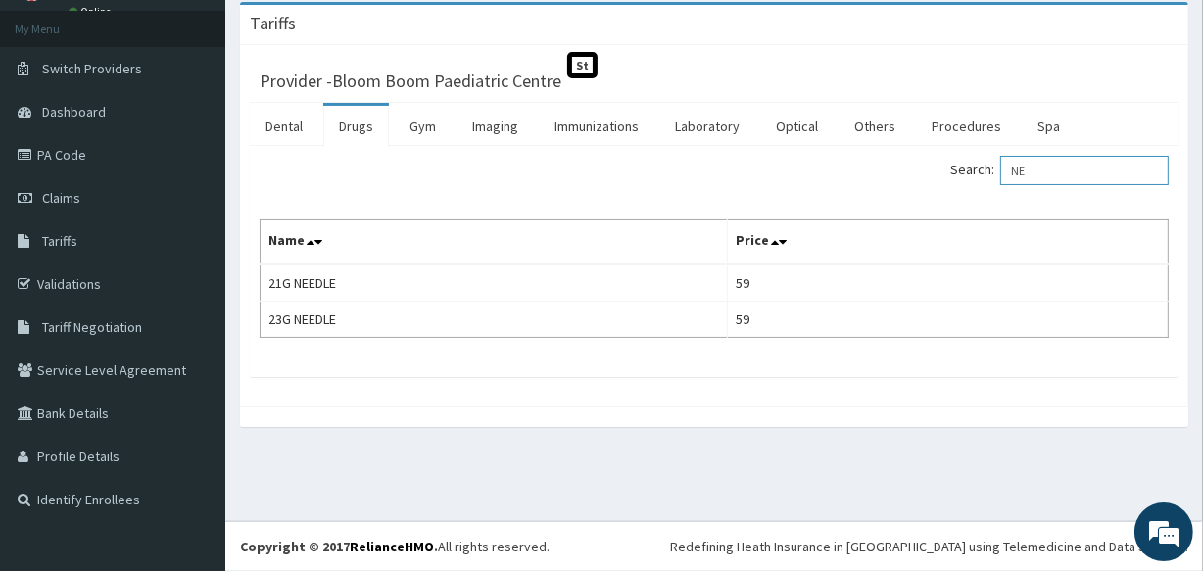
type input "N"
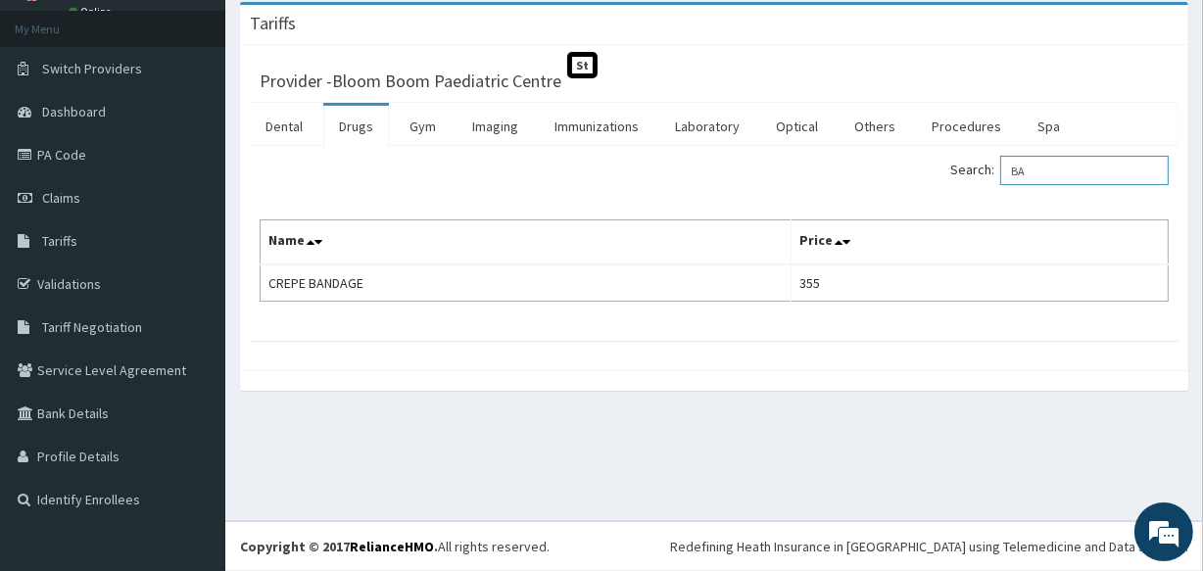
type input "B"
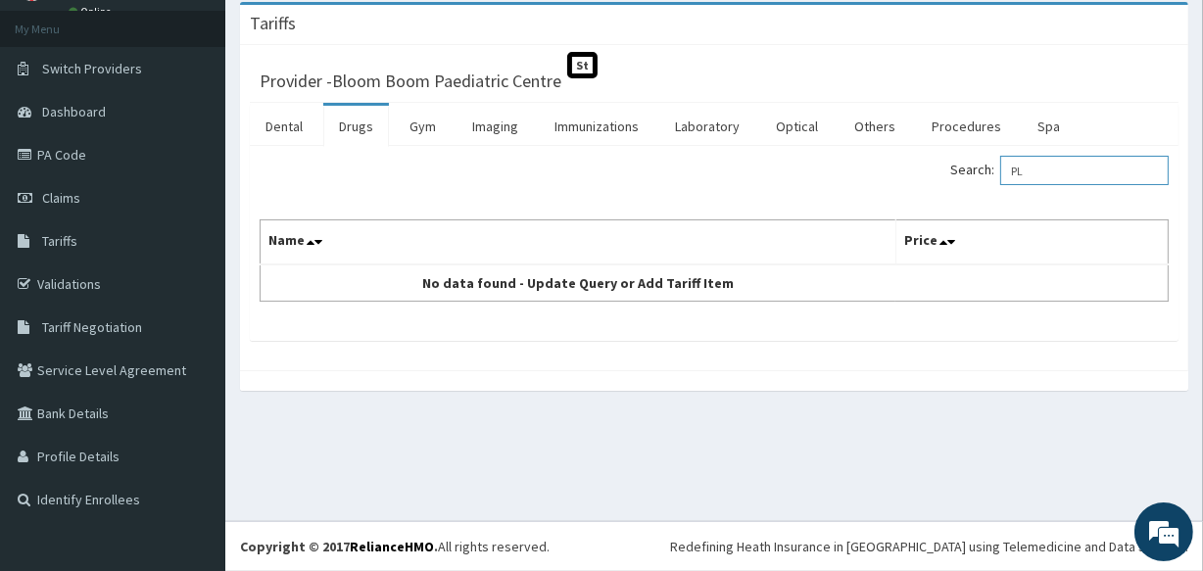
type input "P"
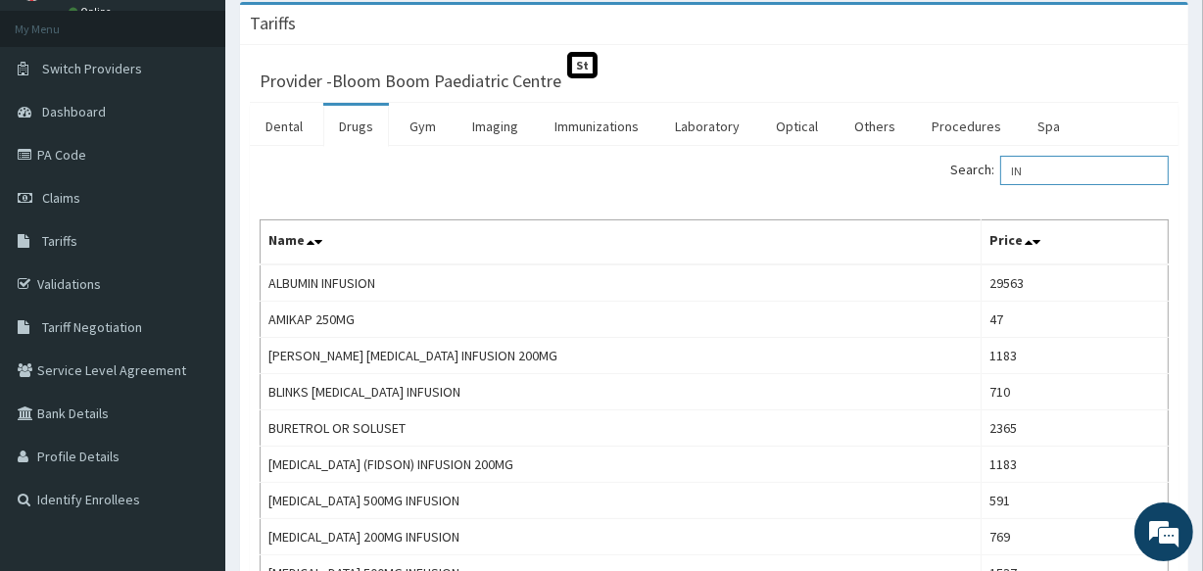
type input "I"
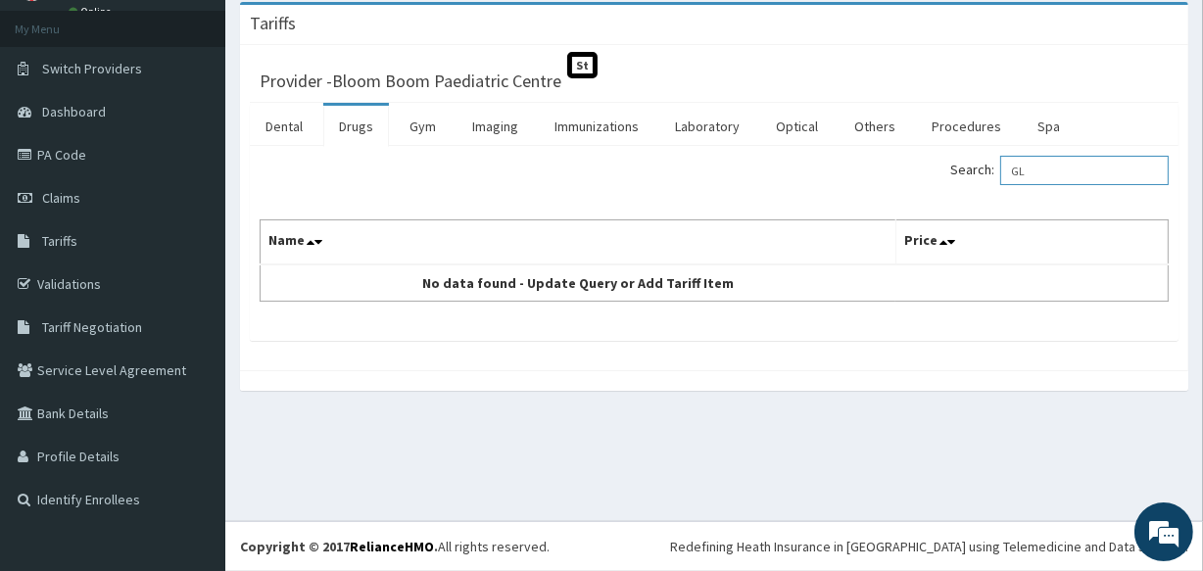
type input "G"
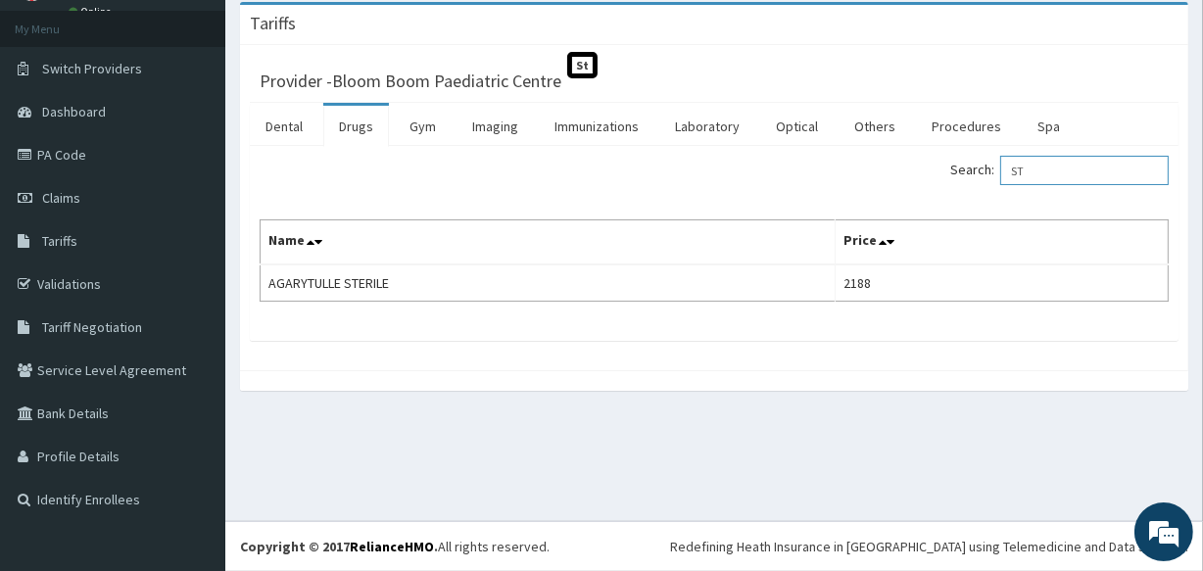
type input "S"
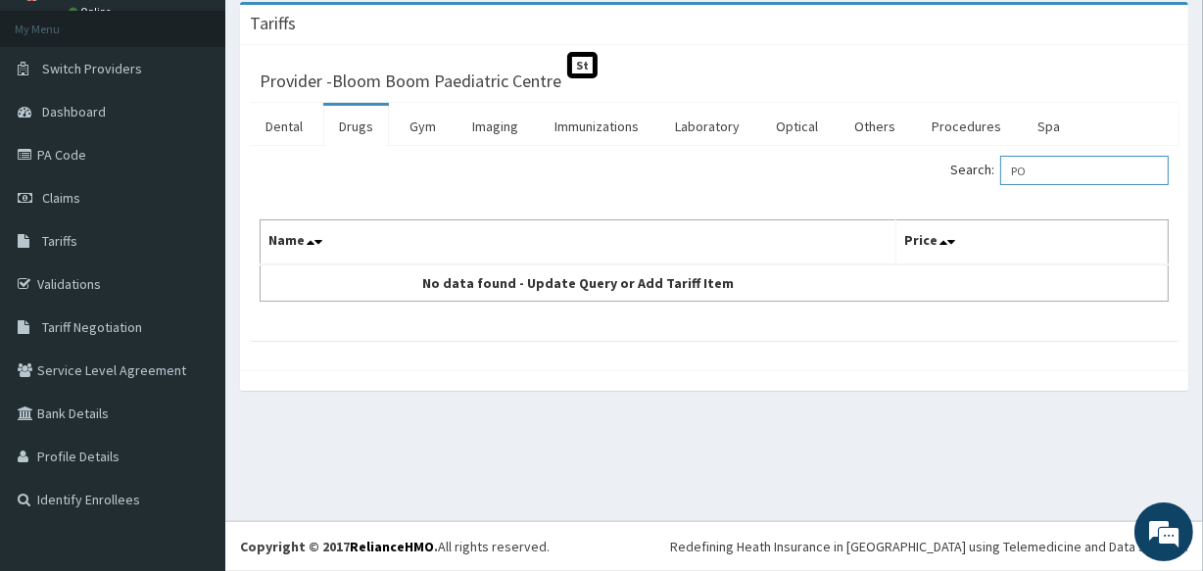
type input "P"
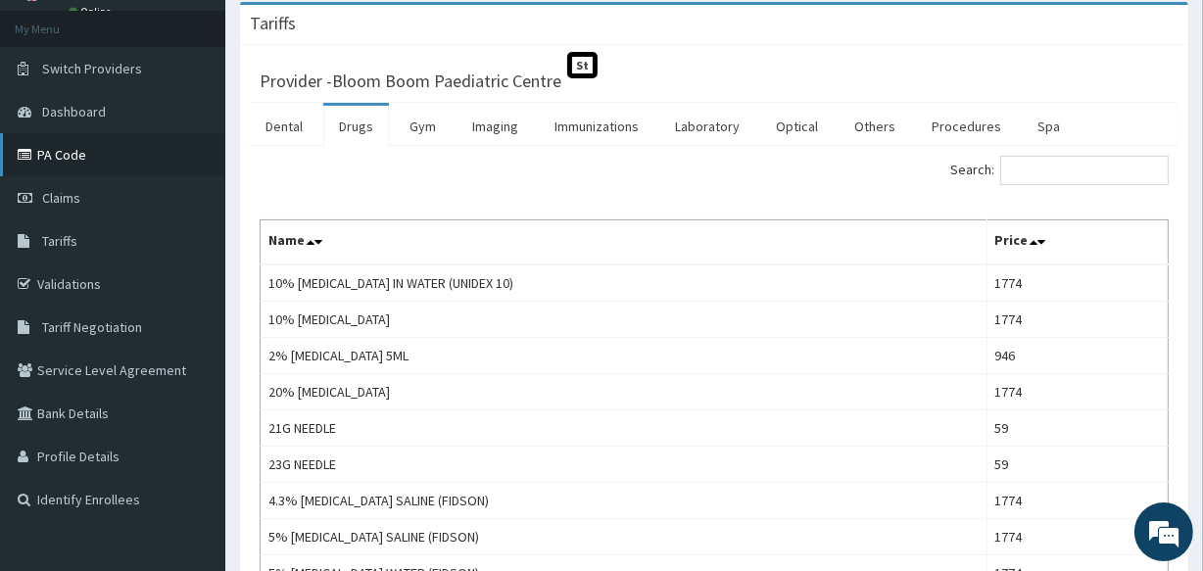
click at [156, 147] on link "PA Code" at bounding box center [112, 154] width 225 height 43
